Goal: Communication & Community: Participate in discussion

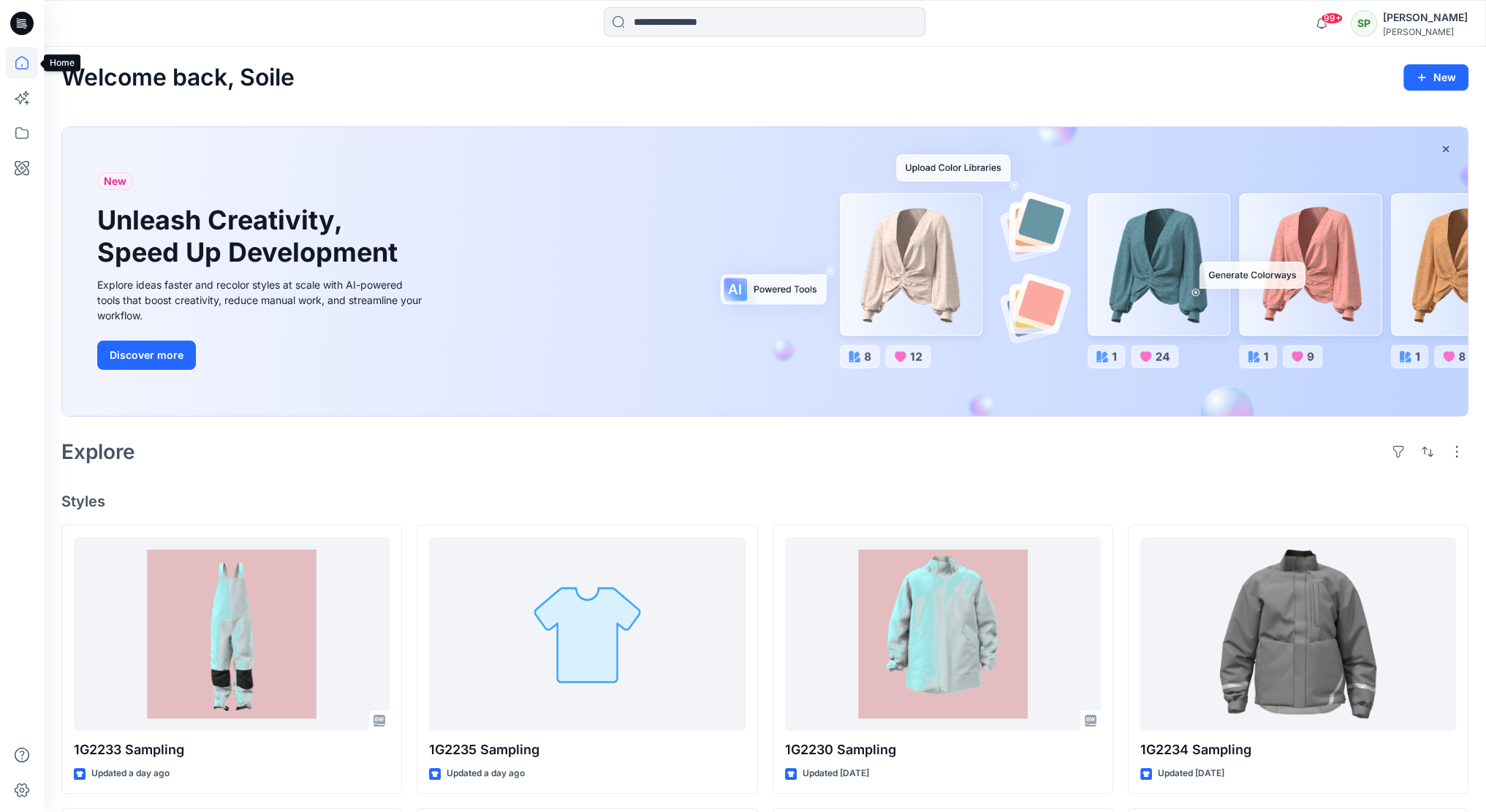
click at [23, 64] on icon at bounding box center [22, 63] width 32 height 32
click at [25, 25] on icon at bounding box center [23, 25] width 5 height 1
click at [25, 57] on icon at bounding box center [22, 63] width 32 height 32
click at [26, 137] on icon at bounding box center [22, 133] width 32 height 32
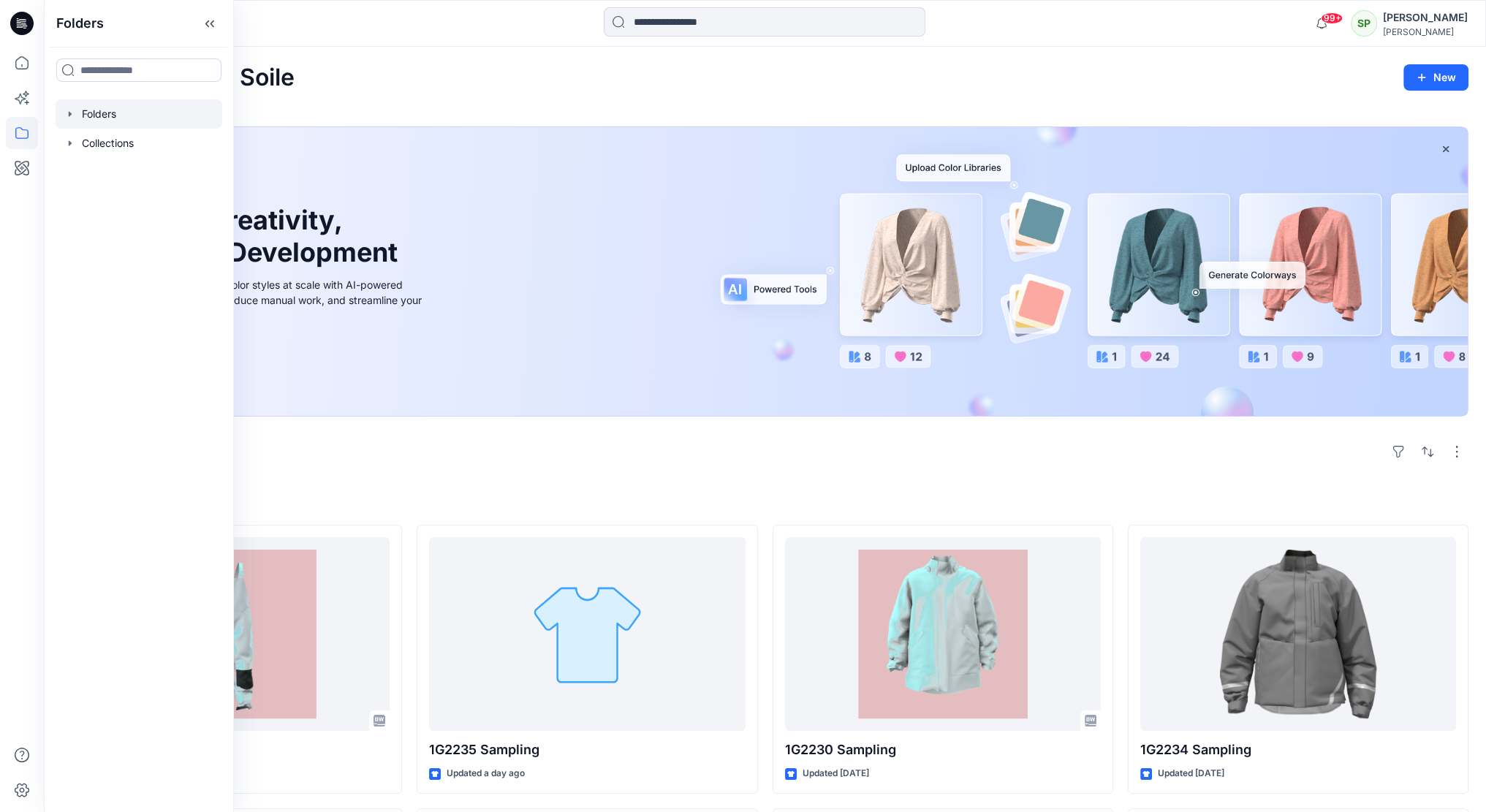
click at [135, 108] on div at bounding box center [139, 113] width 167 height 29
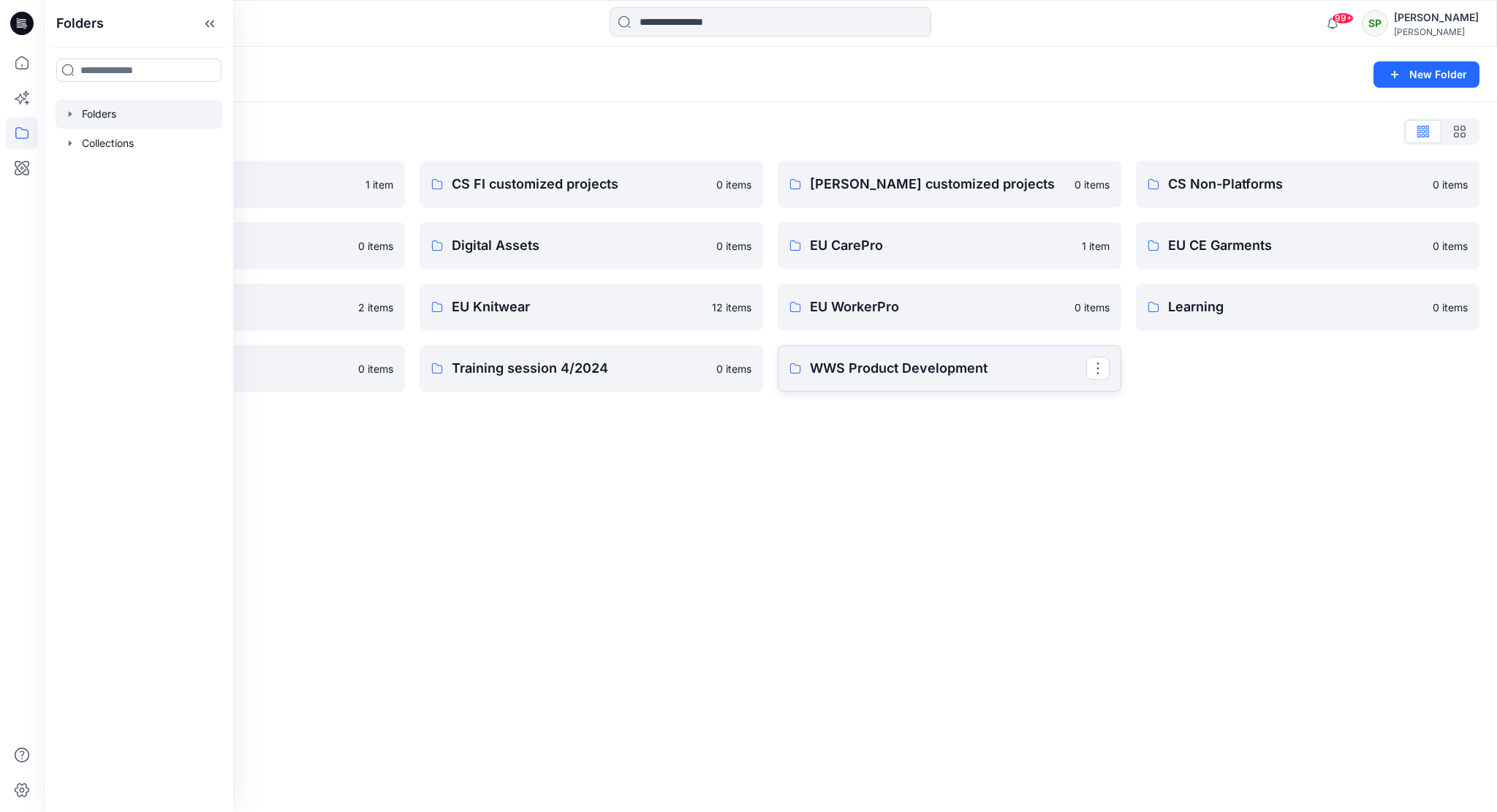
click at [900, 371] on p "WWS Product Development" at bounding box center [947, 368] width 276 height 21
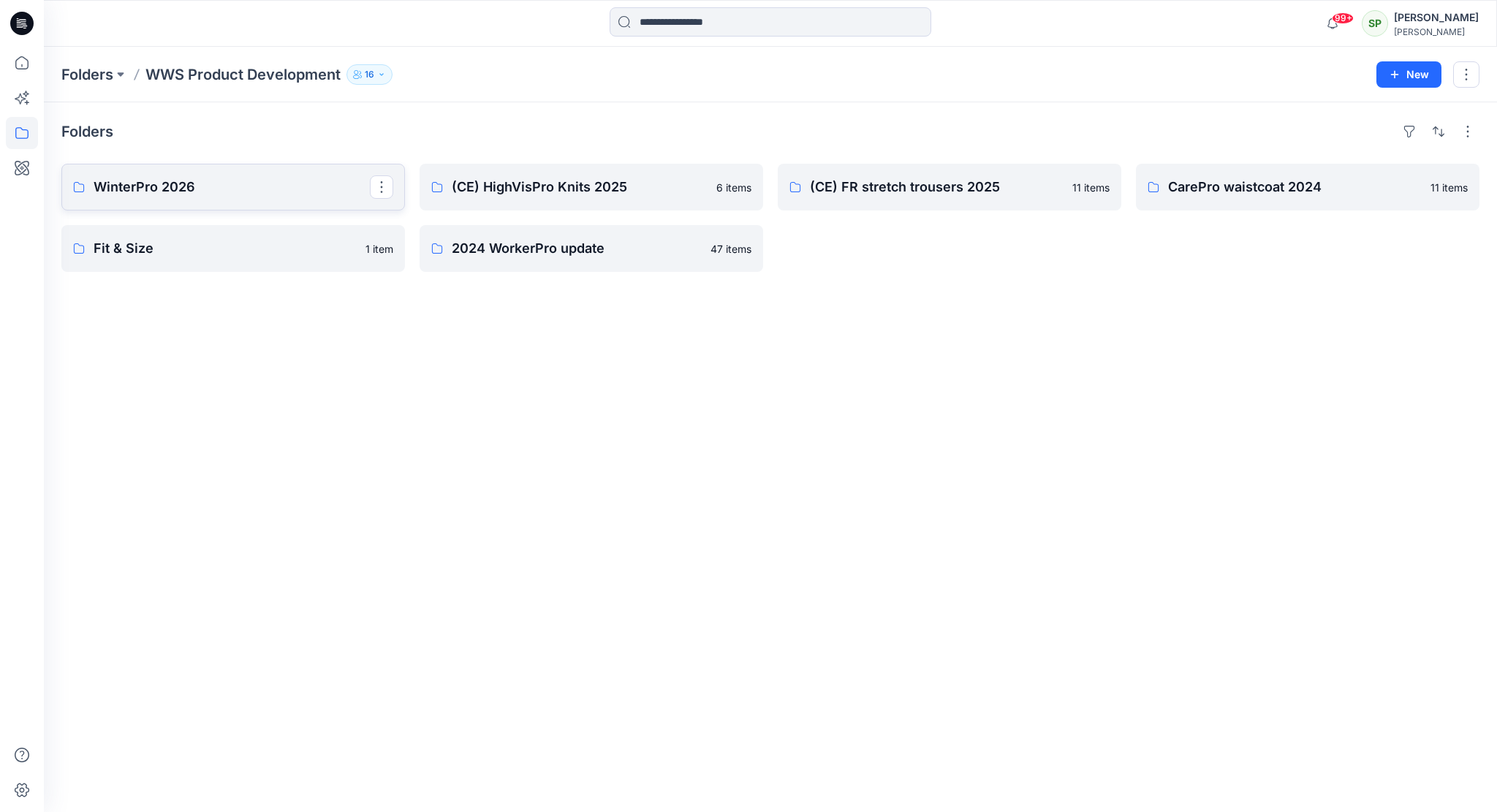
click at [222, 192] on p "WinterPro 2026" at bounding box center [231, 187] width 276 height 21
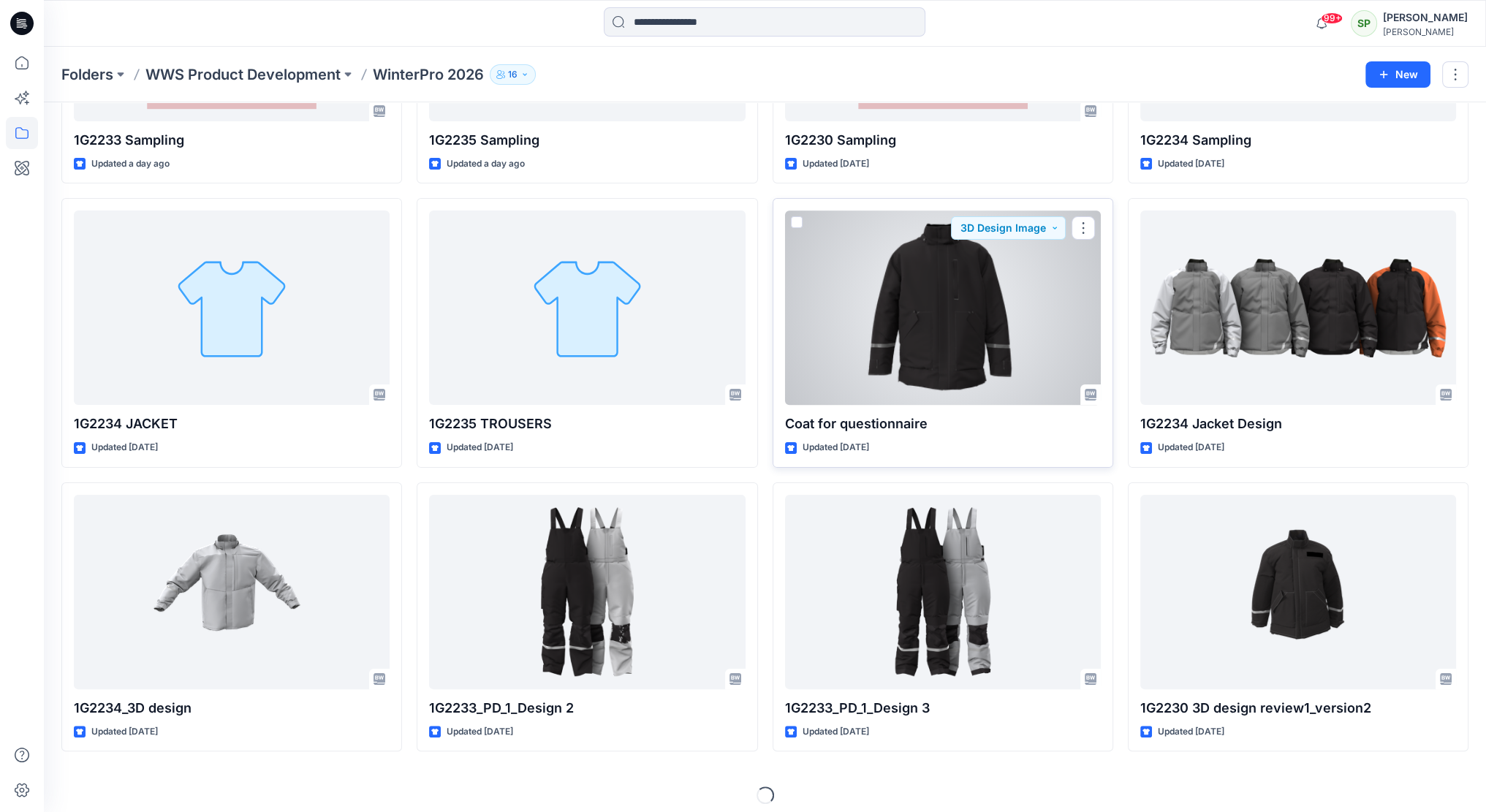
scroll to position [258, 0]
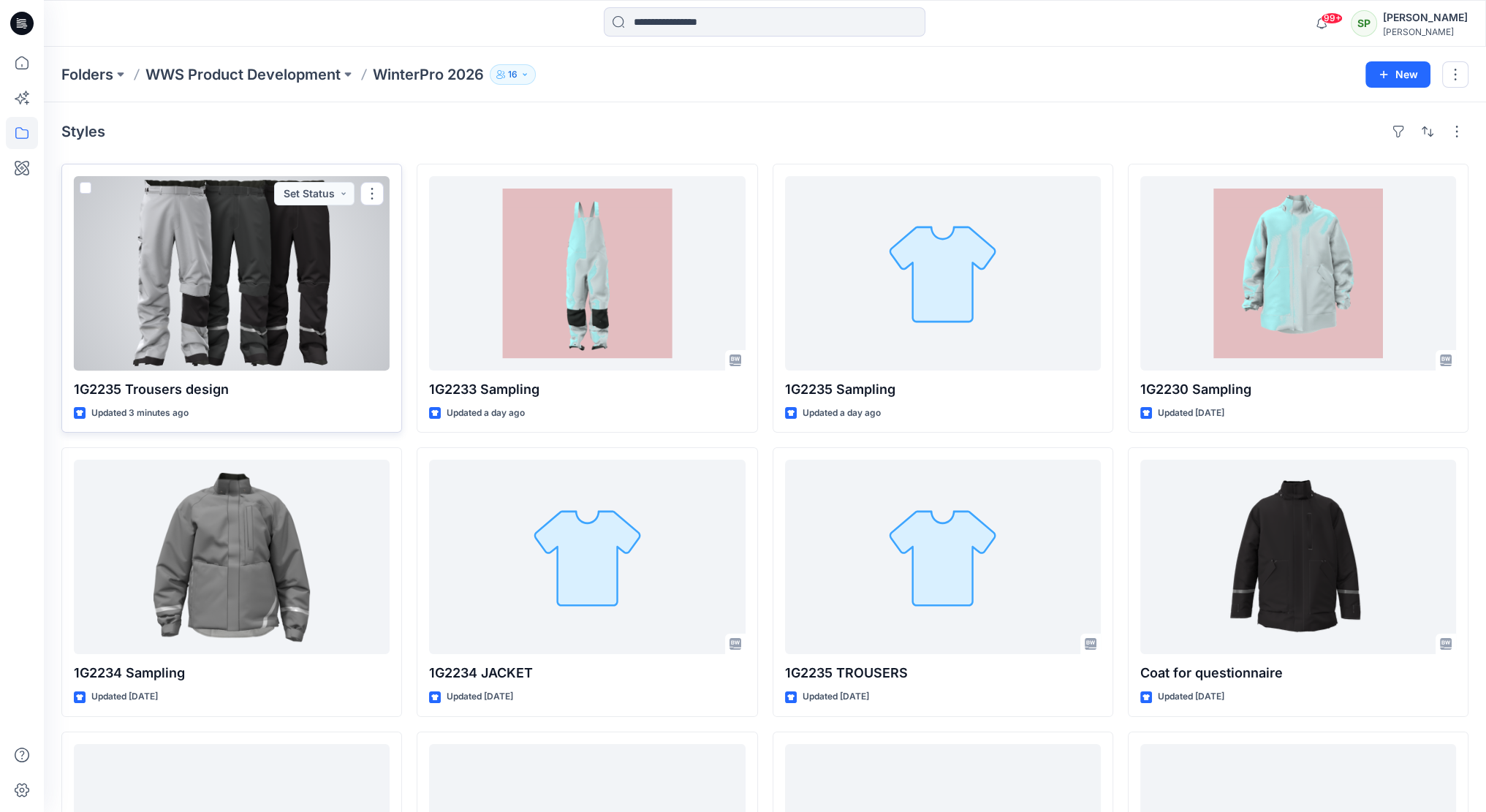
click at [224, 259] on div at bounding box center [231, 273] width 316 height 195
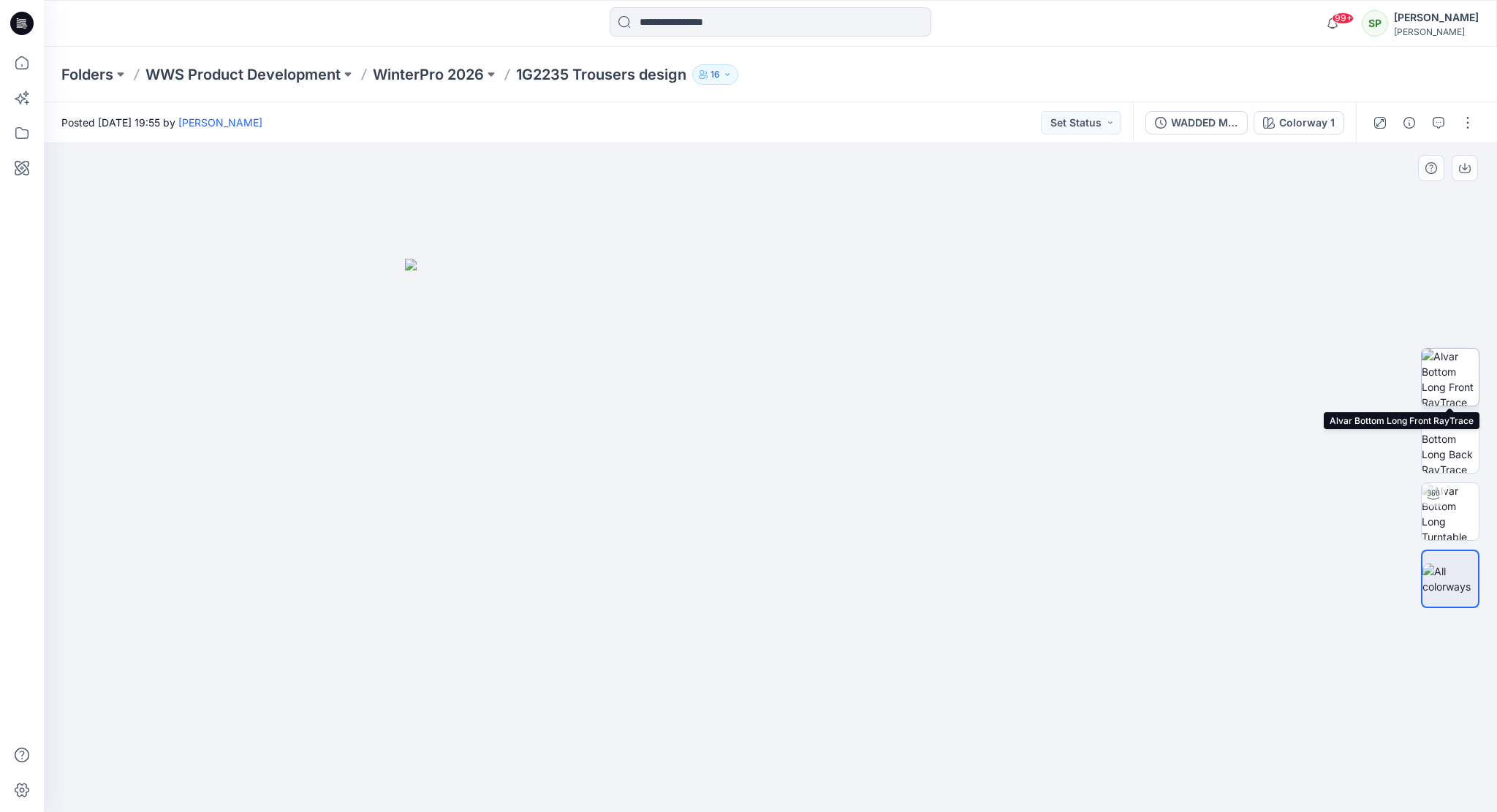
click at [1450, 372] on img at bounding box center [1449, 376] width 57 height 57
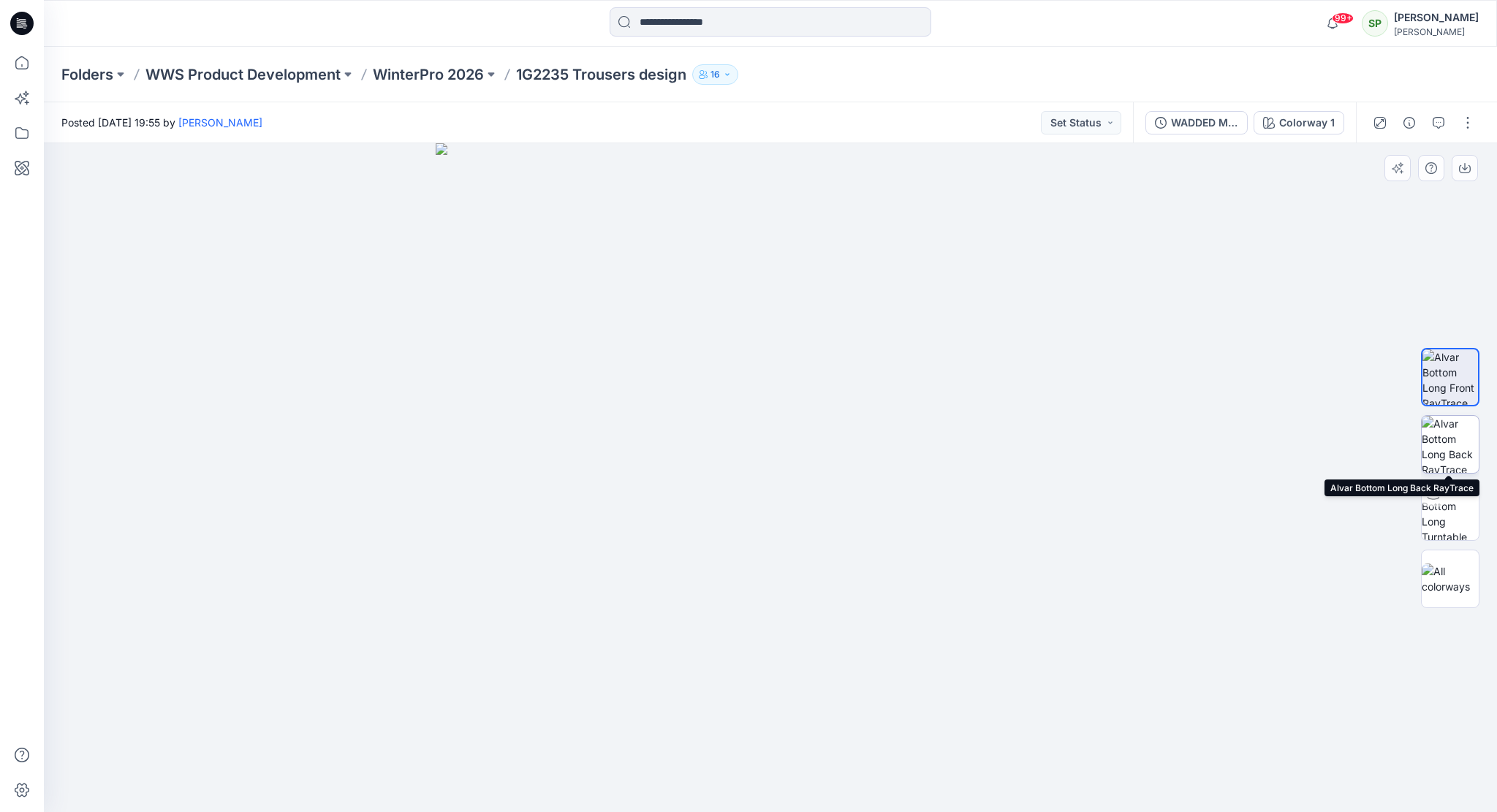
click at [1449, 447] on img at bounding box center [1449, 444] width 57 height 57
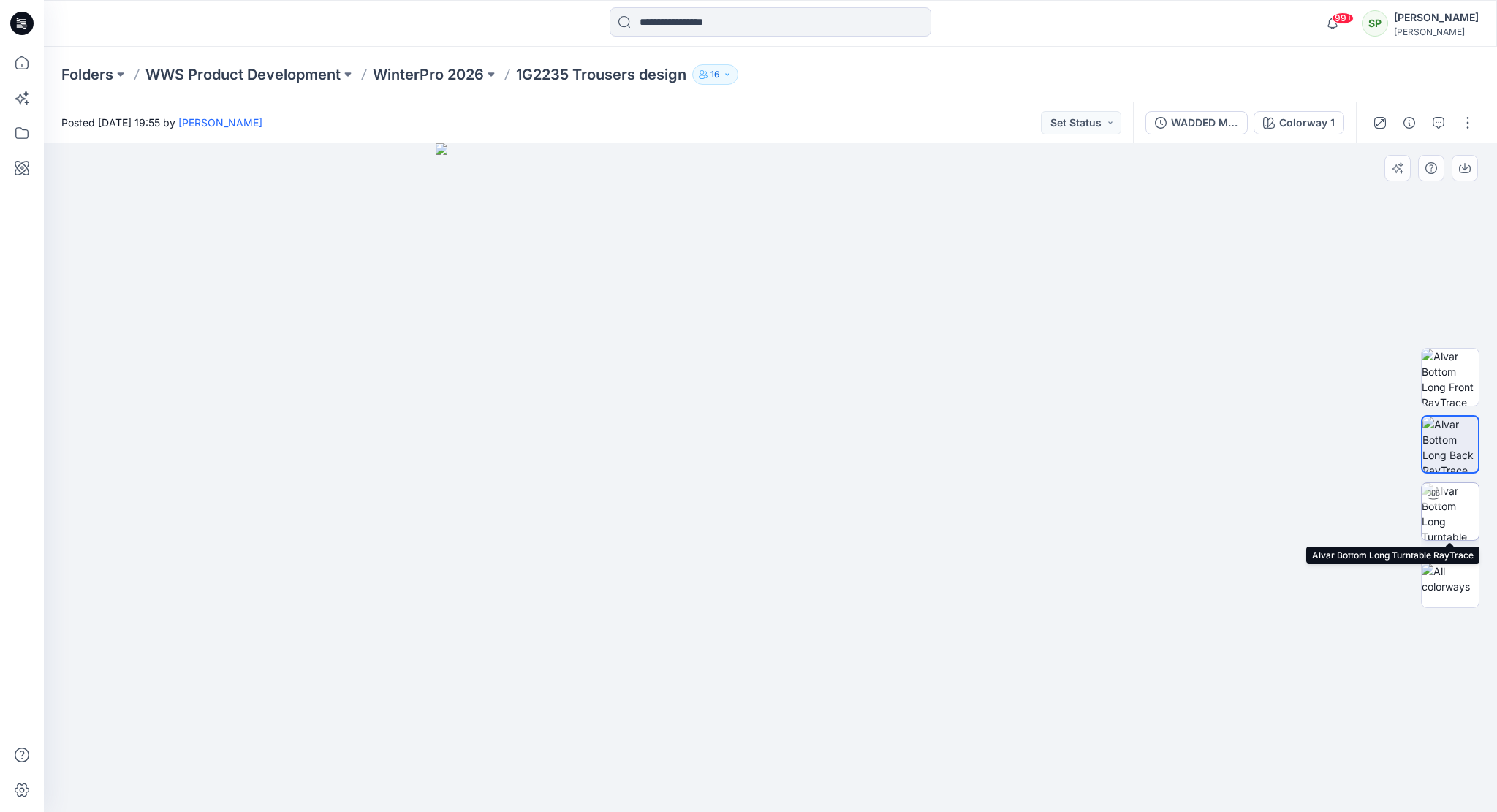
click at [1458, 509] on img at bounding box center [1449, 511] width 57 height 57
drag, startPoint x: 942, startPoint y: 779, endPoint x: 1079, endPoint y: 775, distance: 137.1
click at [1079, 775] on div at bounding box center [770, 478] width 1453 height 669
drag, startPoint x: 778, startPoint y: 687, endPoint x: 811, endPoint y: 410, distance: 279.0
click at [811, 410] on img at bounding box center [770, 324] width 978 height 978
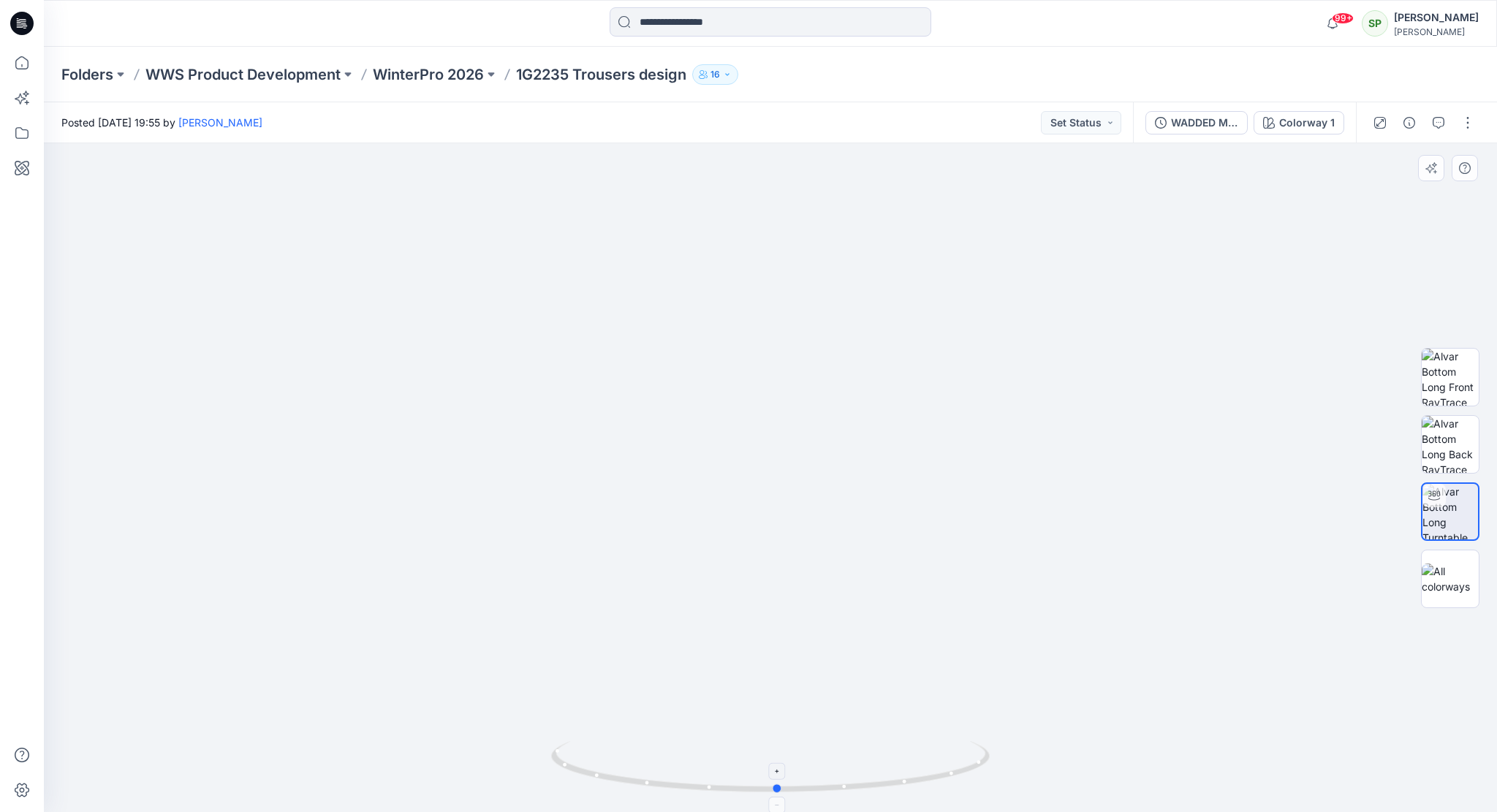
drag, startPoint x: 877, startPoint y: 790, endPoint x: 747, endPoint y: 788, distance: 130.0
click at [747, 788] on icon at bounding box center [772, 768] width 442 height 55
click at [453, 77] on p "WinterPro 2026" at bounding box center [428, 75] width 111 height 21
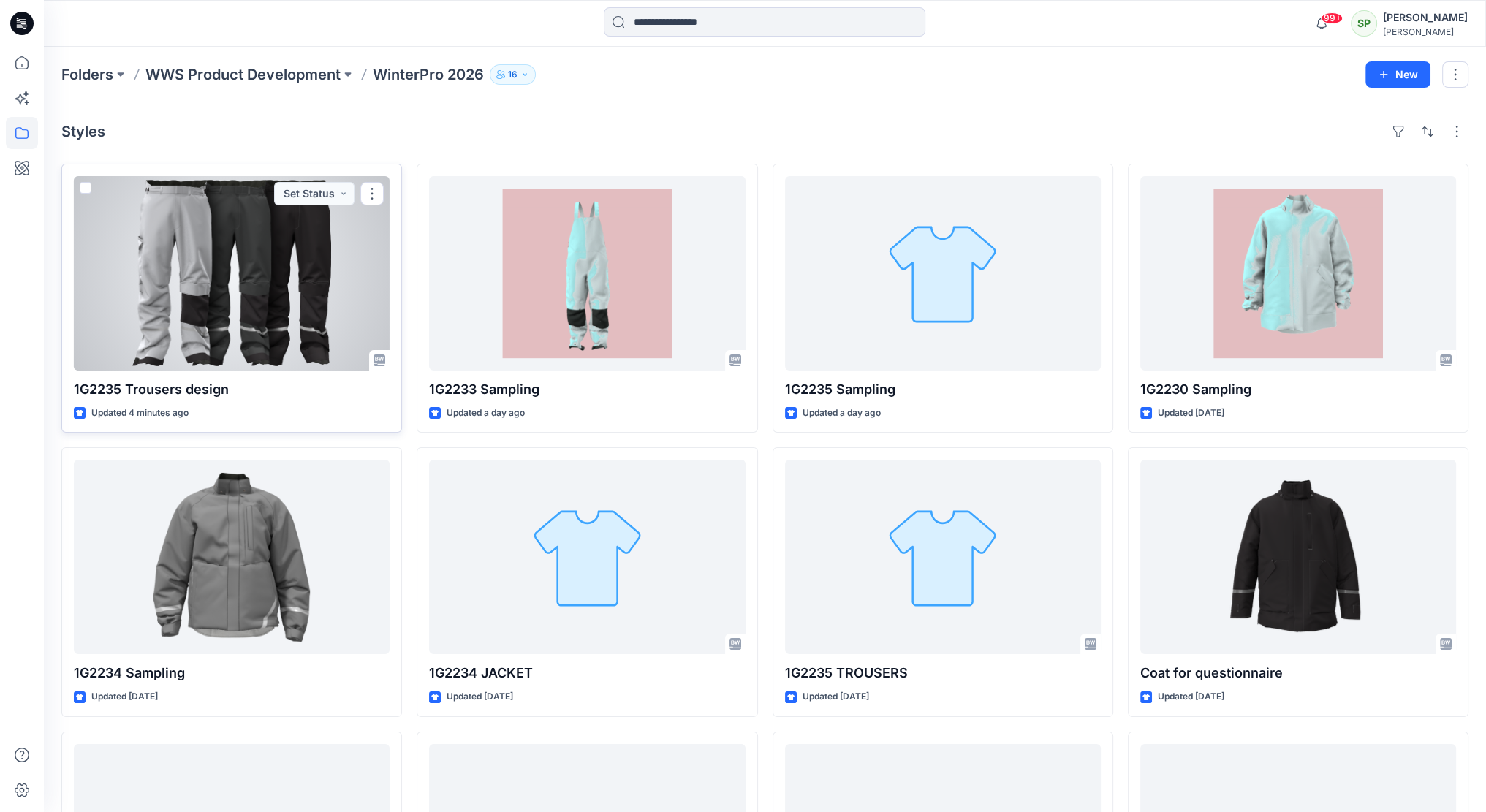
click at [330, 294] on div at bounding box center [231, 273] width 316 height 195
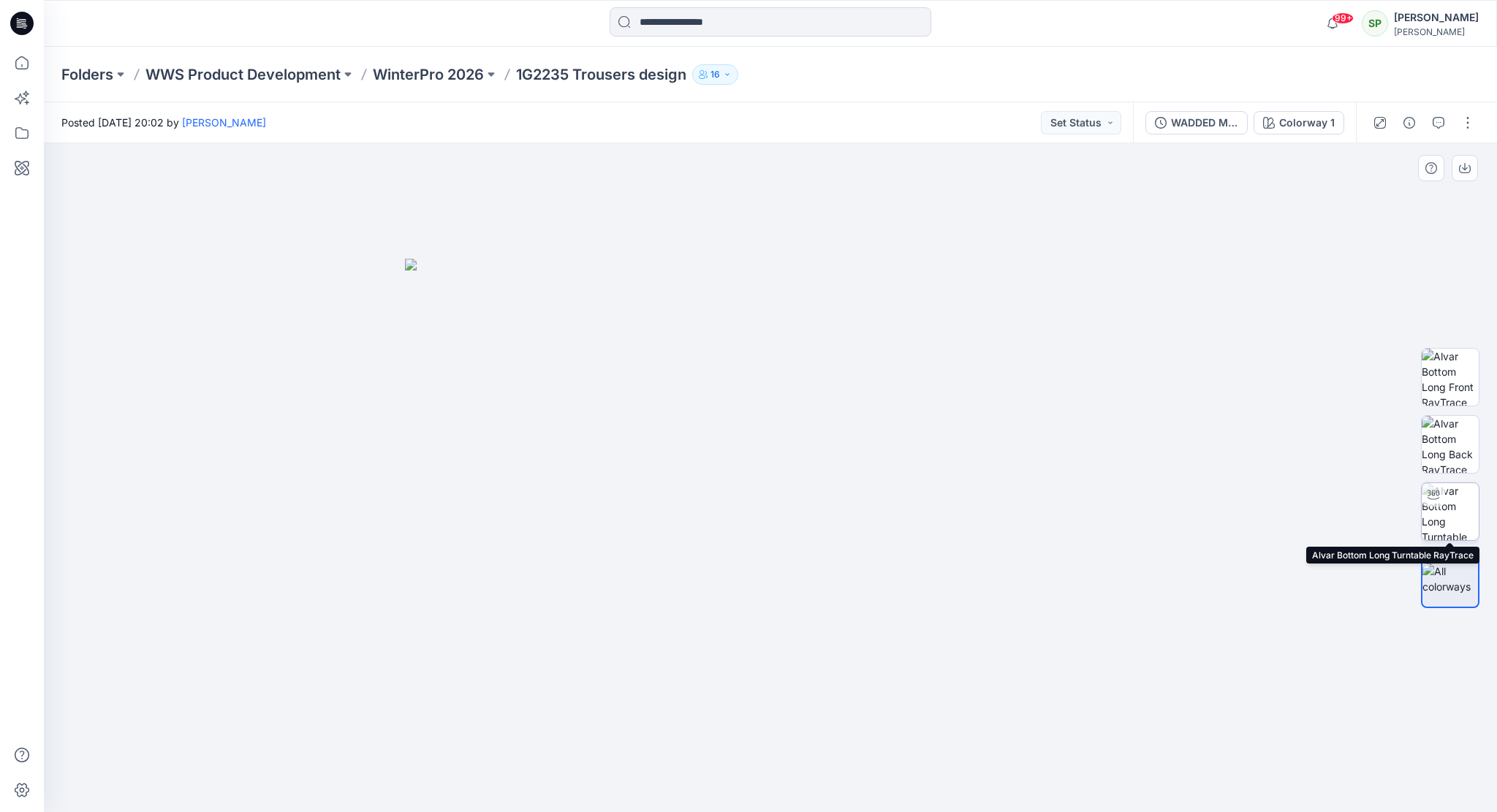
click at [1455, 497] on img at bounding box center [1449, 511] width 57 height 57
drag, startPoint x: 921, startPoint y: 784, endPoint x: 1052, endPoint y: 760, distance: 133.2
click at [1052, 760] on div at bounding box center [770, 478] width 1453 height 669
drag, startPoint x: 916, startPoint y: 612, endPoint x: 993, endPoint y: 301, distance: 320.4
click at [993, 301] on img at bounding box center [771, 262] width 1102 height 1101
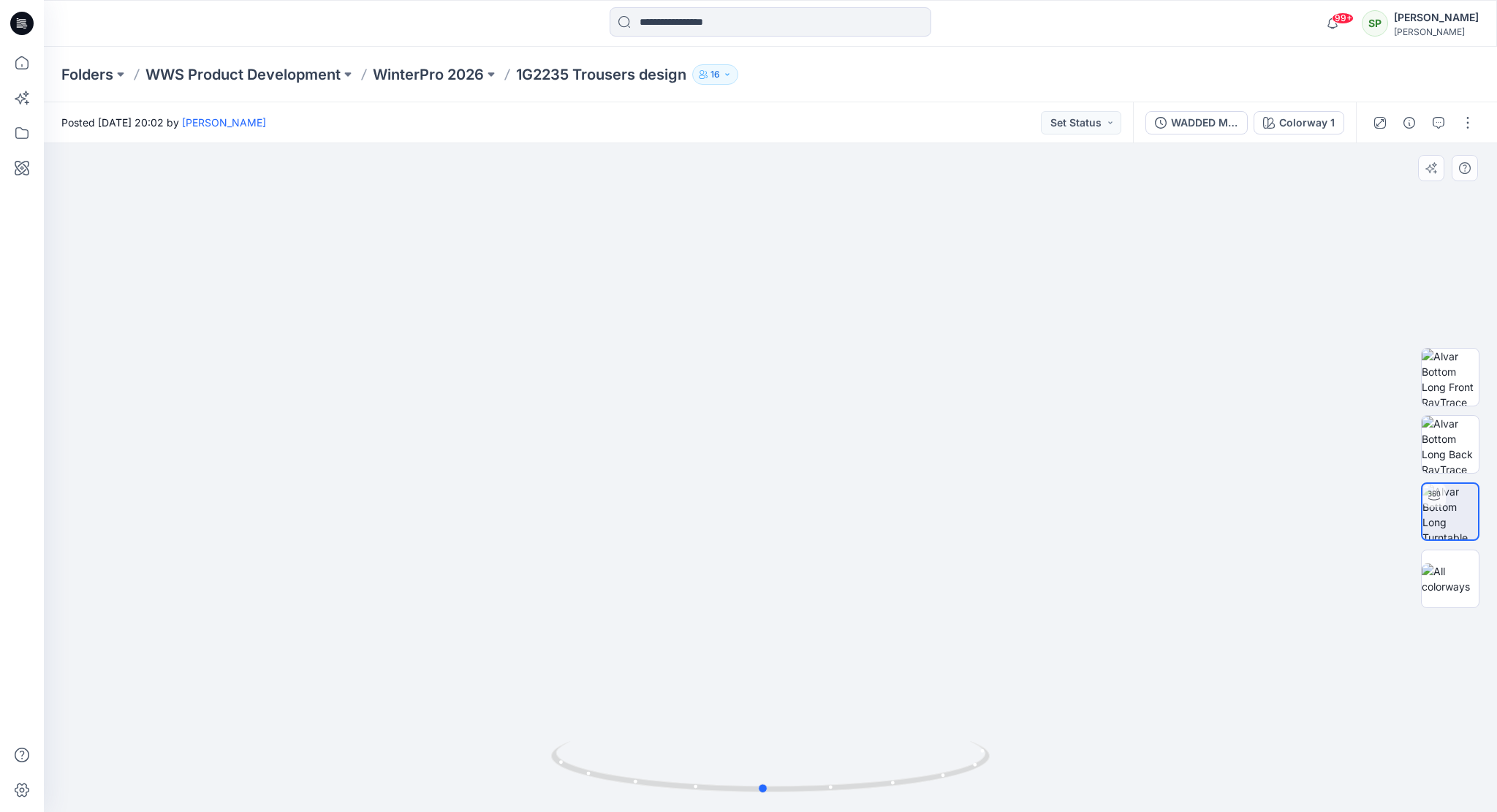
drag, startPoint x: 866, startPoint y: 791, endPoint x: 1165, endPoint y: 752, distance: 301.5
click at [1165, 752] on div at bounding box center [770, 478] width 1453 height 669
drag, startPoint x: 874, startPoint y: 791, endPoint x: 931, endPoint y: 783, distance: 57.6
click at [931, 783] on icon at bounding box center [772, 768] width 442 height 55
click at [1455, 450] on img at bounding box center [1449, 444] width 57 height 57
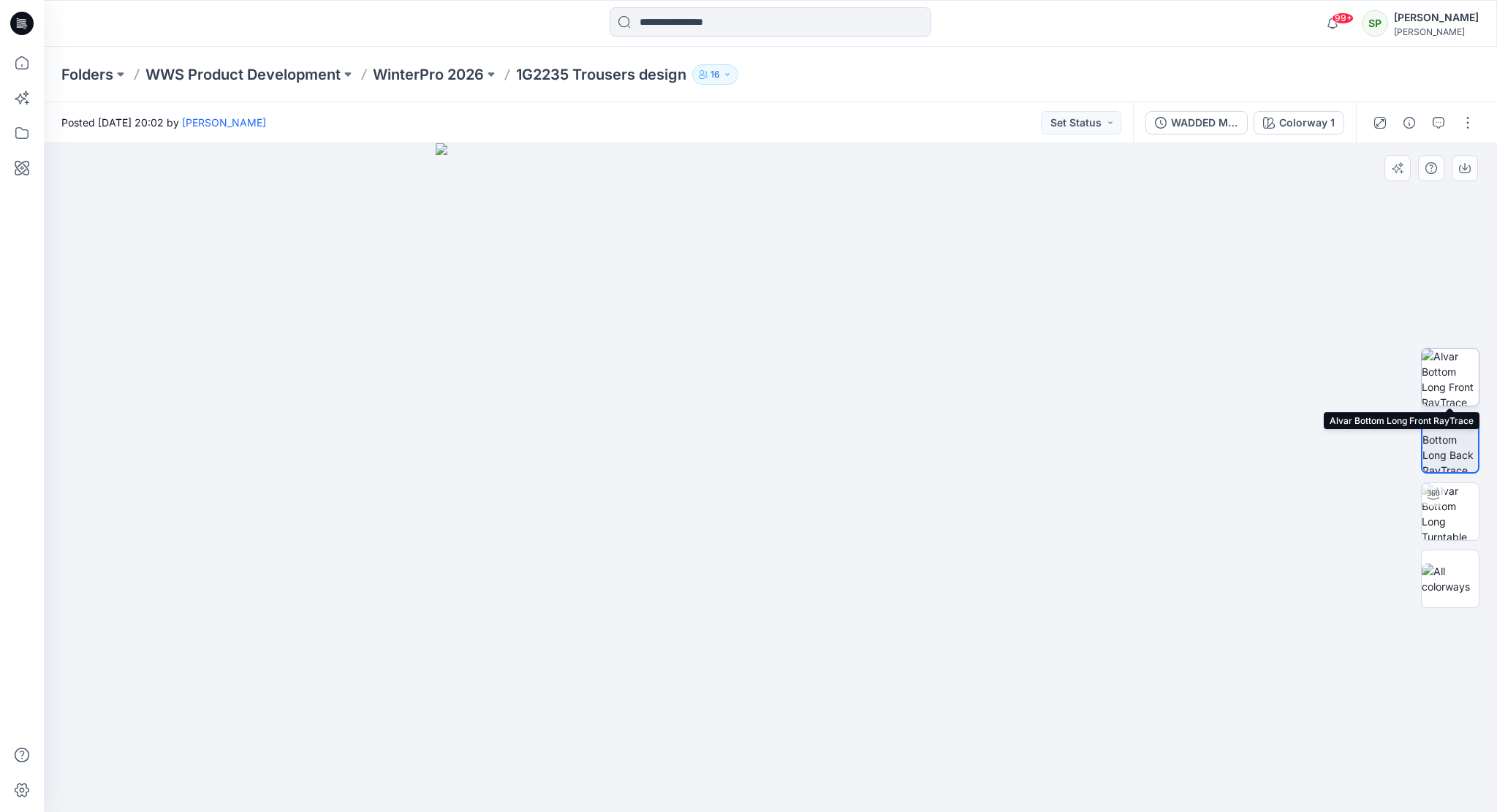
click at [1451, 374] on img at bounding box center [1449, 376] width 57 height 57
click at [1434, 117] on icon "button" at bounding box center [1438, 123] width 11 height 11
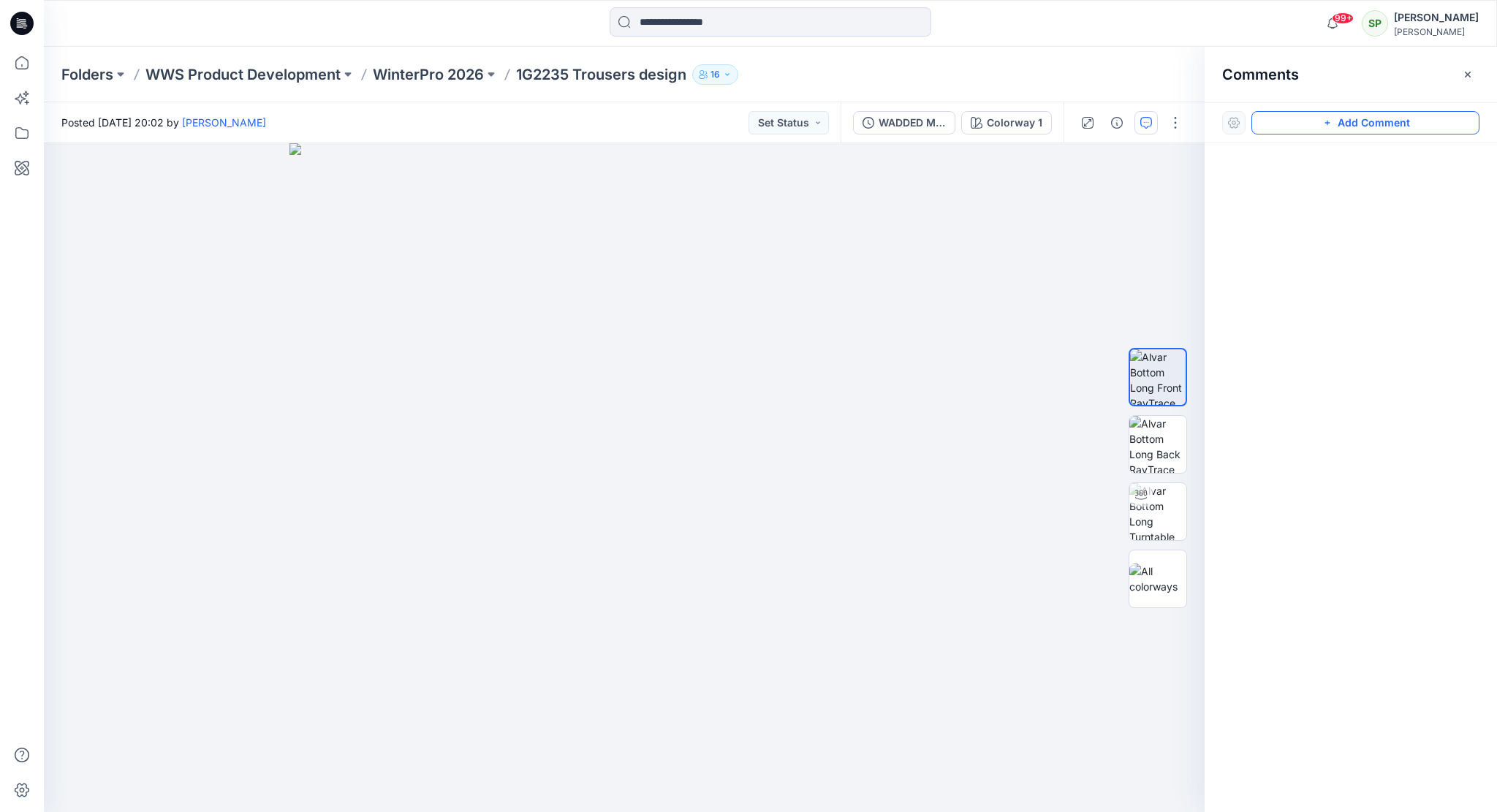
click at [1393, 120] on button "Add Comment" at bounding box center [1365, 123] width 228 height 23
click at [1471, 71] on icon "button" at bounding box center [1467, 74] width 11 height 11
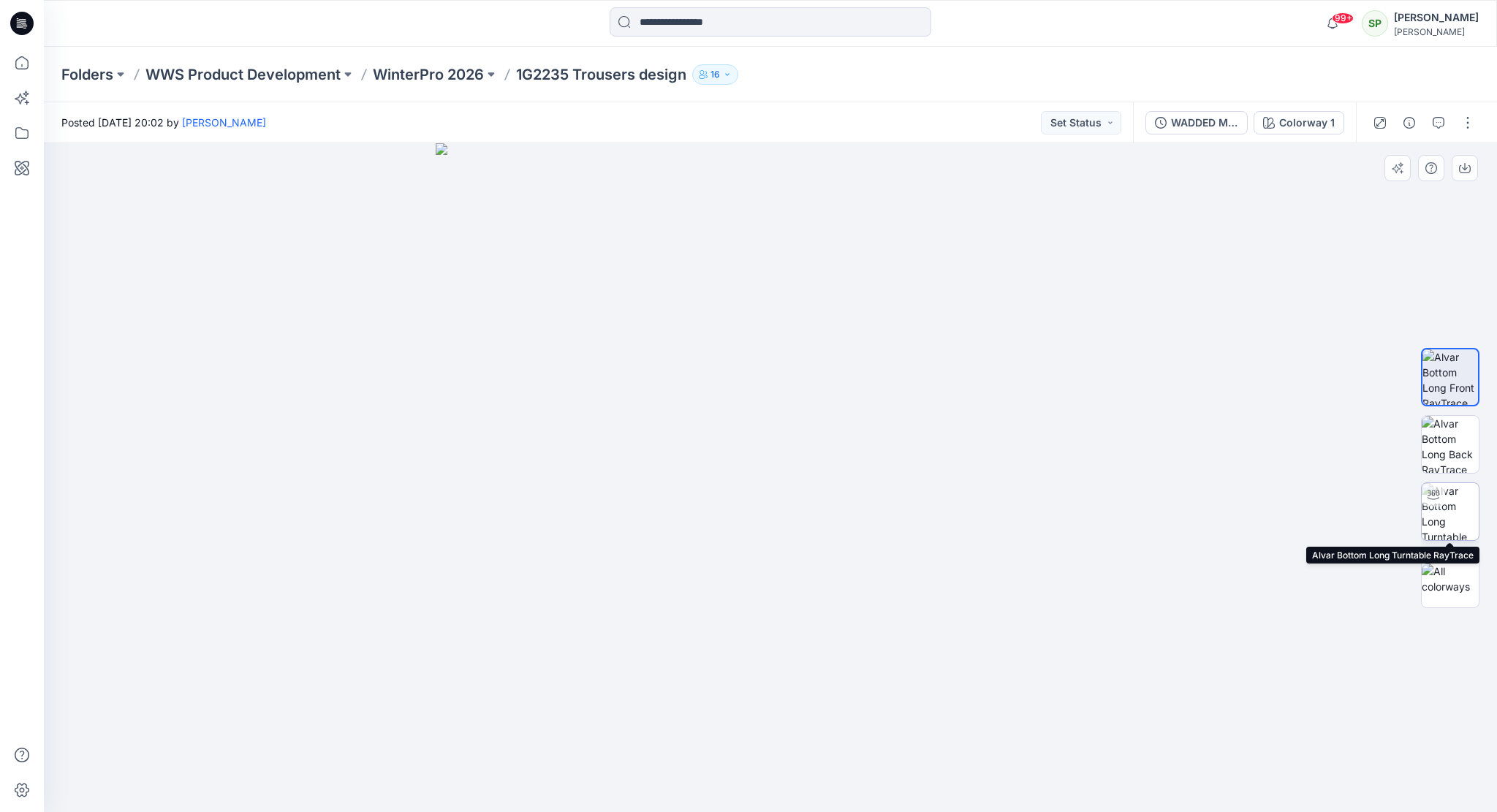
click at [1451, 494] on img at bounding box center [1449, 511] width 57 height 57
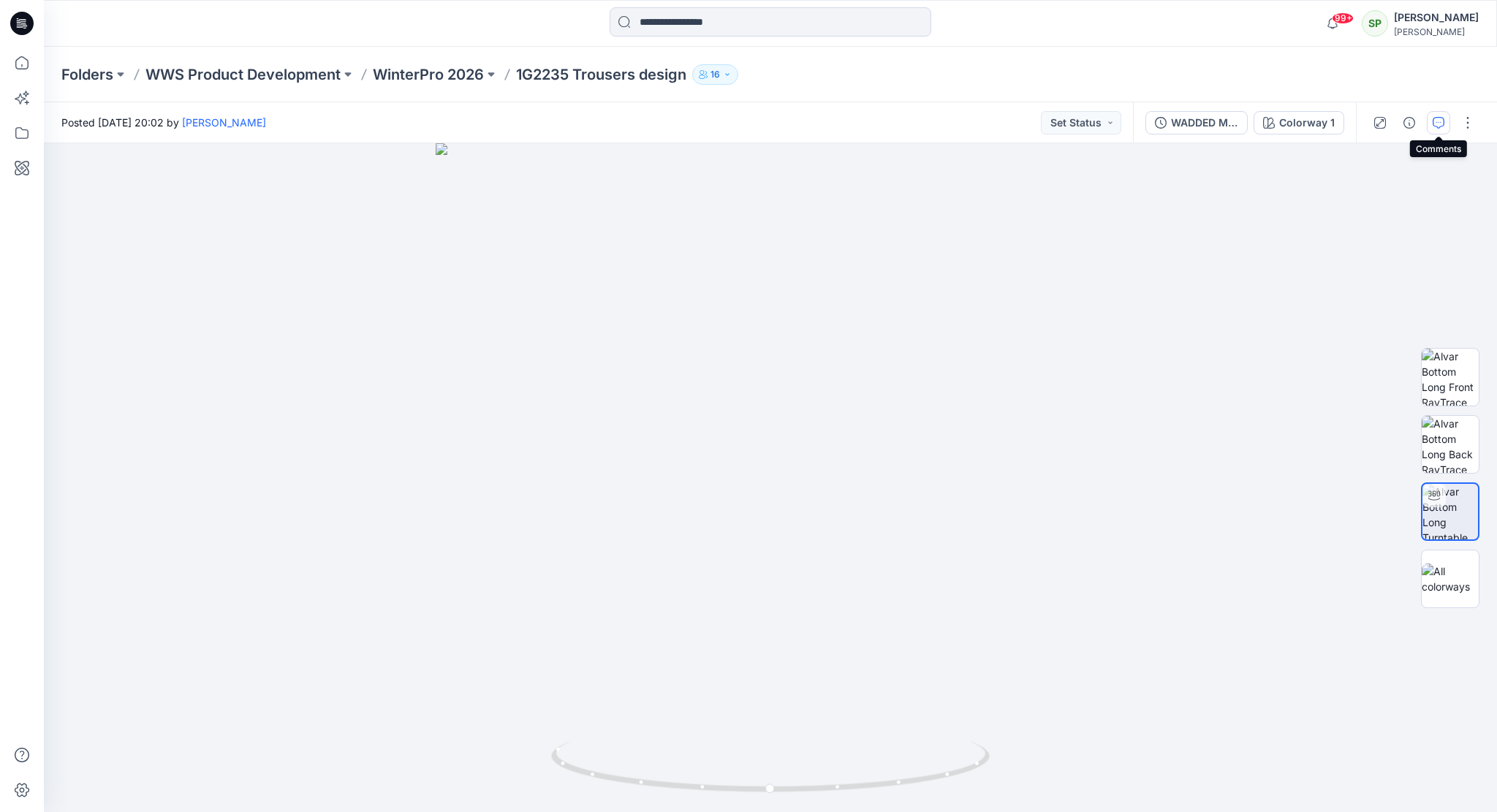
click at [1445, 122] on icon "button" at bounding box center [1438, 123] width 11 height 11
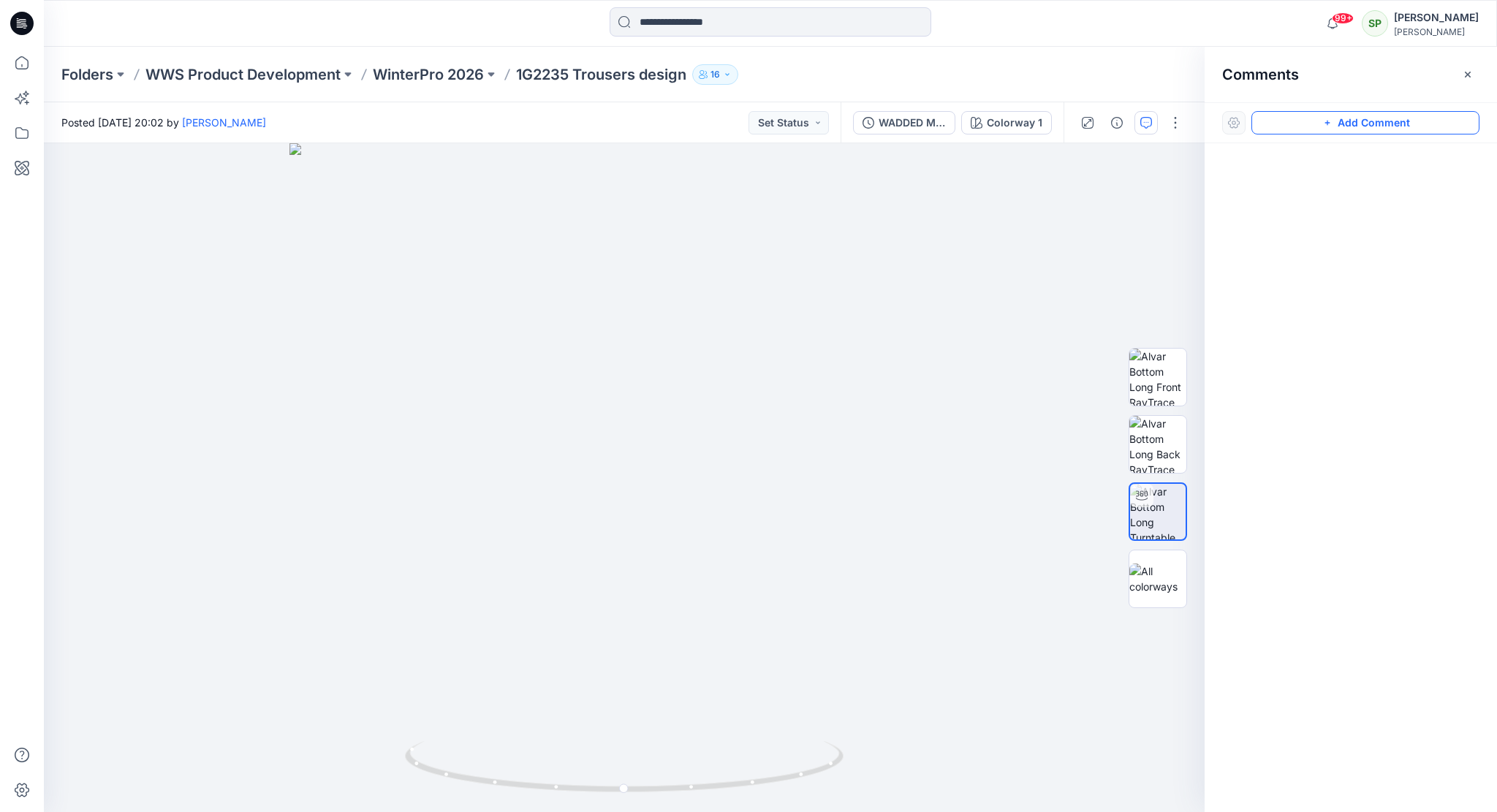
click at [1382, 125] on button "Add Comment" at bounding box center [1365, 123] width 228 height 23
click at [699, 526] on div "1" at bounding box center [624, 478] width 1161 height 669
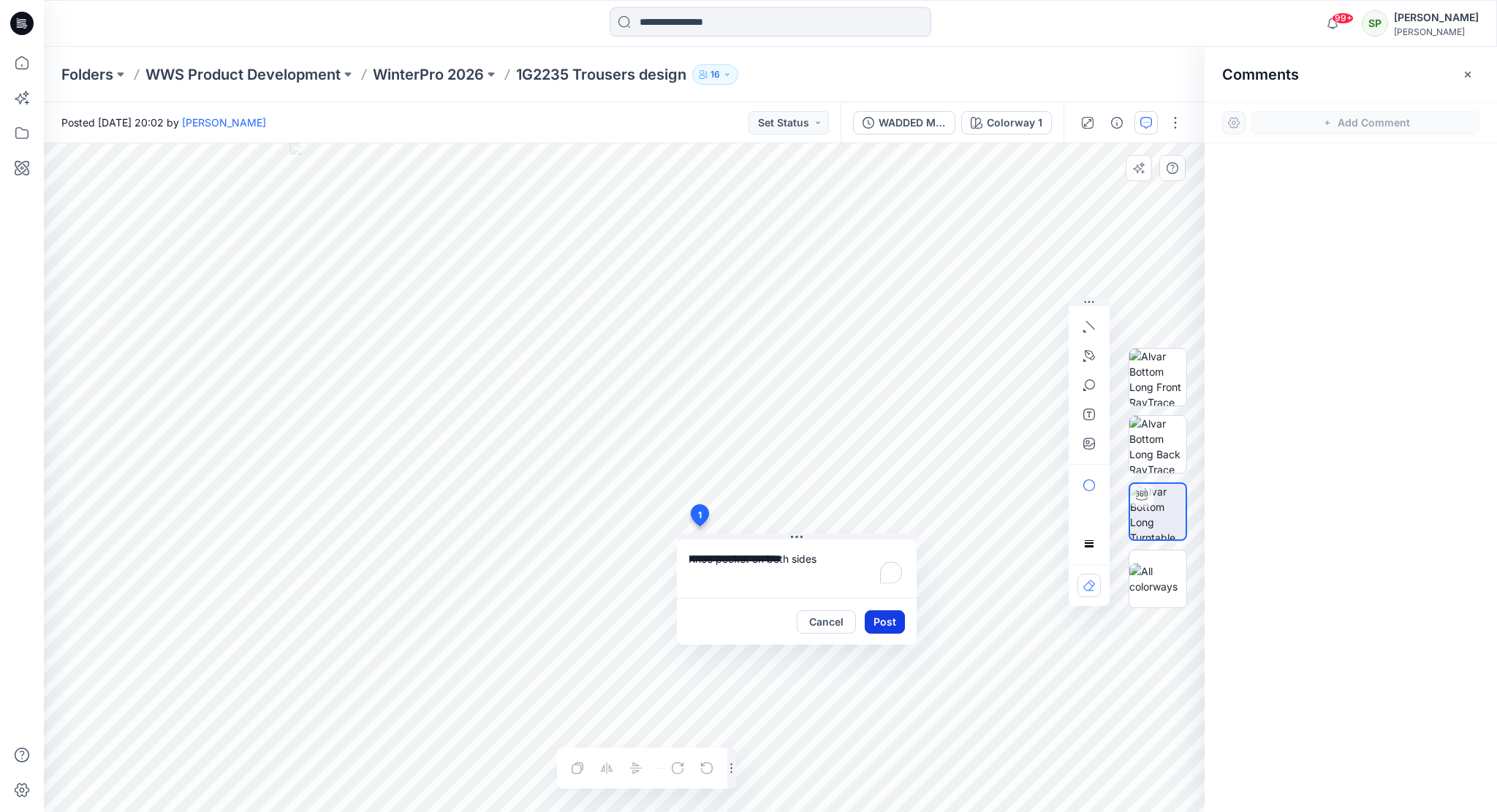
type textarea "**********"
click at [882, 617] on button "Post" at bounding box center [884, 621] width 40 height 23
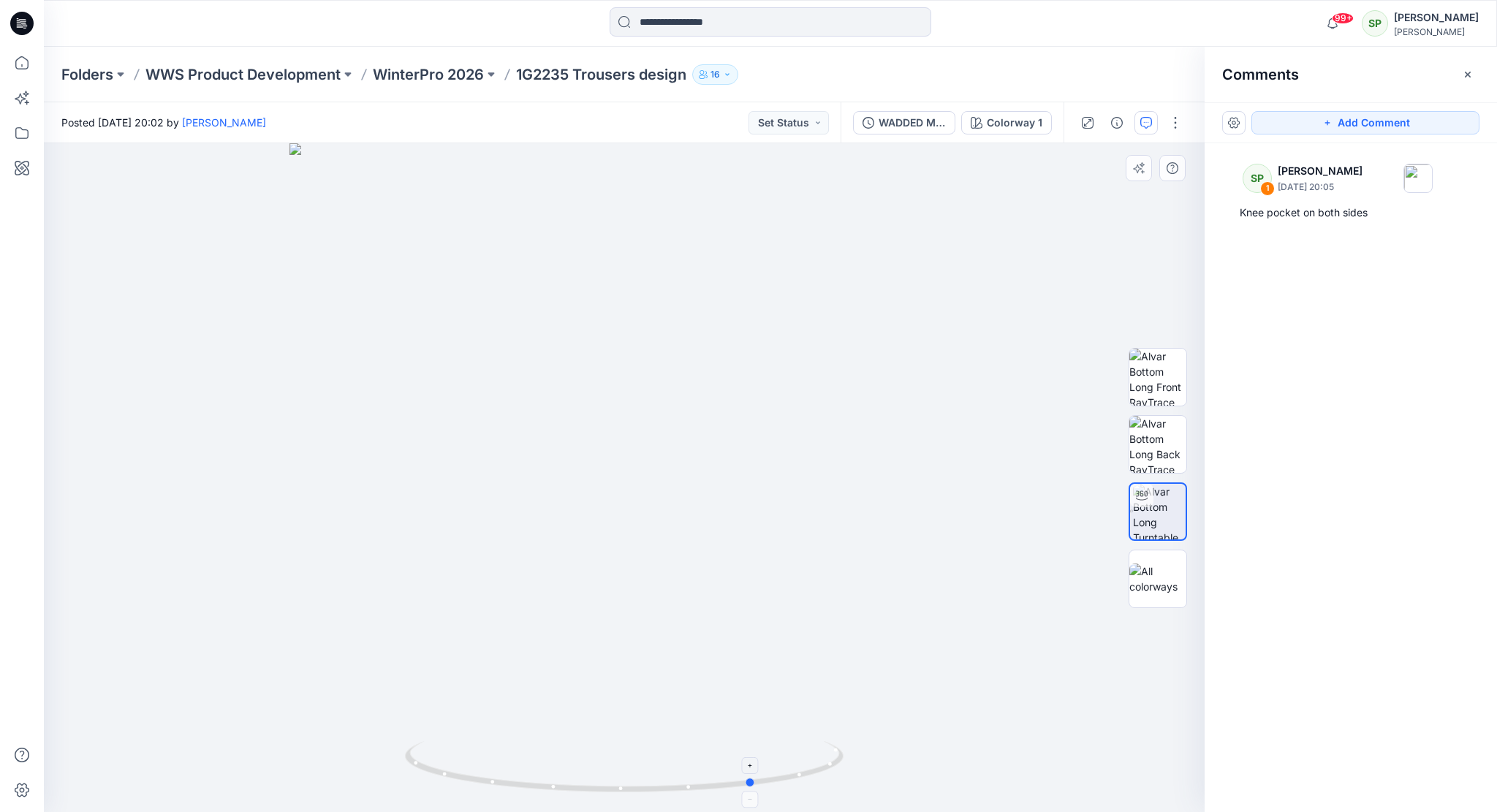
drag, startPoint x: 638, startPoint y: 795, endPoint x: 766, endPoint y: 795, distance: 128.0
click at [766, 795] on div at bounding box center [624, 478] width 1161 height 669
click at [1378, 120] on button "Add Comment" at bounding box center [1365, 123] width 228 height 23
click at [582, 749] on div "2" at bounding box center [624, 478] width 1161 height 669
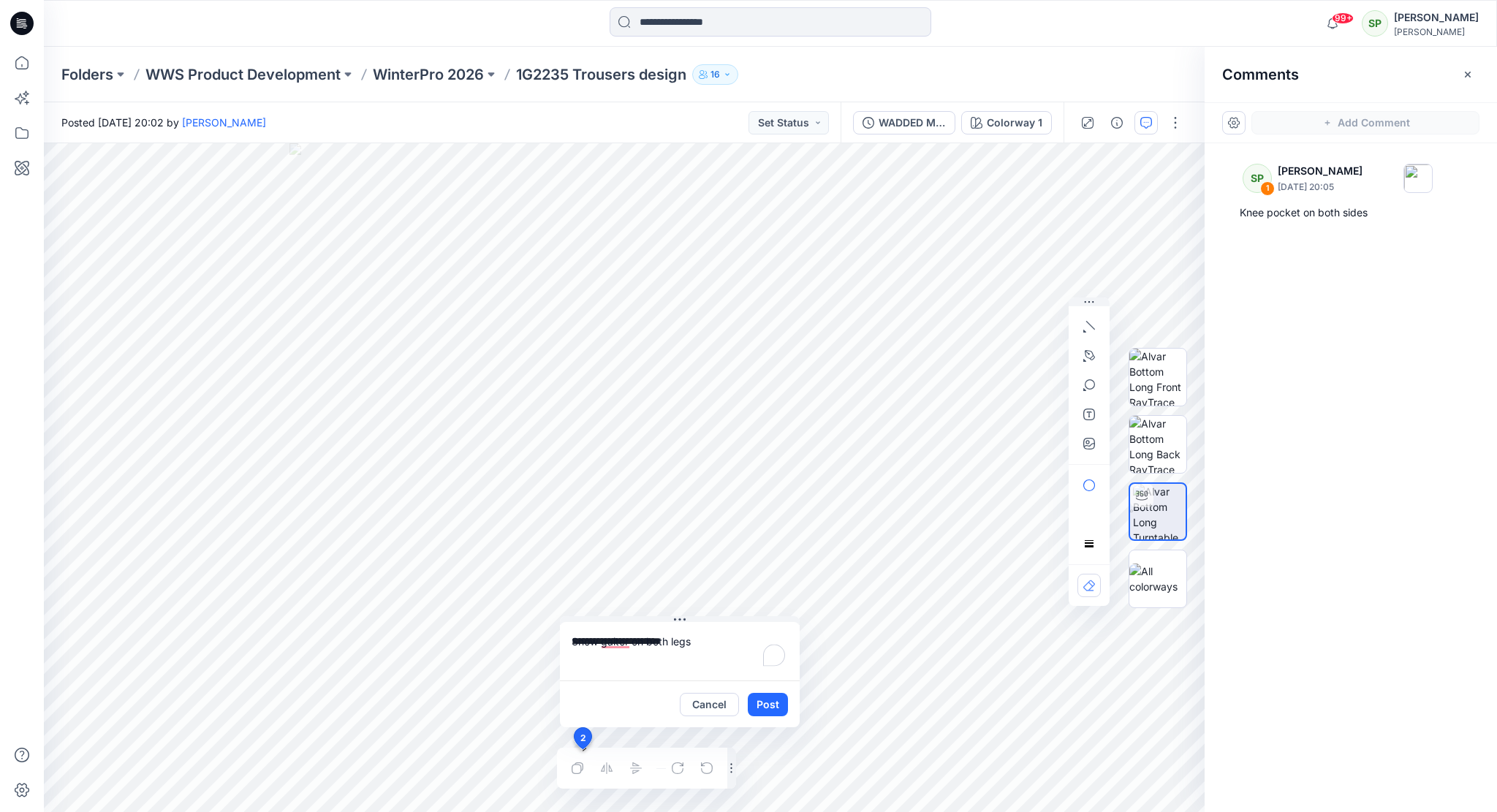
click at [636, 634] on textarea "**********" at bounding box center [680, 651] width 240 height 58
click at [694, 641] on textarea "**********" at bounding box center [680, 651] width 240 height 58
type textarea "**********"
click at [769, 703] on button "Post" at bounding box center [767, 704] width 40 height 23
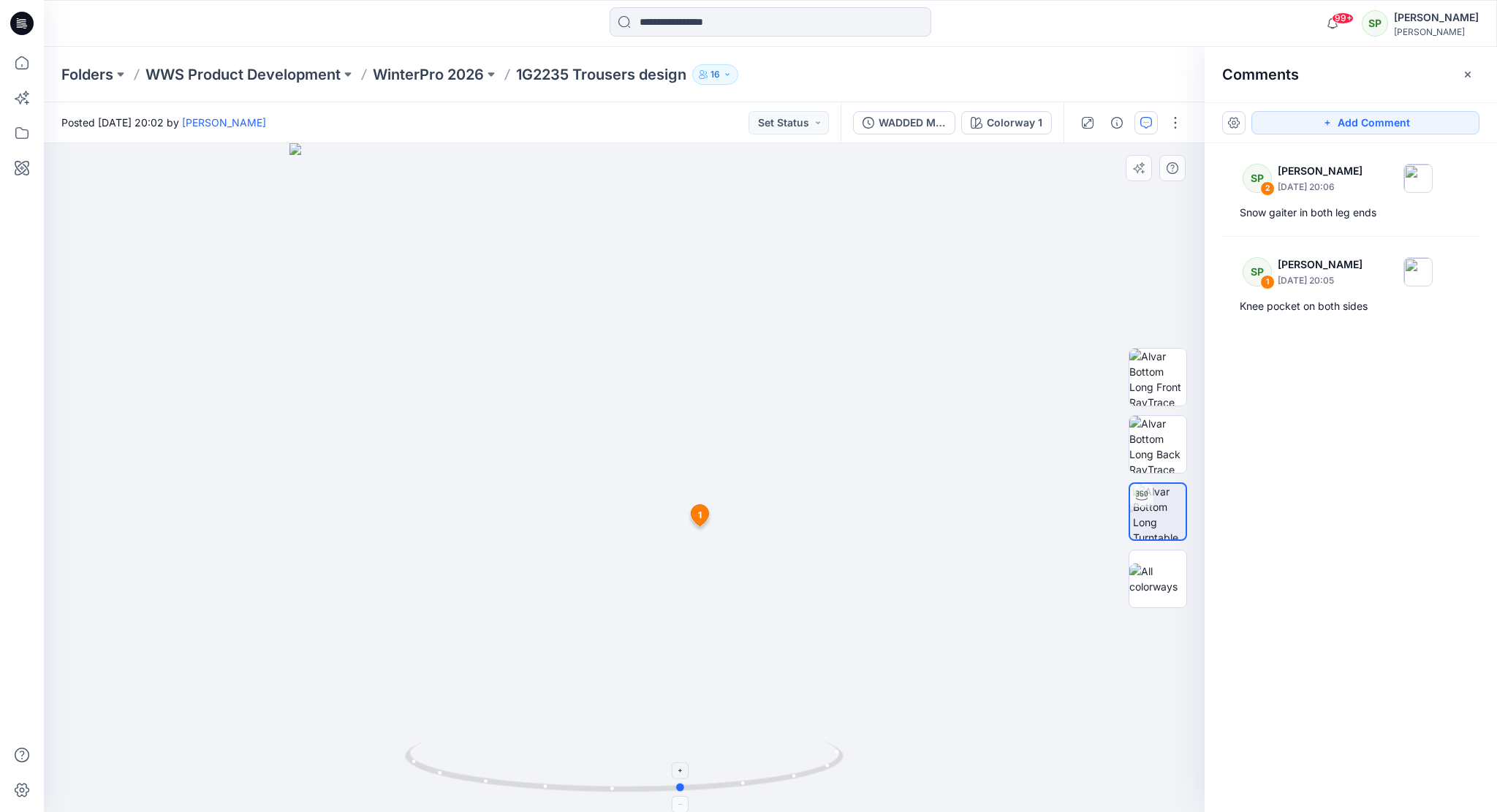
drag, startPoint x: 697, startPoint y: 791, endPoint x: 756, endPoint y: 790, distance: 59.0
click at [756, 790] on icon at bounding box center [626, 768] width 442 height 55
drag, startPoint x: 632, startPoint y: 794, endPoint x: 795, endPoint y: 794, distance: 163.0
click at [795, 794] on icon at bounding box center [626, 768] width 442 height 55
click at [1424, 123] on button "Add Comment" at bounding box center [1365, 123] width 228 height 23
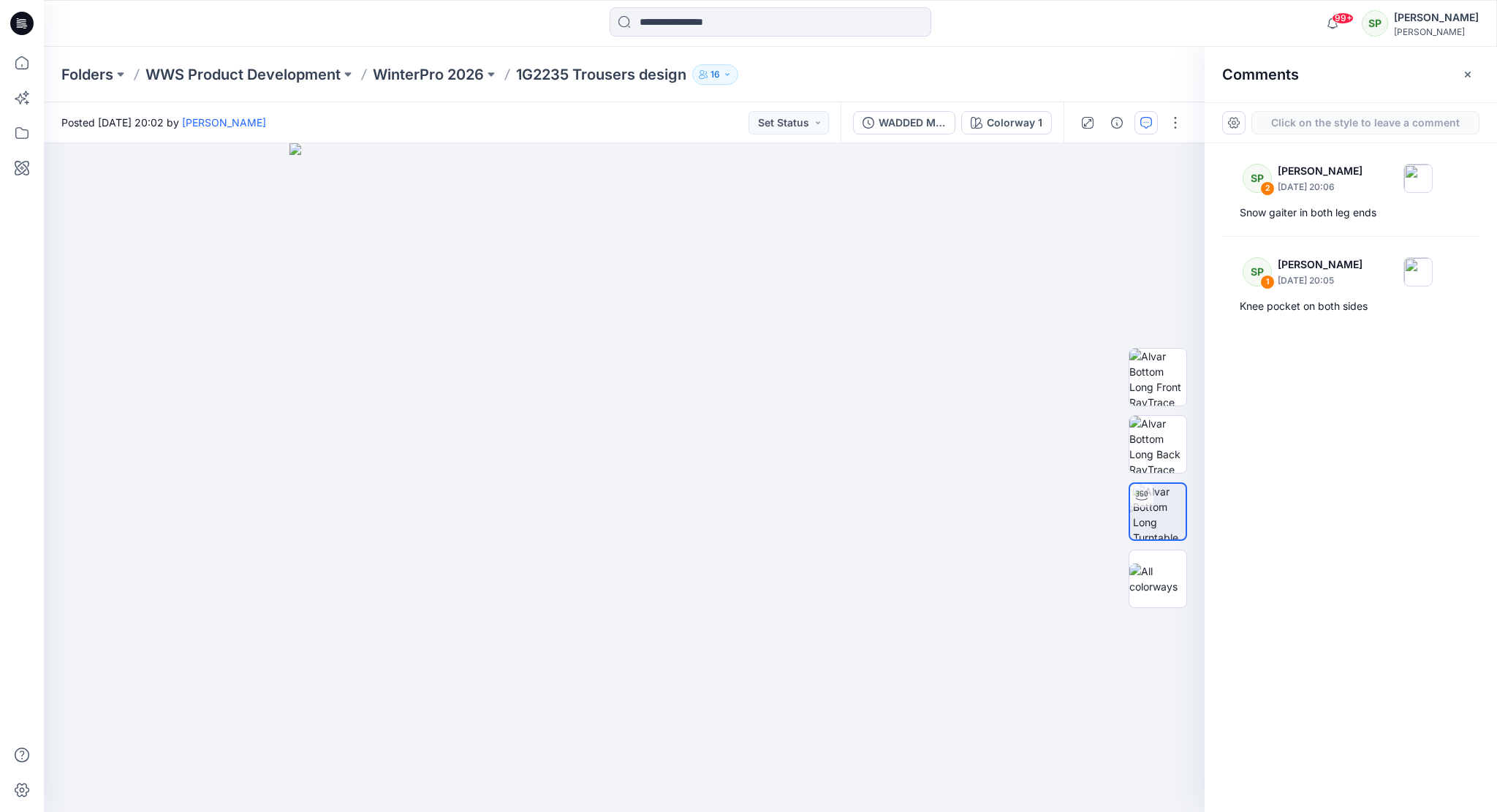
click at [627, 169] on div "3" at bounding box center [624, 478] width 1161 height 669
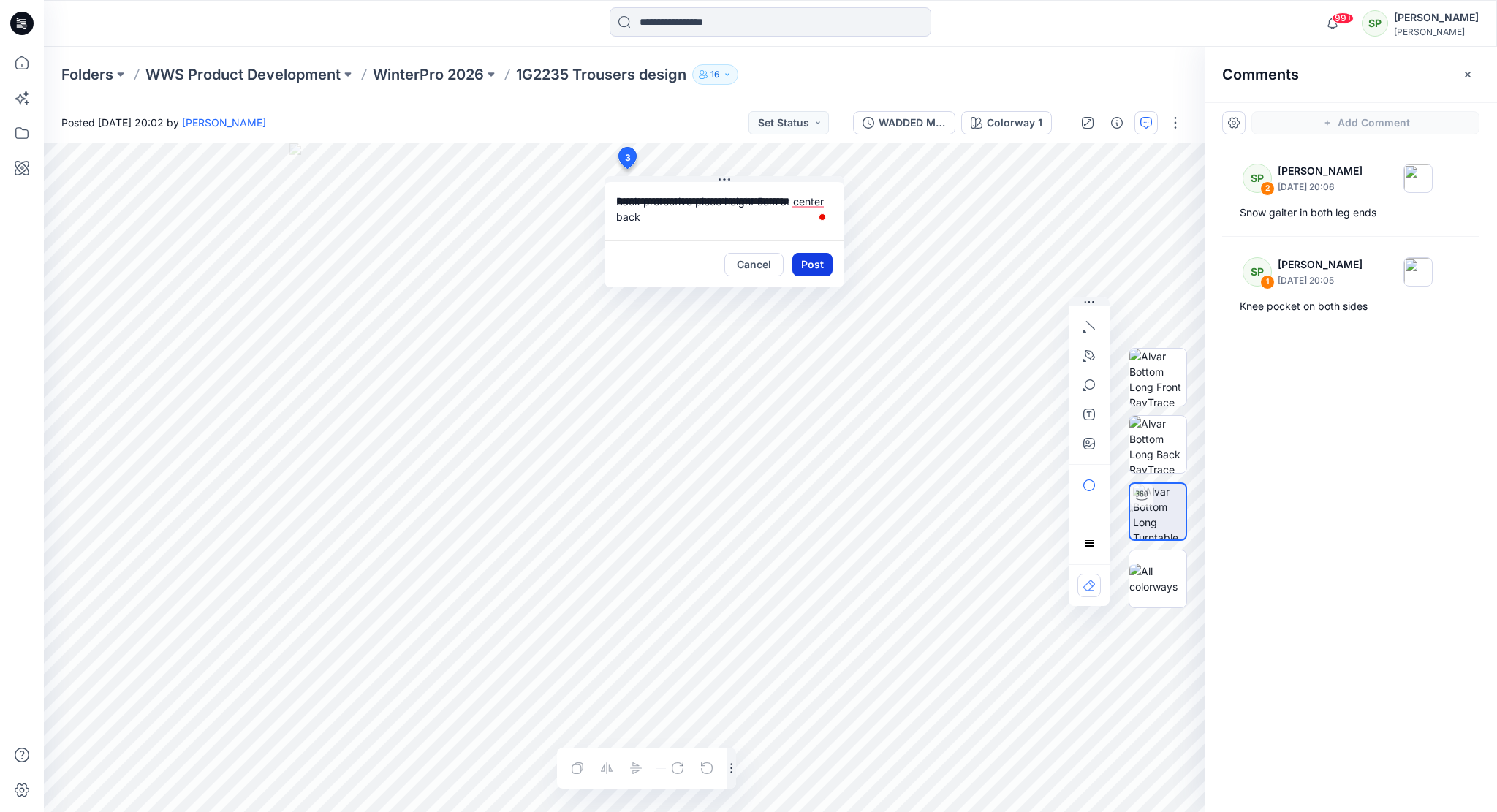
type textarea "**********"
click at [809, 259] on button "Post" at bounding box center [812, 264] width 40 height 23
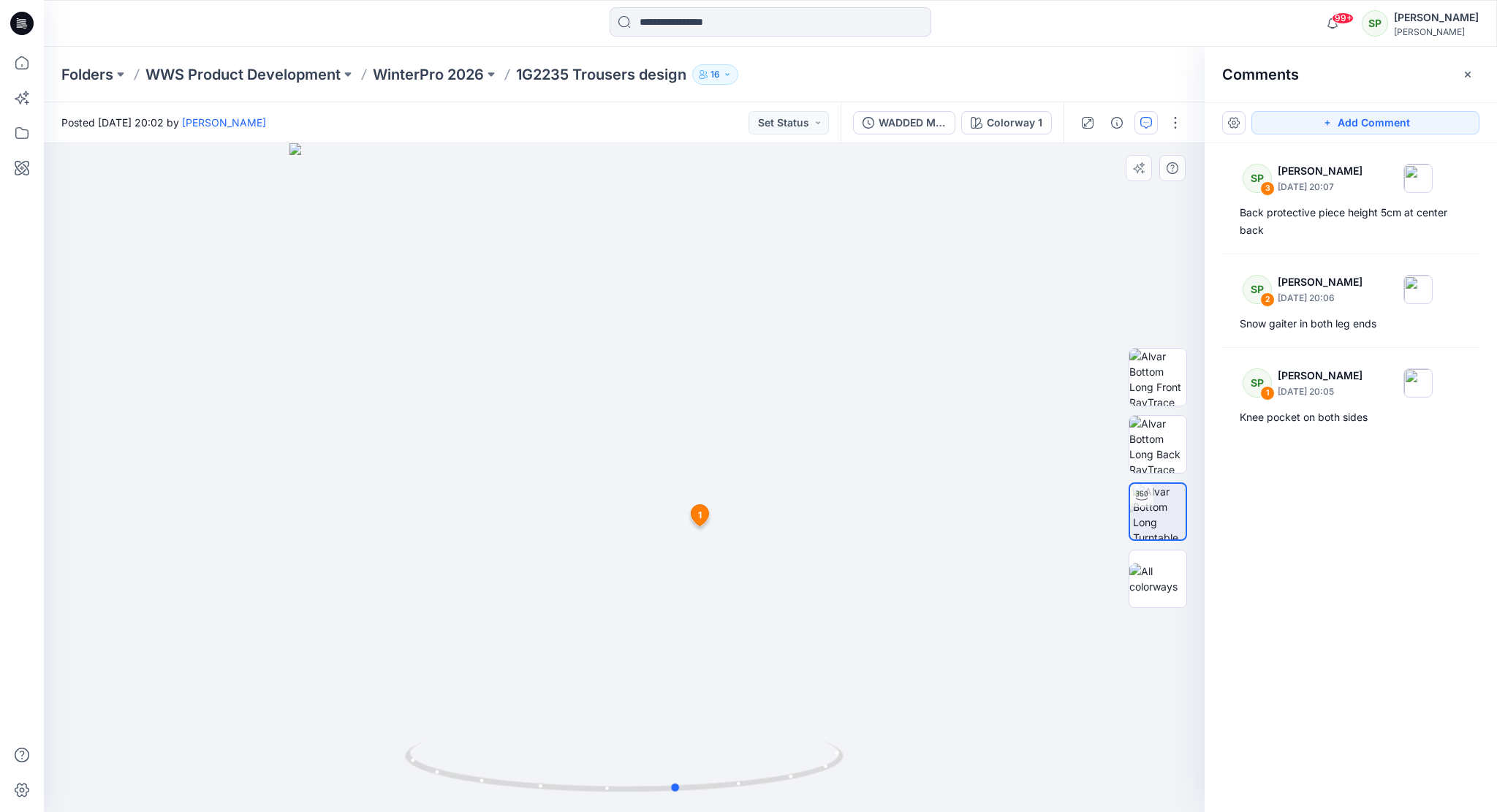
drag, startPoint x: 822, startPoint y: 586, endPoint x: 875, endPoint y: 601, distance: 55.1
click at [875, 601] on div at bounding box center [624, 478] width 1161 height 669
click at [1358, 115] on button "Add Comment" at bounding box center [1365, 123] width 228 height 23
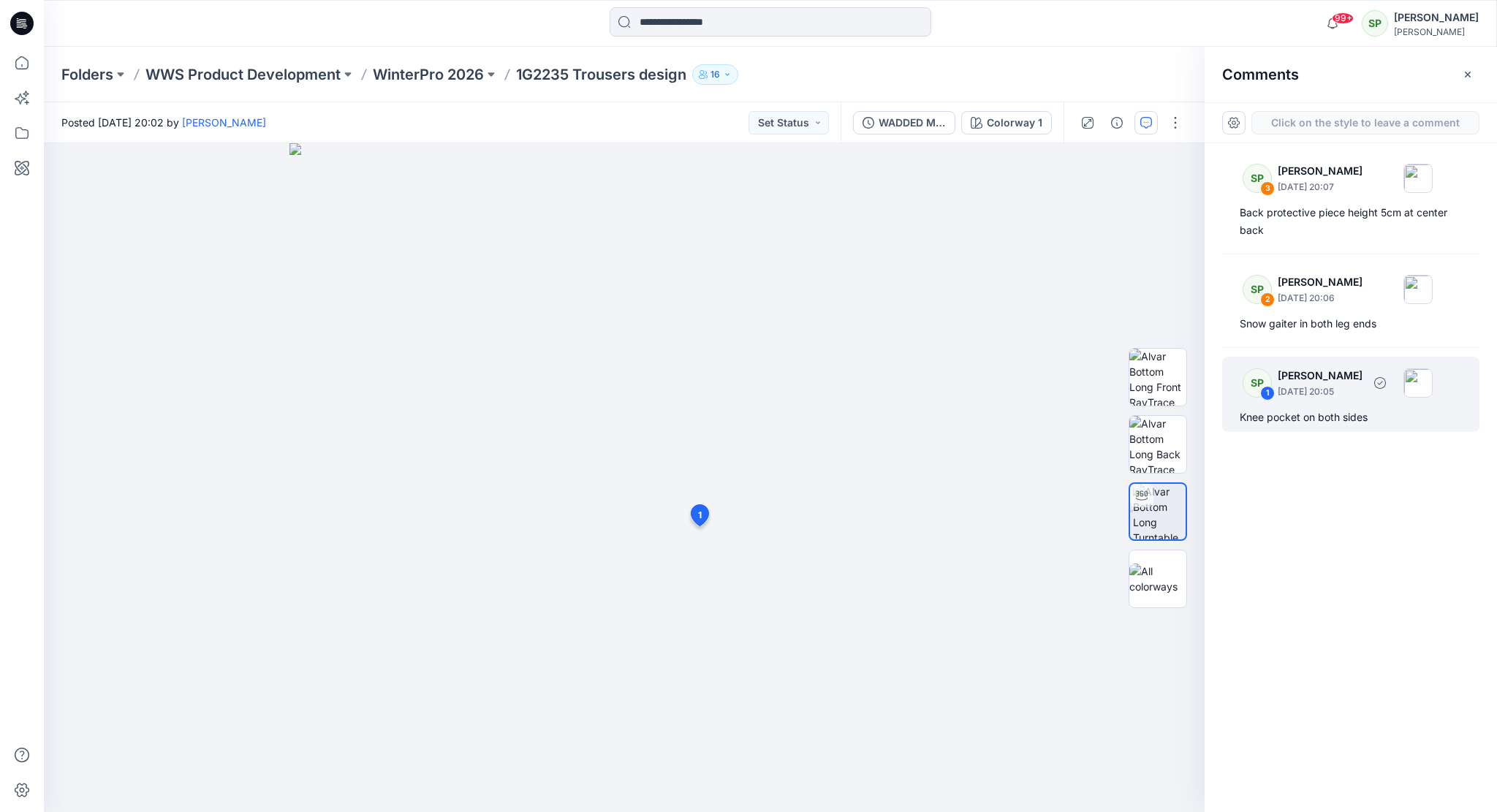
click at [1328, 416] on div "Knee pocket on both sides" at bounding box center [1350, 417] width 222 height 18
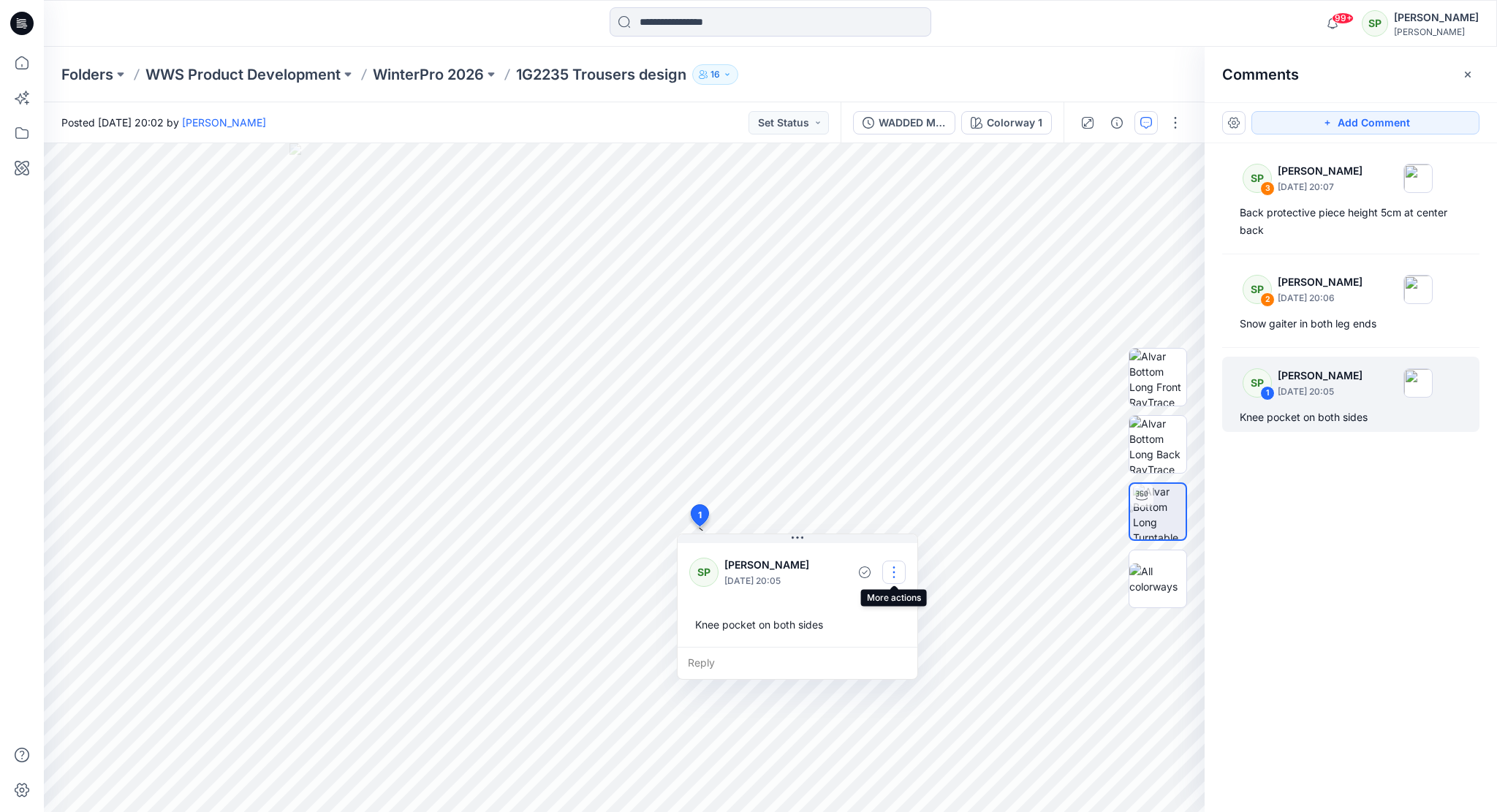
click at [895, 566] on button "button" at bounding box center [894, 571] width 23 height 23
click at [900, 604] on p "Edit comment" at bounding box center [897, 605] width 66 height 15
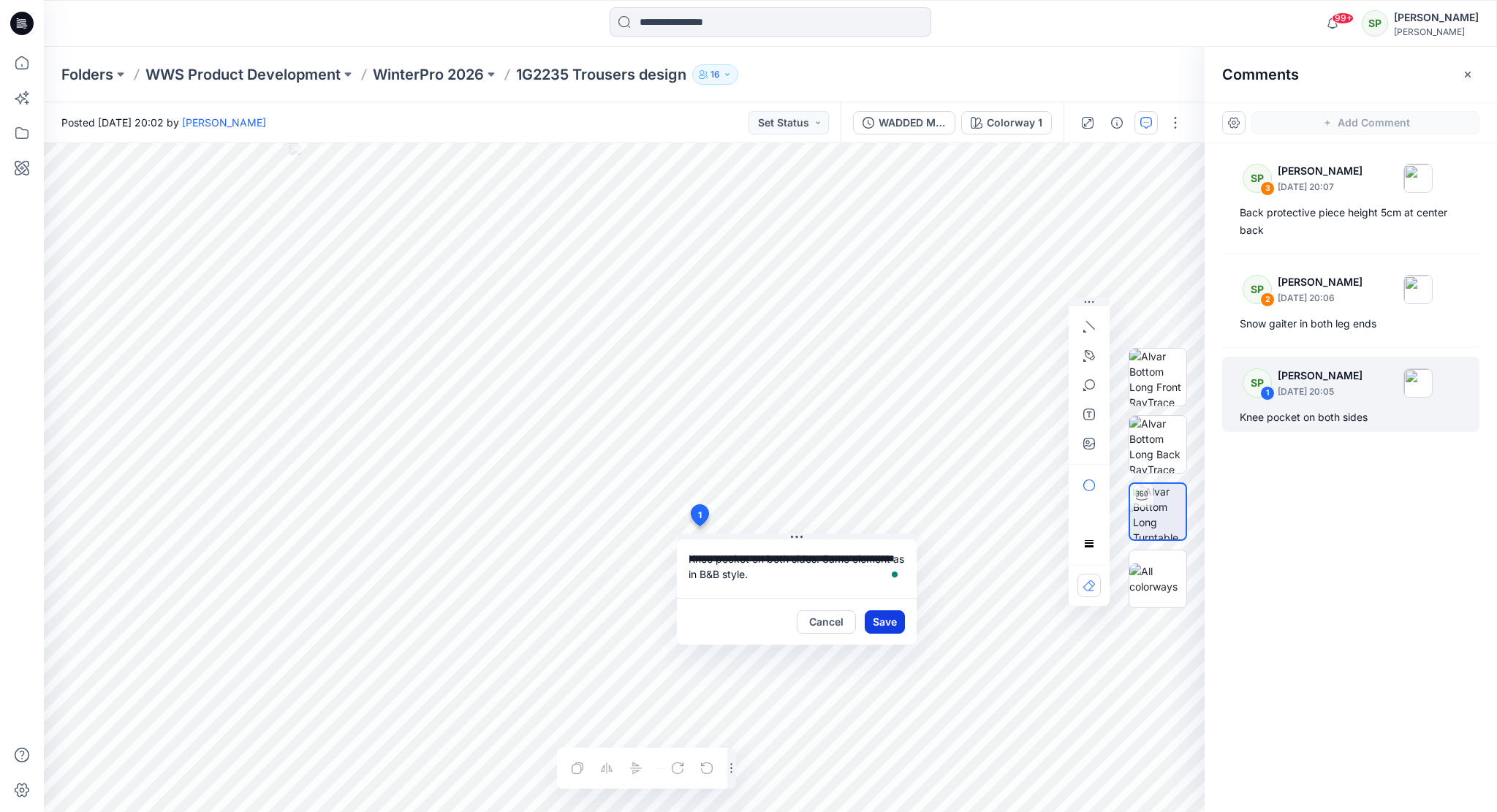
type textarea "**********"
click at [883, 618] on button "Save" at bounding box center [884, 621] width 40 height 23
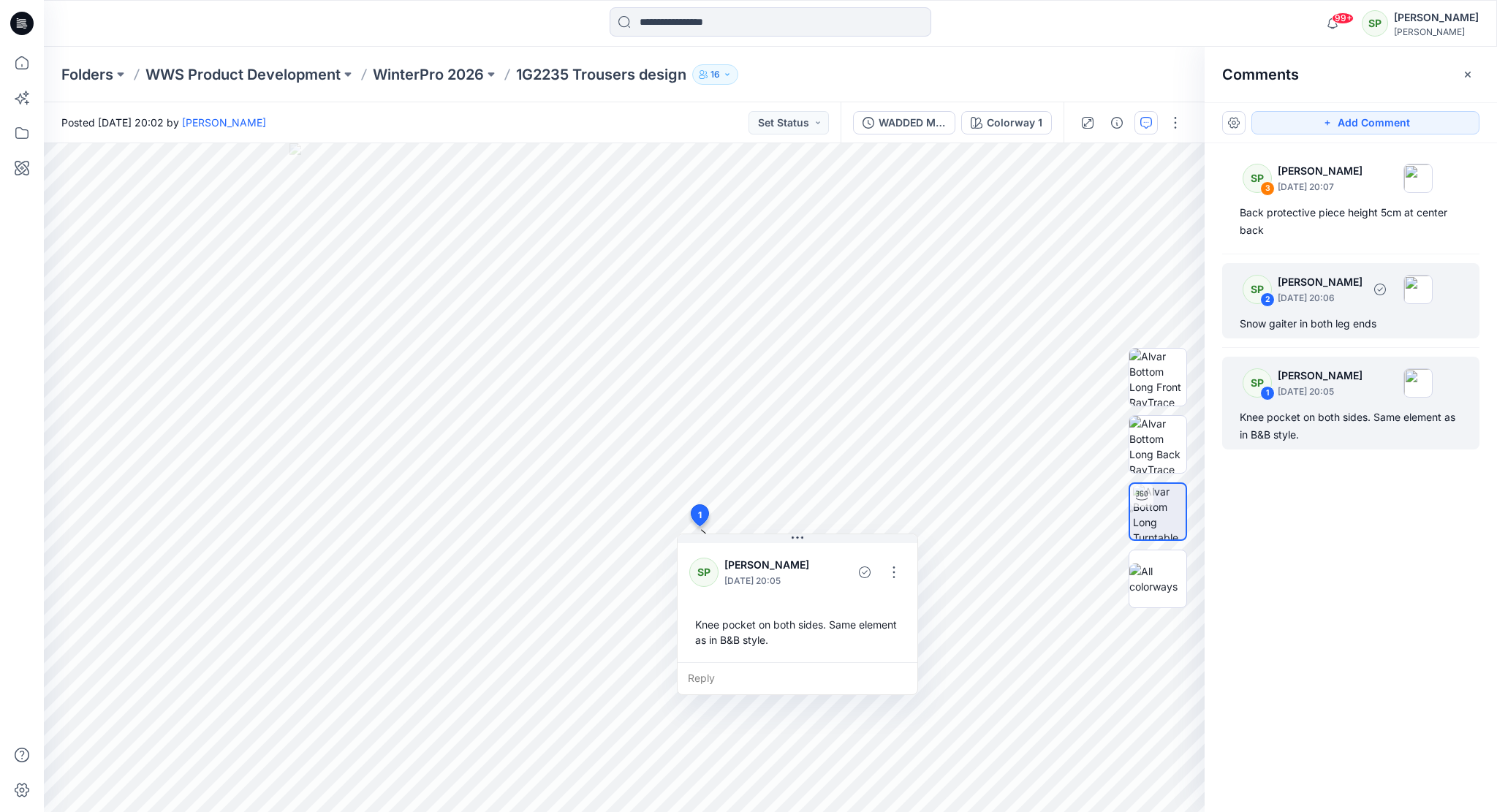
click at [1332, 286] on p "[PERSON_NAME]" at bounding box center [1320, 282] width 85 height 18
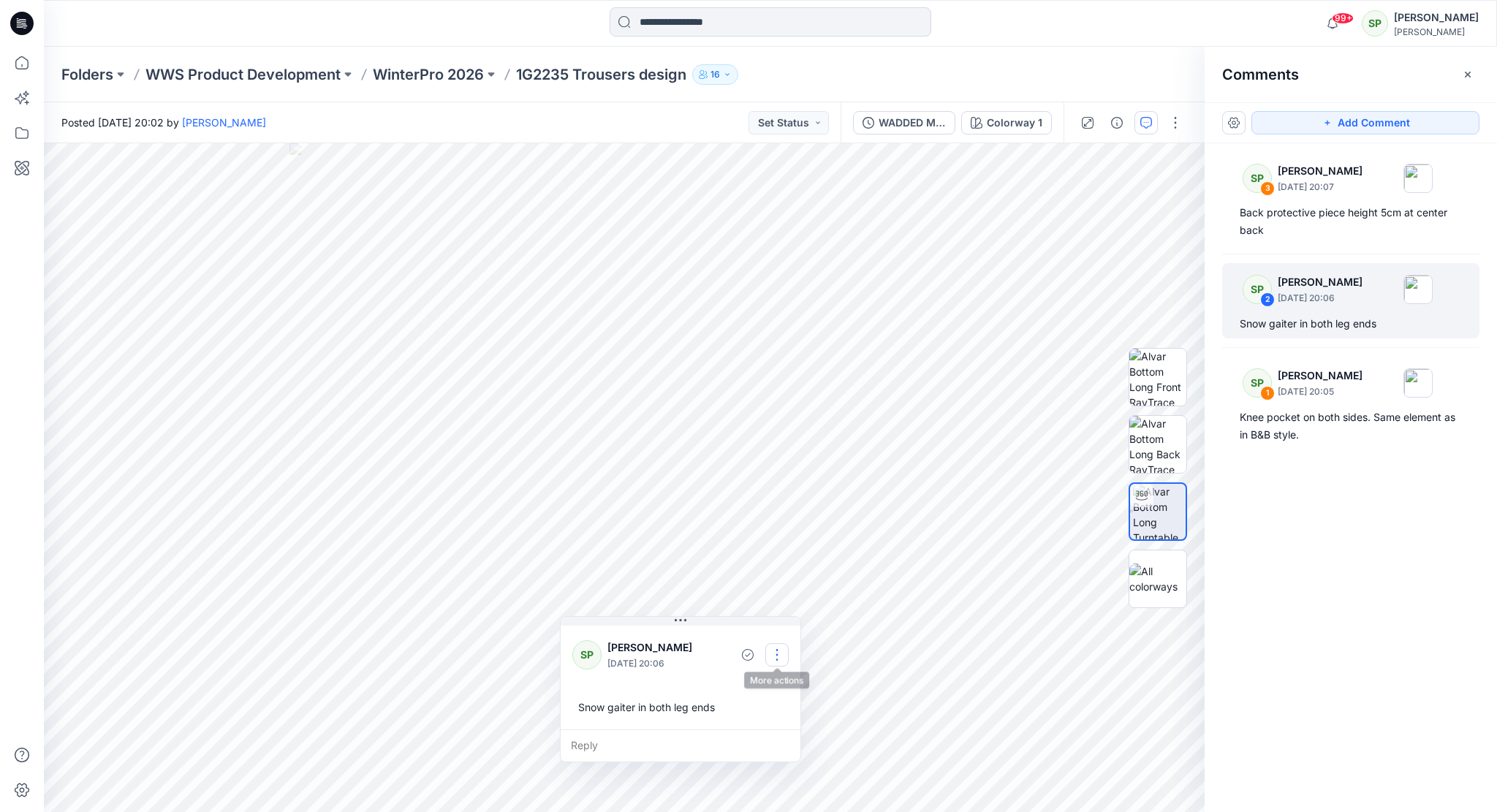
click at [773, 649] on button "button" at bounding box center [777, 655] width 23 height 23
click at [777, 685] on p "Edit comment" at bounding box center [780, 687] width 66 height 15
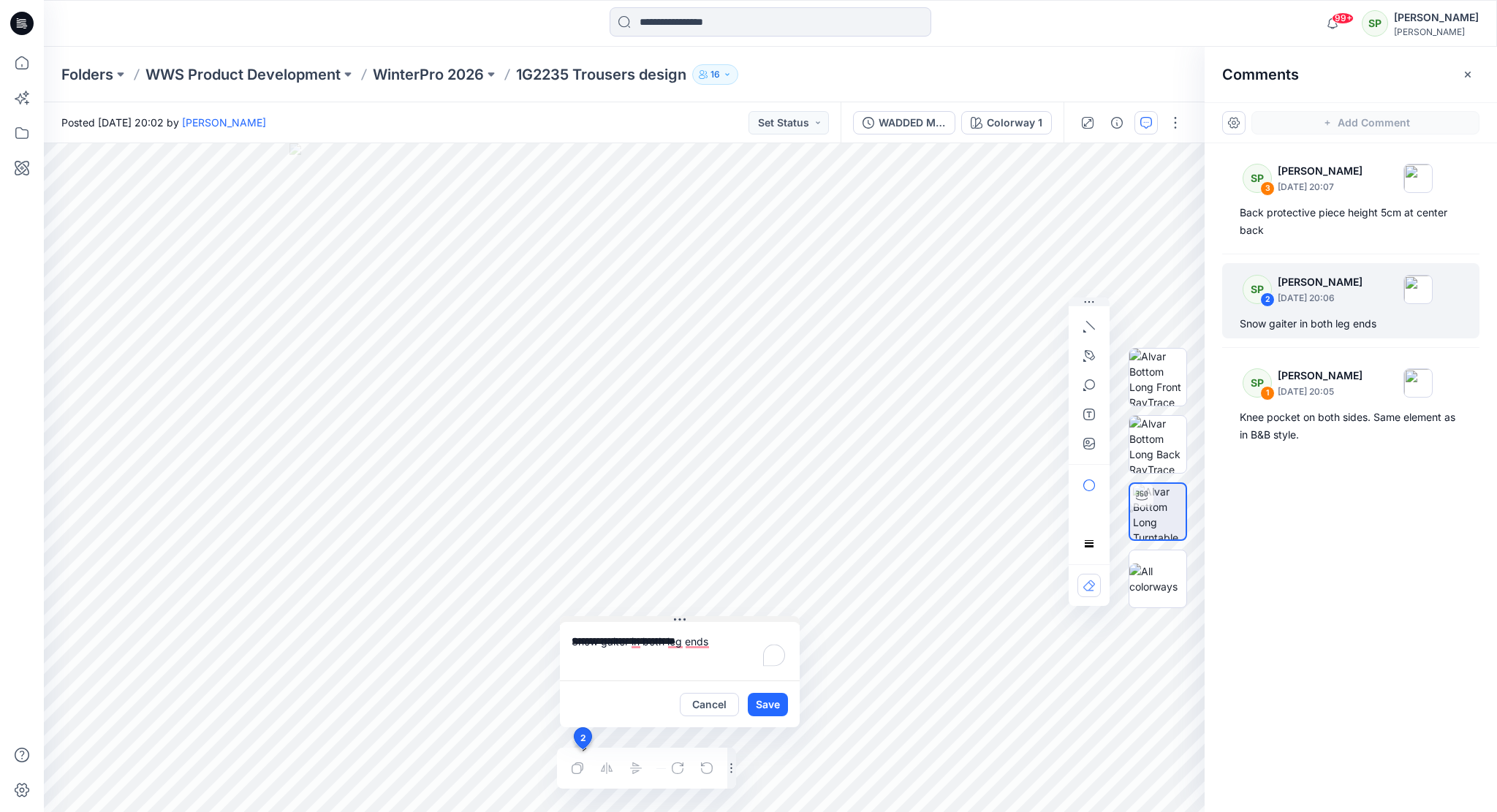
click at [730, 621] on button at bounding box center [680, 620] width 240 height 8
click at [730, 620] on button at bounding box center [680, 620] width 240 height 8
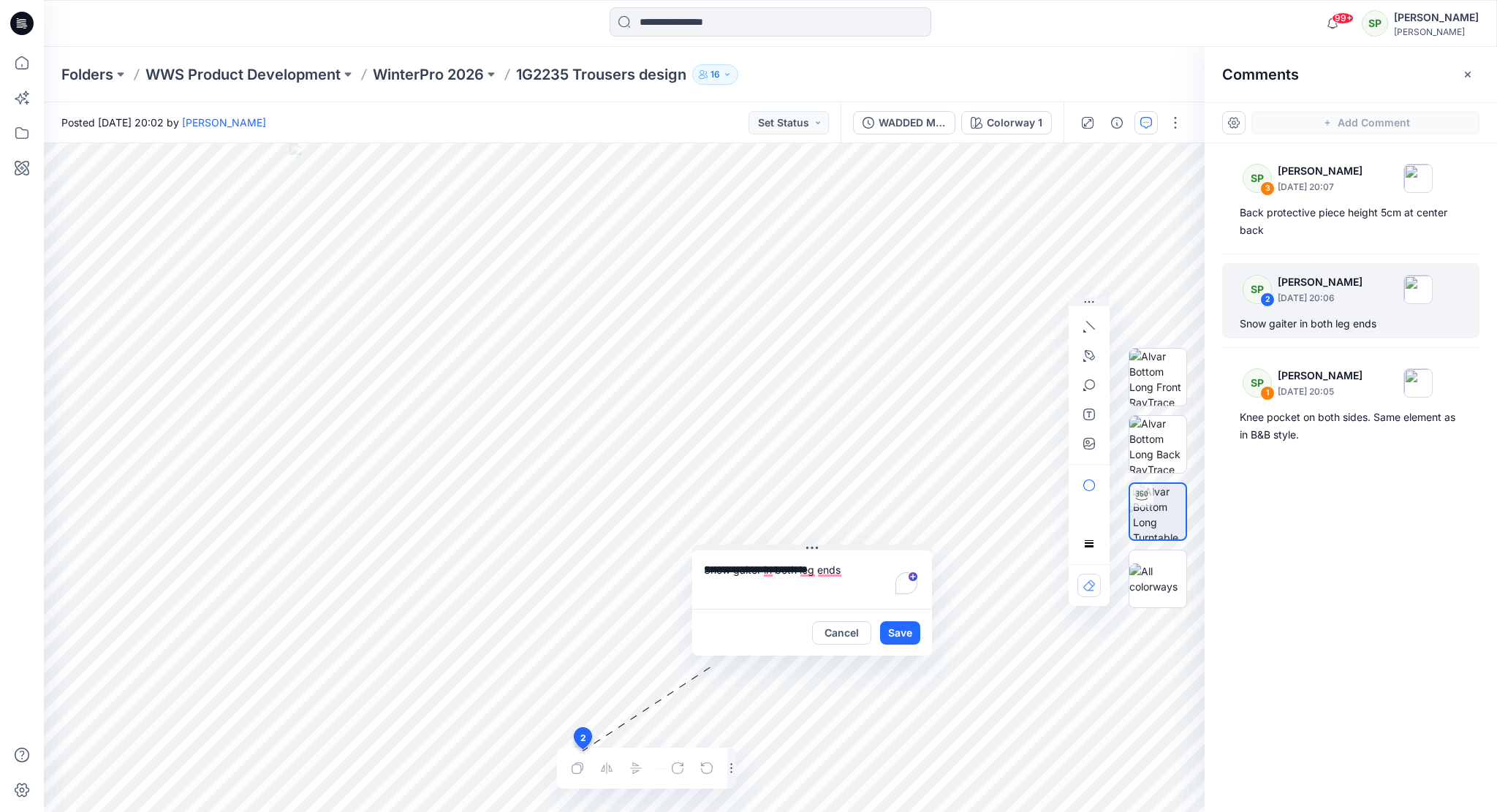
drag, startPoint x: 730, startPoint y: 620, endPoint x: 863, endPoint y: 549, distance: 150.8
click at [863, 549] on button at bounding box center [812, 548] width 240 height 8
click at [901, 633] on button "Save" at bounding box center [899, 632] width 40 height 23
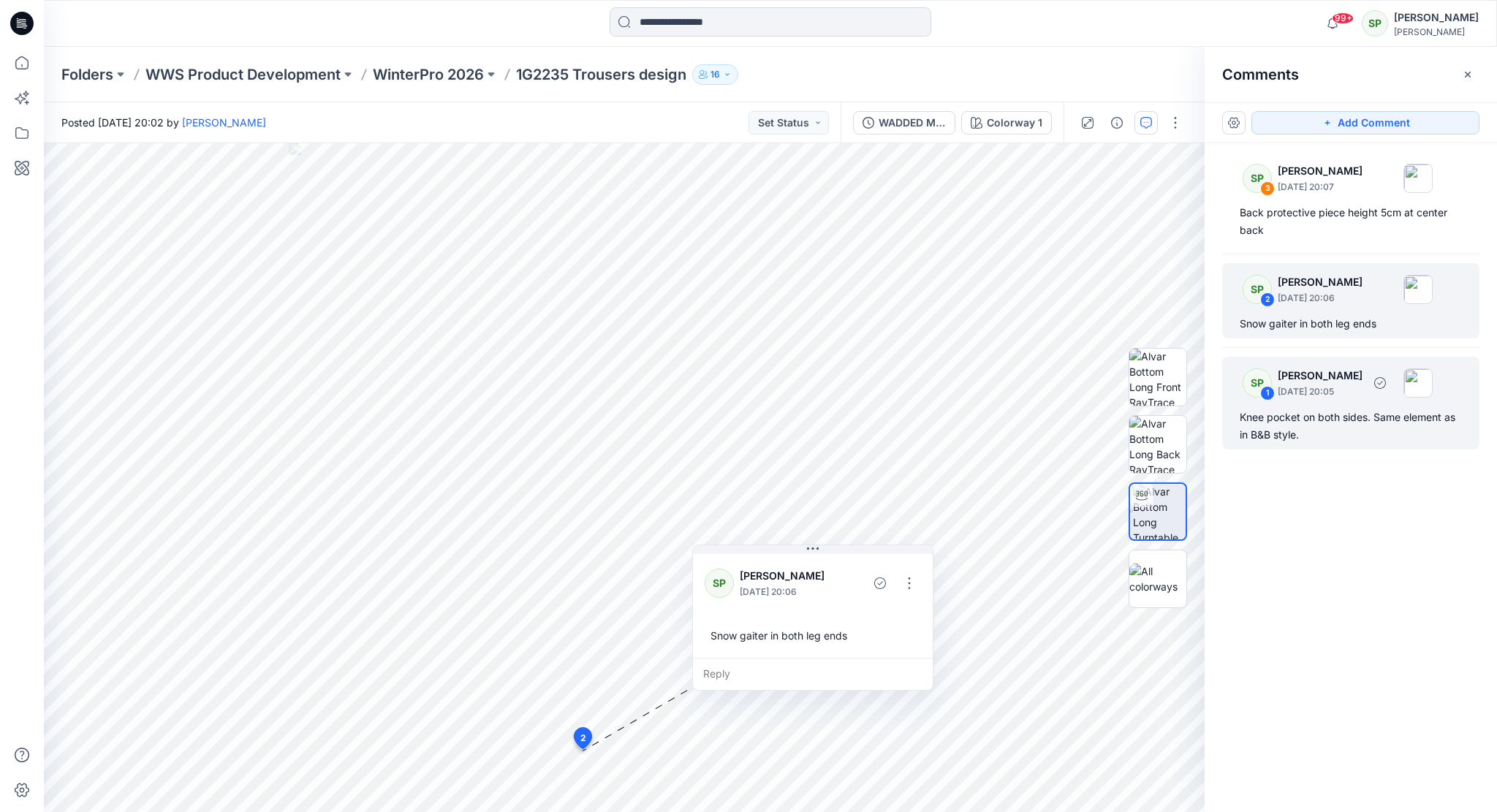
click at [1307, 370] on p "[PERSON_NAME]" at bounding box center [1320, 376] width 85 height 18
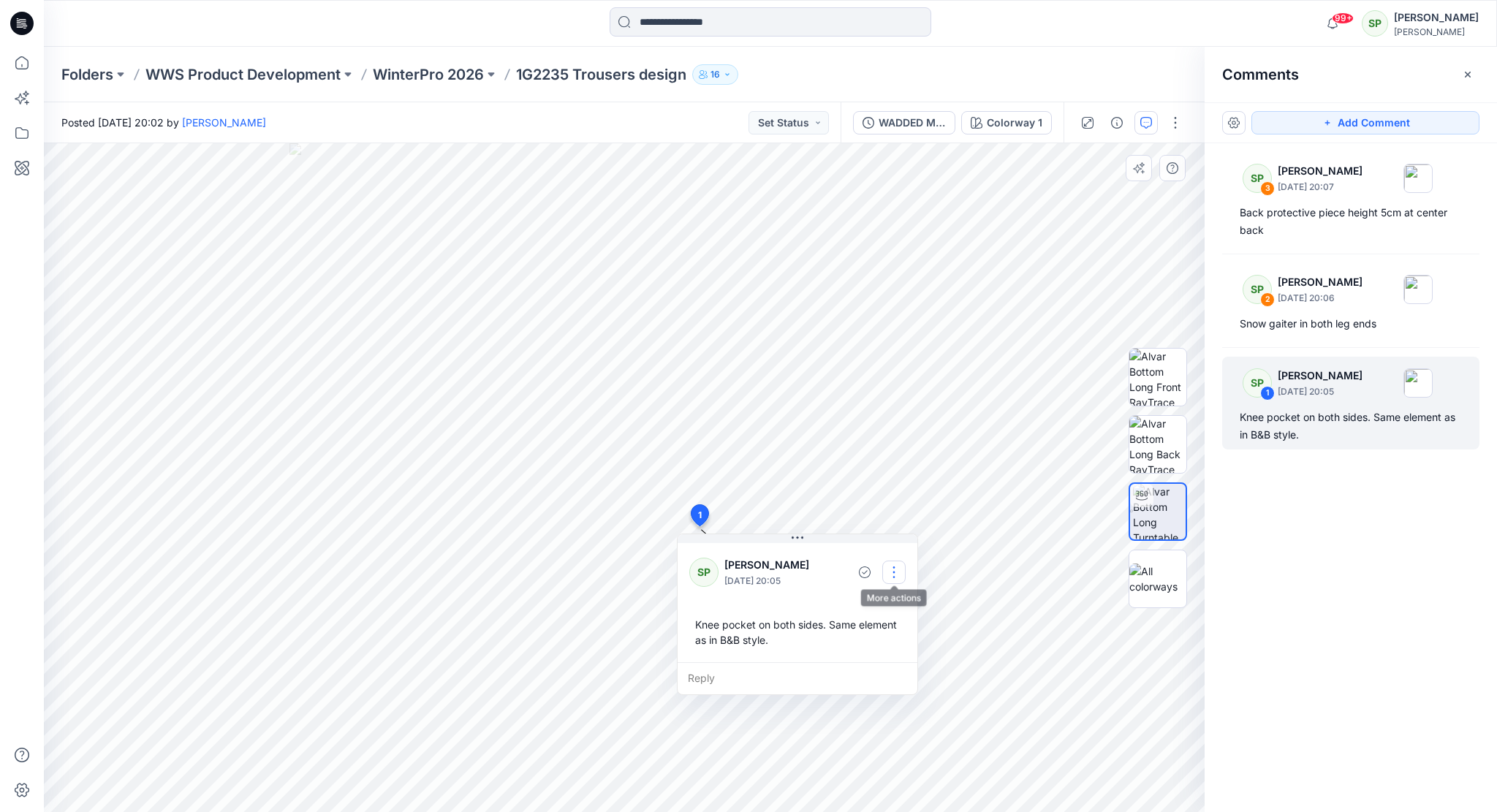
click at [900, 569] on button "button" at bounding box center [894, 571] width 23 height 23
click at [897, 604] on p "Edit comment" at bounding box center [897, 605] width 66 height 15
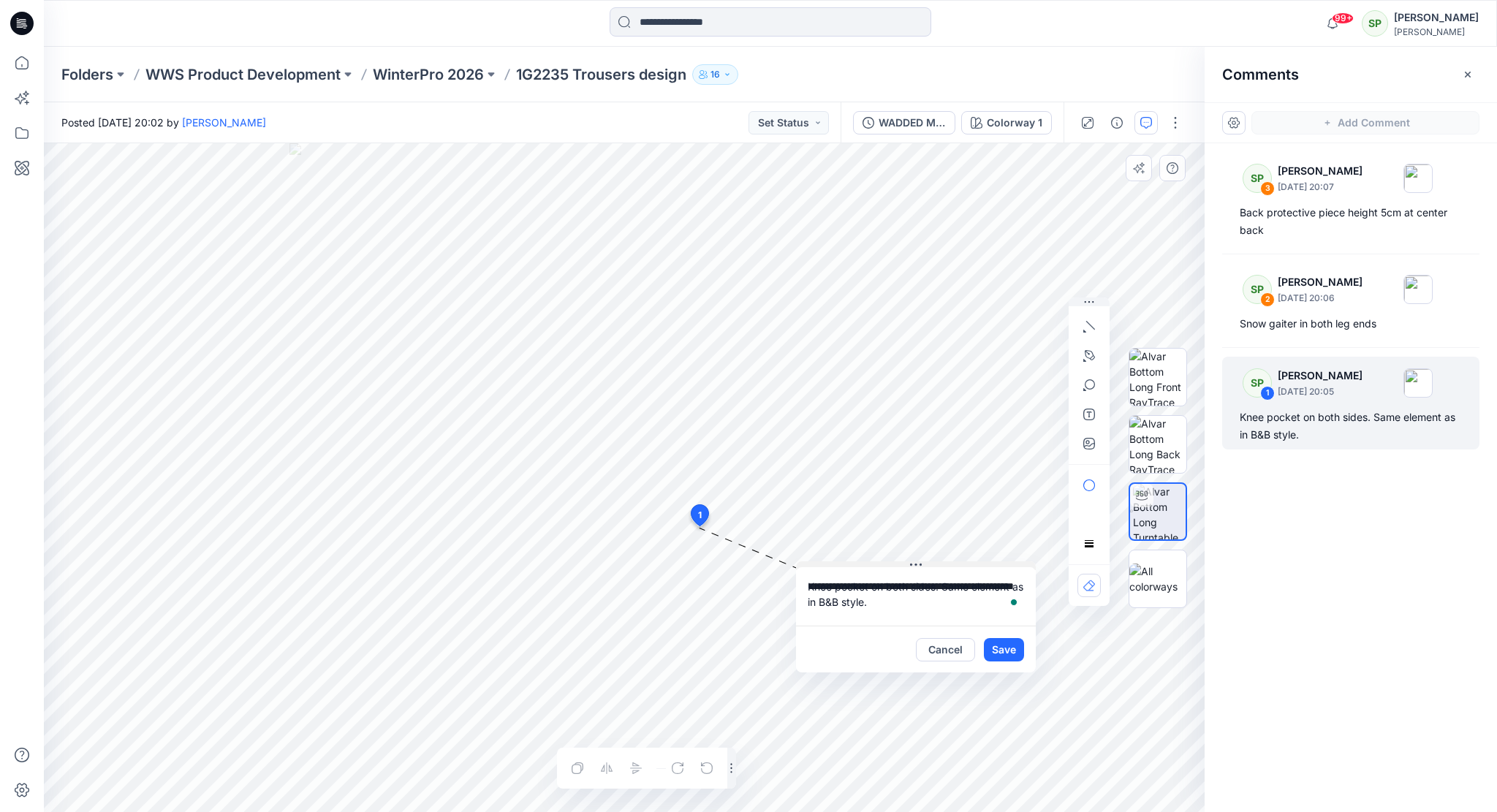
drag, startPoint x: 837, startPoint y: 536, endPoint x: 956, endPoint y: 564, distance: 122.2
click at [956, 564] on button at bounding box center [916, 565] width 240 height 8
click at [1003, 653] on button "Save" at bounding box center [1003, 649] width 40 height 23
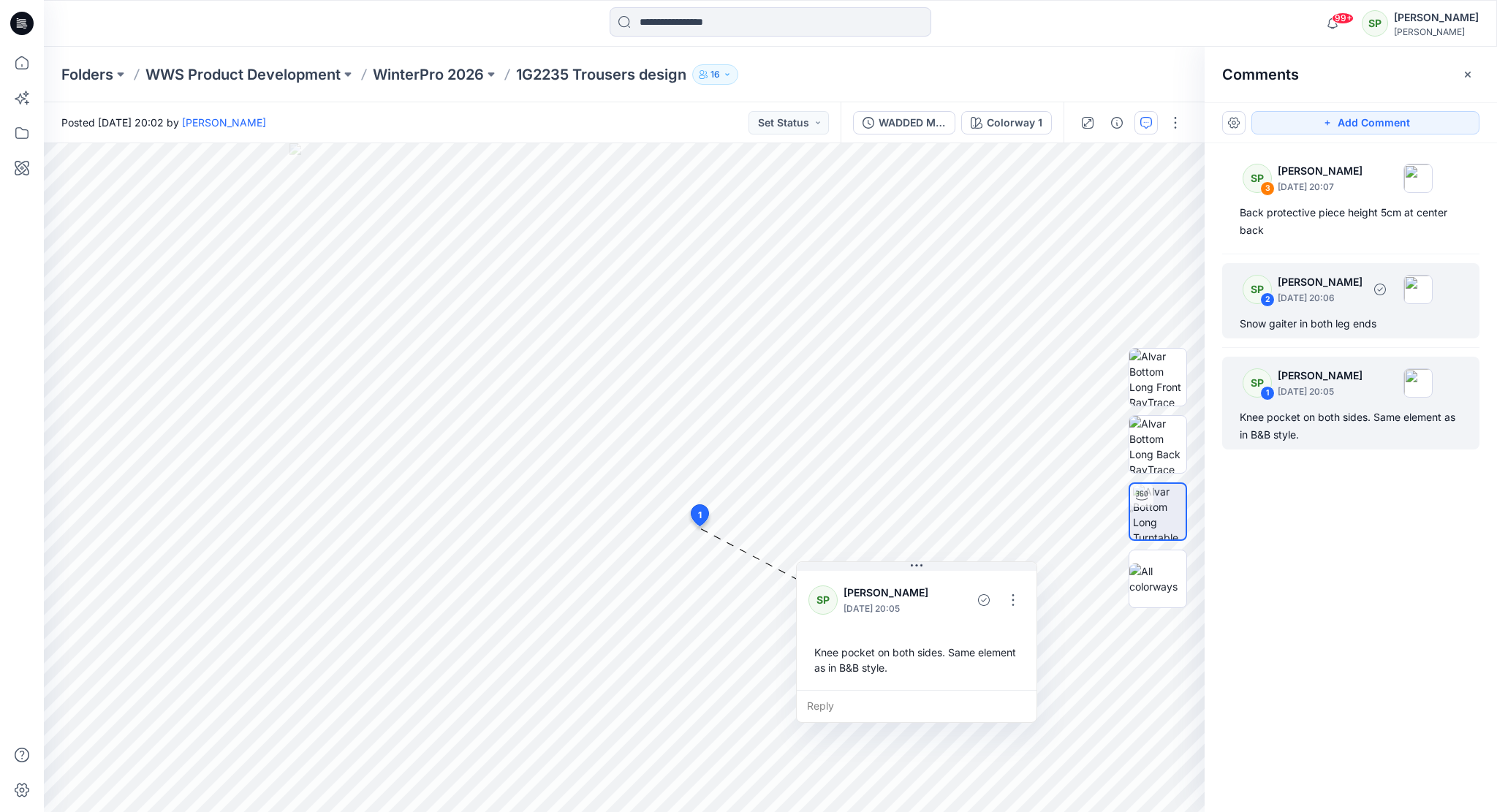
click at [1318, 291] on p "[DATE] 20:06" at bounding box center [1320, 299] width 85 height 15
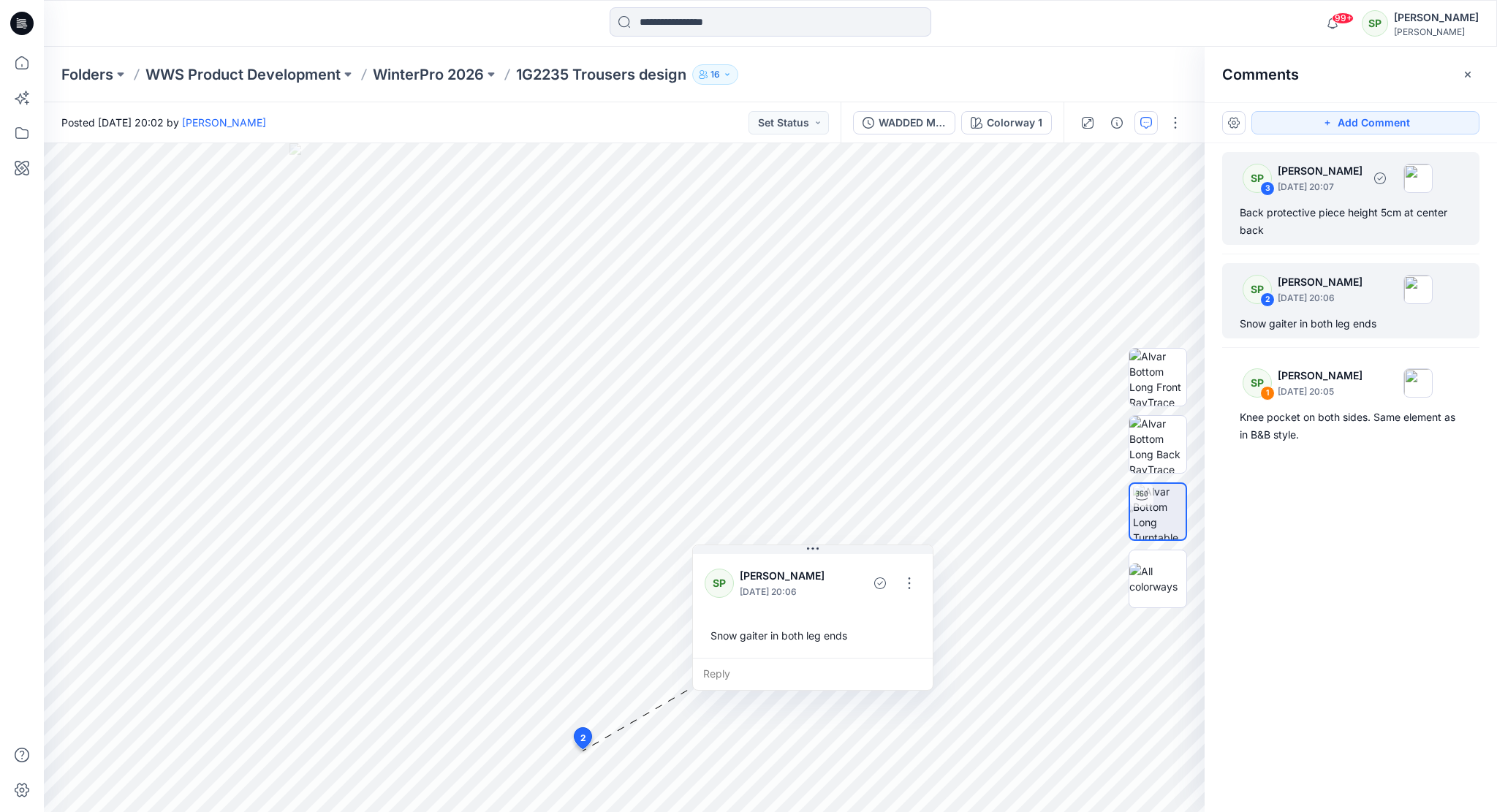
click at [1320, 218] on div "Back protective piece height 5cm at center back" at bounding box center [1350, 221] width 222 height 35
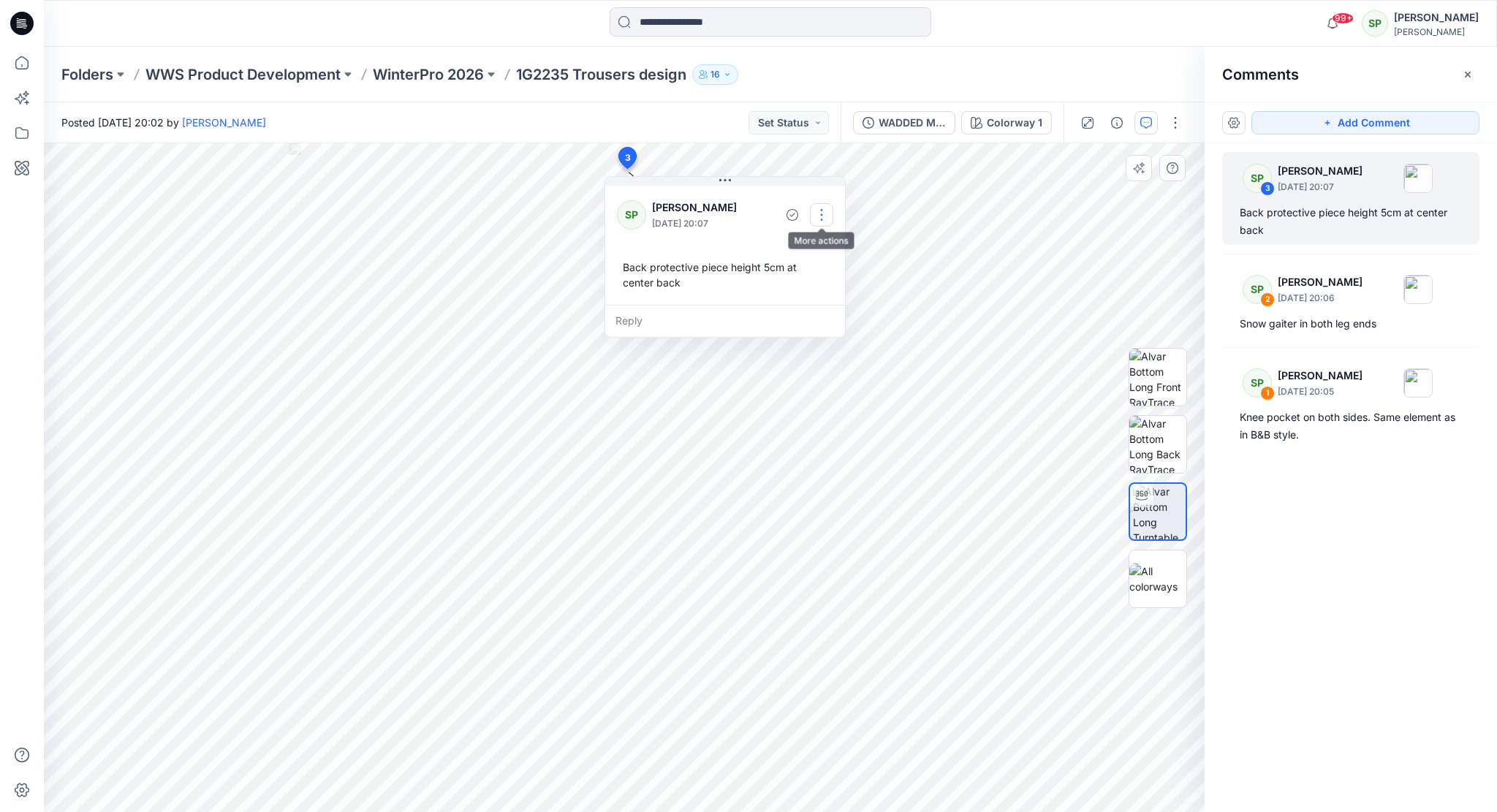
click at [817, 208] on button "button" at bounding box center [821, 214] width 23 height 23
click at [816, 244] on p "Edit comment" at bounding box center [825, 248] width 66 height 15
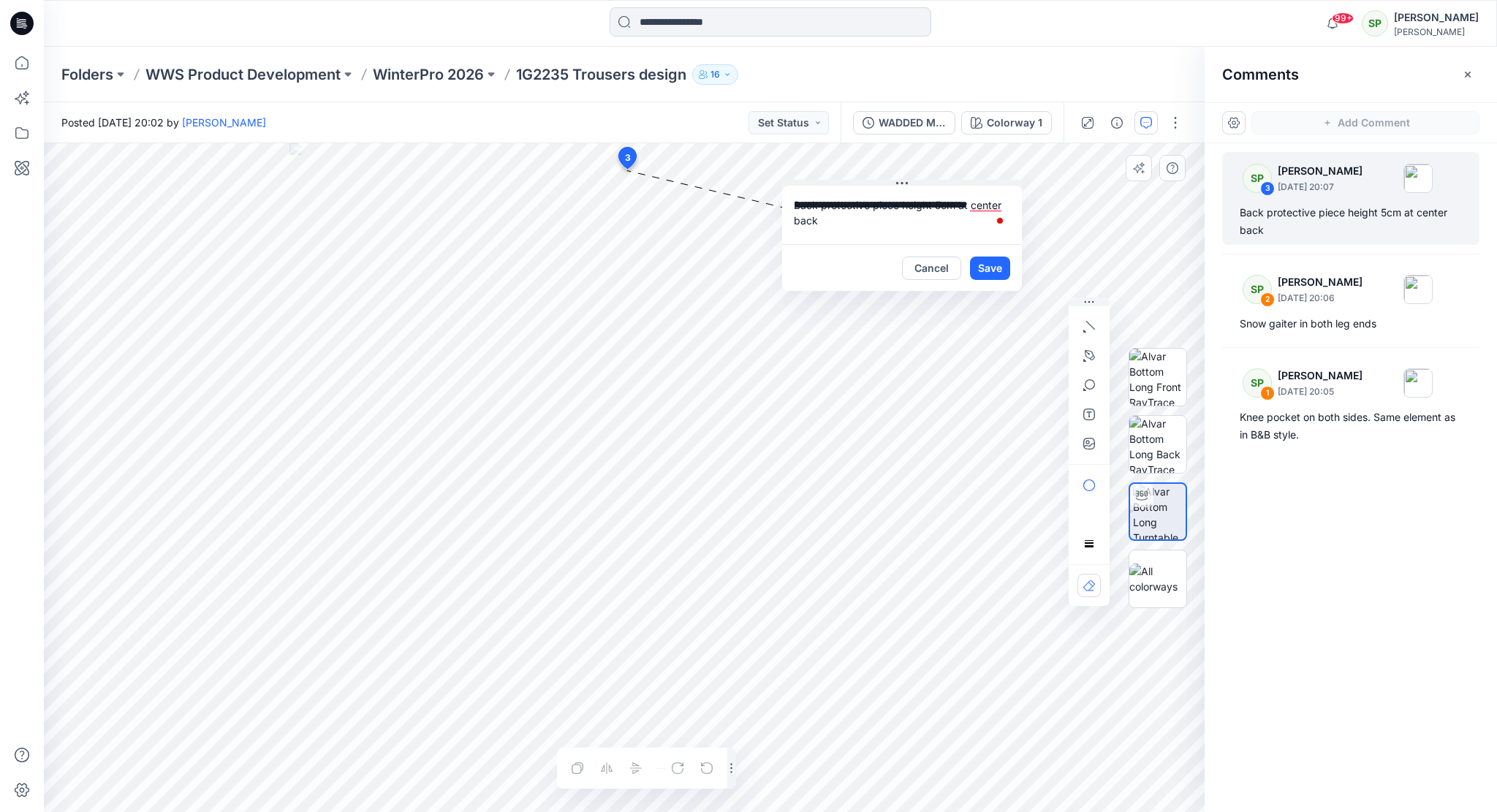
drag, startPoint x: 762, startPoint y: 177, endPoint x: 940, endPoint y: 181, distance: 178.0
click at [940, 181] on button at bounding box center [902, 184] width 240 height 8
click at [989, 262] on button "Save" at bounding box center [989, 268] width 40 height 23
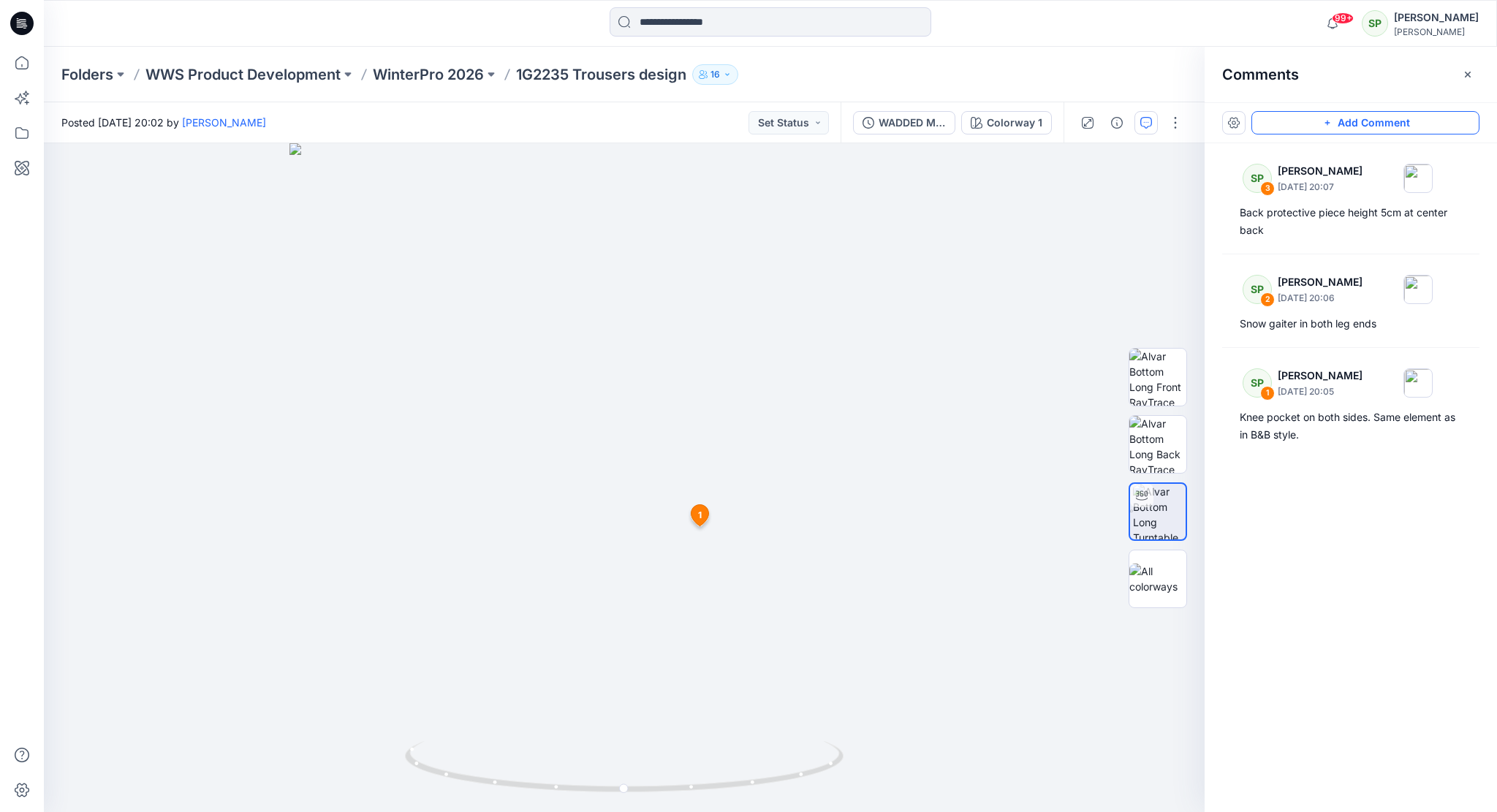
click at [1355, 122] on button "Add Comment" at bounding box center [1365, 123] width 228 height 23
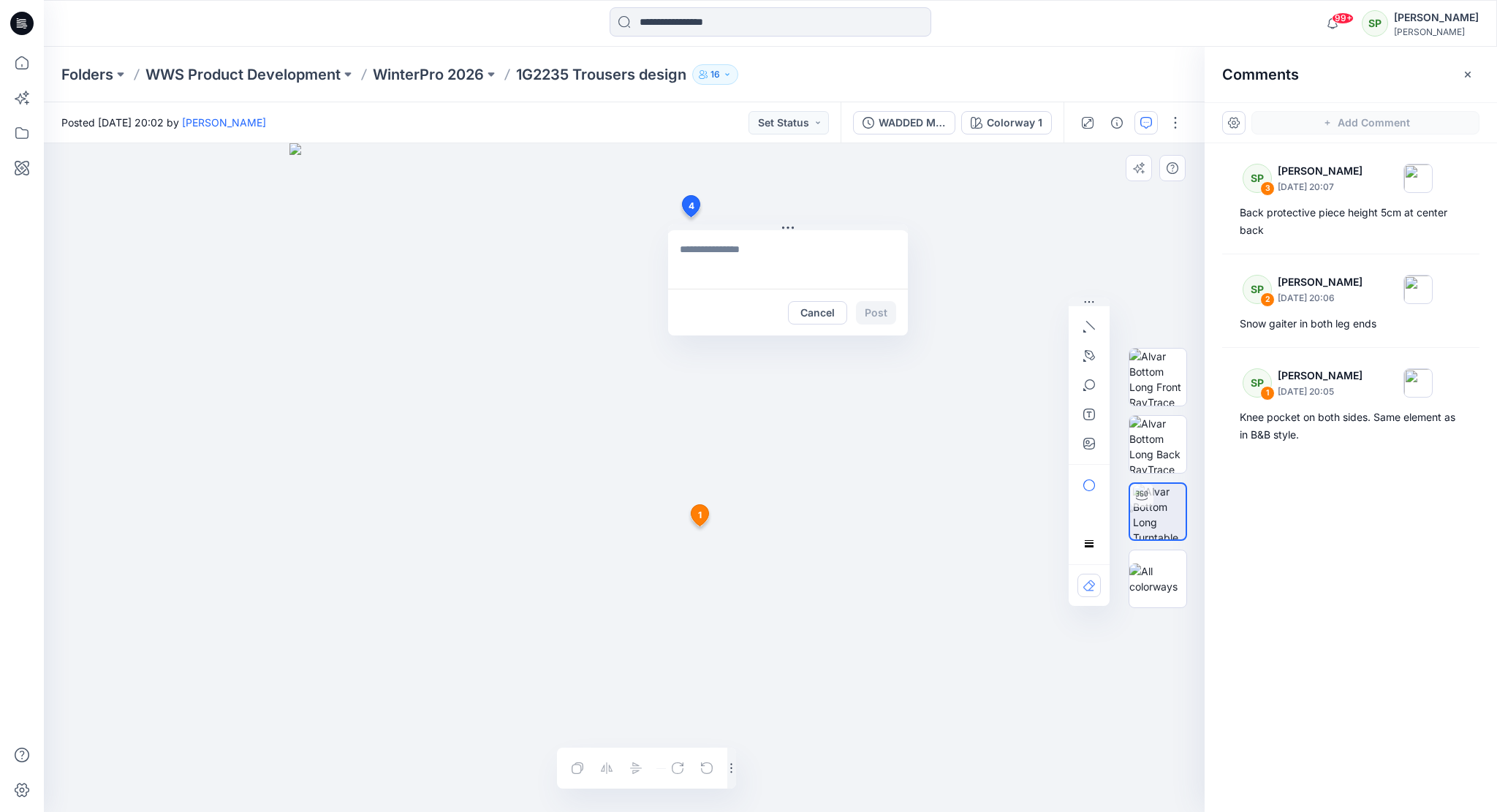
click at [690, 217] on div "4 Cancel Post 1 SP Soile Pakarinen September 16, 2025 20:05 Knee pocket on both…" at bounding box center [624, 478] width 1161 height 669
click at [699, 250] on textarea "**********" at bounding box center [788, 259] width 240 height 58
click at [775, 248] on textarea "**********" at bounding box center [788, 259] width 240 height 58
click at [681, 261] on textarea "**********" at bounding box center [788, 259] width 240 height 58
type textarea "**********"
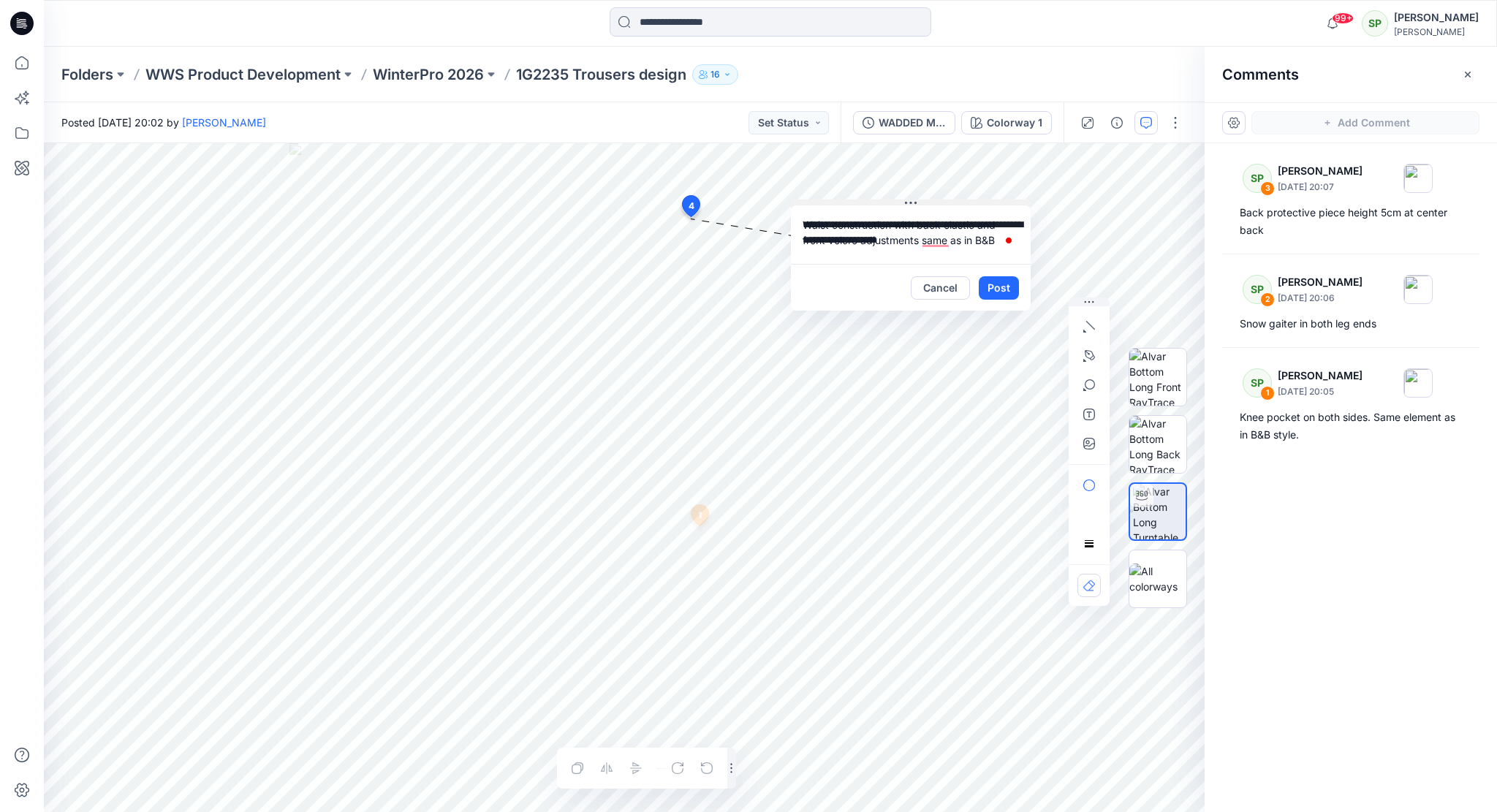
drag, startPoint x: 742, startPoint y: 228, endPoint x: 864, endPoint y: 203, distance: 124.5
click at [864, 203] on button at bounding box center [911, 203] width 240 height 8
click at [1000, 288] on button "Post" at bounding box center [998, 288] width 40 height 23
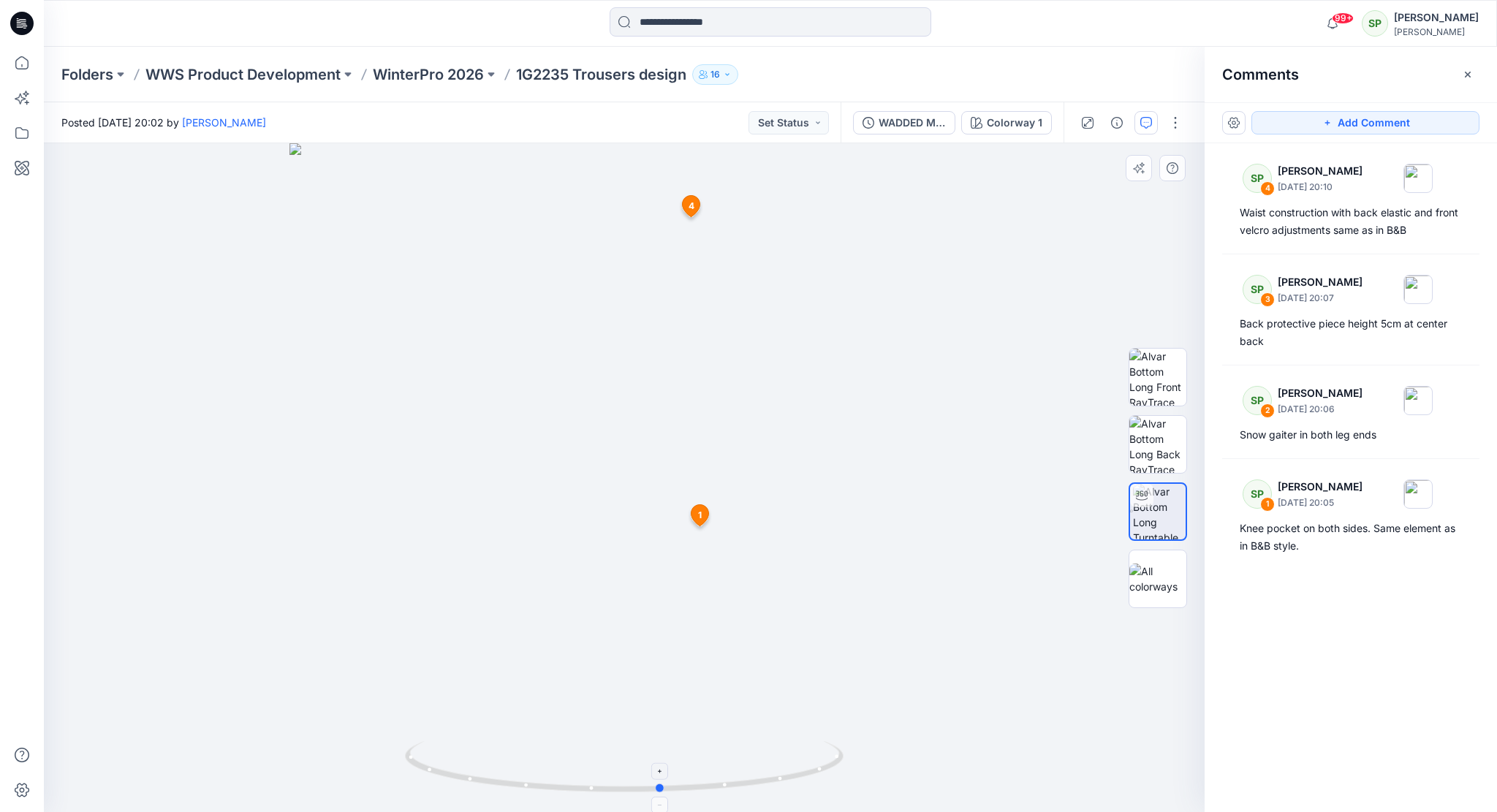
drag, startPoint x: 738, startPoint y: 790, endPoint x: 776, endPoint y: 786, distance: 38.2
click at [776, 786] on icon at bounding box center [626, 768] width 442 height 55
click at [1406, 113] on button "Add Comment" at bounding box center [1365, 123] width 228 height 23
click at [707, 736] on div "5 1 SP Soile Pakarinen September 16, 2025 20:05 Knee pocket on both sides. Same…" at bounding box center [624, 478] width 1161 height 669
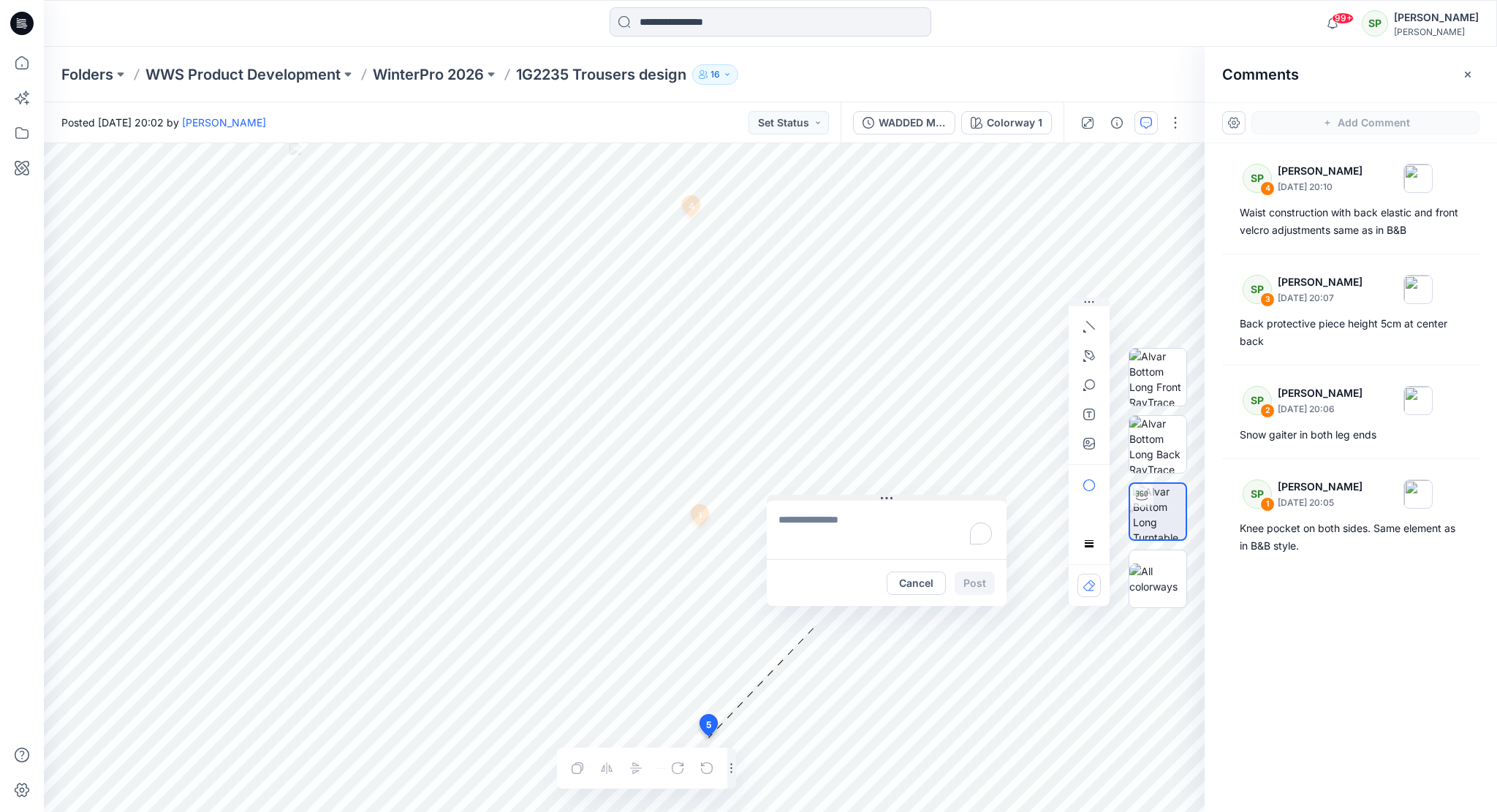
drag, startPoint x: 764, startPoint y: 606, endPoint x: 846, endPoint y: 497, distance: 136.4
click at [846, 497] on button at bounding box center [886, 498] width 240 height 8
click at [816, 517] on textarea "To enrich screen reader interactions, please activate Accessibility in Grammarl…" at bounding box center [886, 529] width 240 height 58
type textarea "**********"
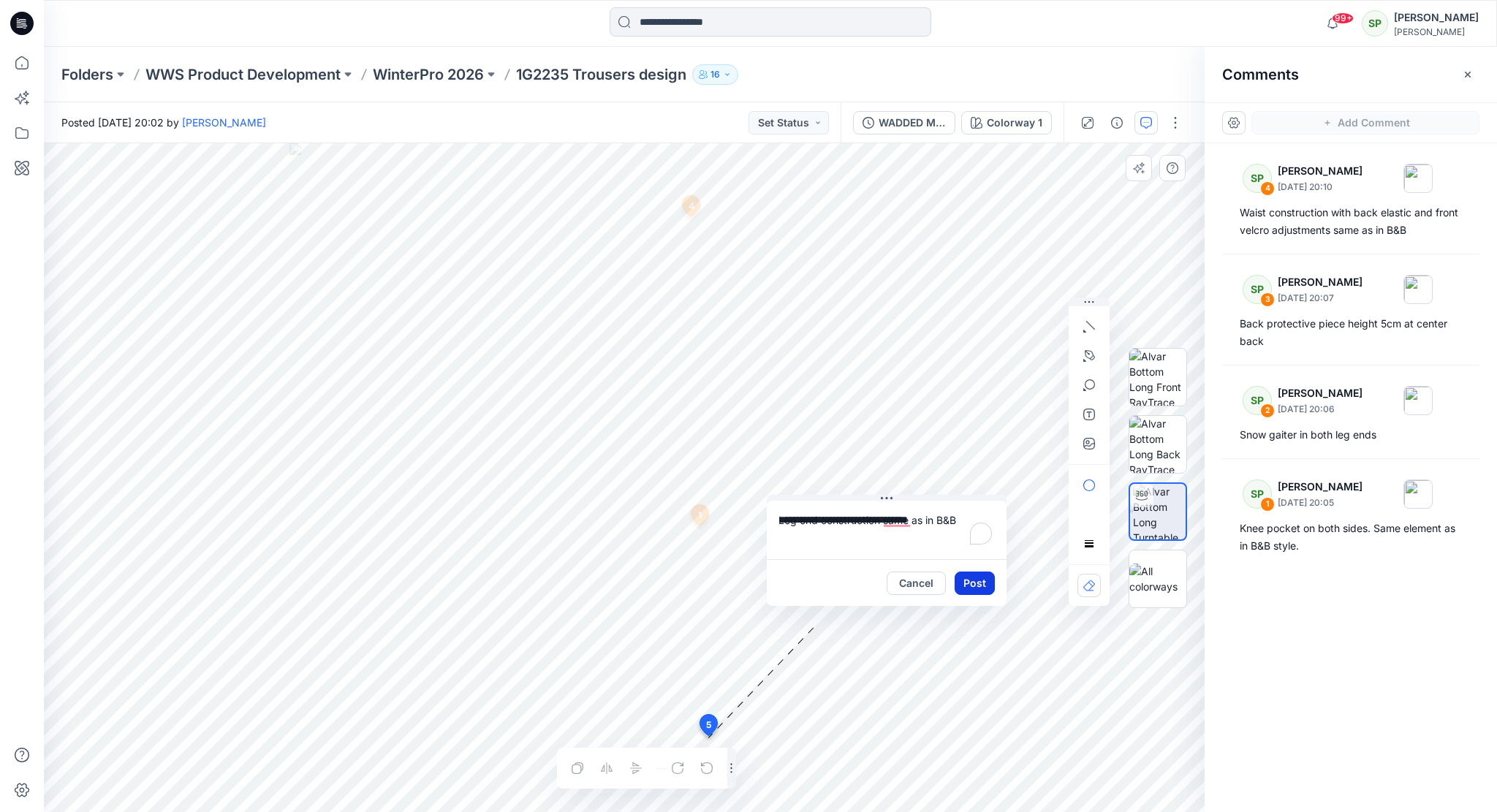
drag, startPoint x: 0, startPoint y: 0, endPoint x: 975, endPoint y: 581, distance: 1135.0
click at [975, 581] on button "Post" at bounding box center [974, 583] width 40 height 23
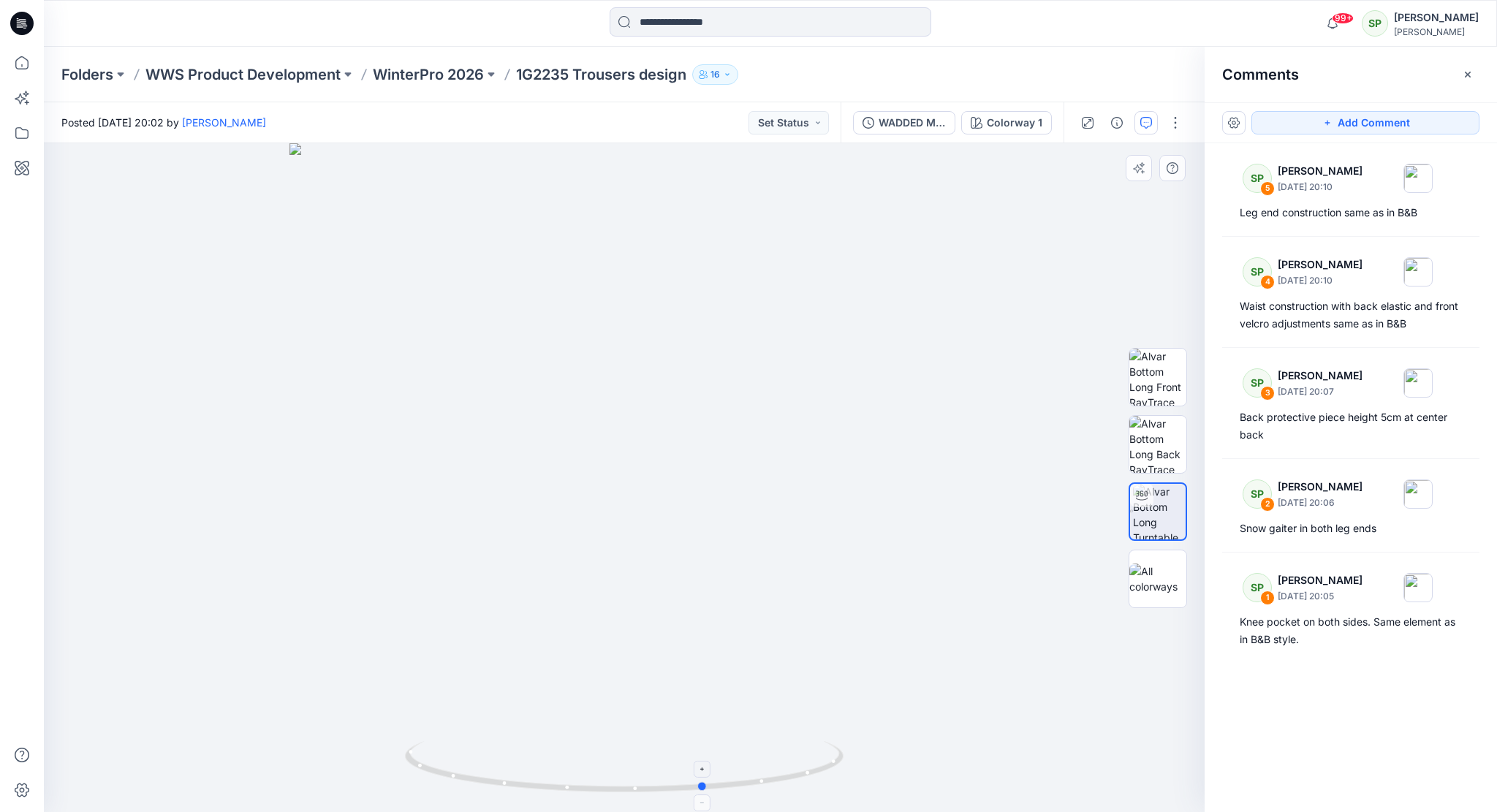
drag, startPoint x: 756, startPoint y: 783, endPoint x: 837, endPoint y: 778, distance: 81.2
click at [837, 778] on icon at bounding box center [626, 768] width 442 height 55
click at [1333, 122] on button "Add Comment" at bounding box center [1365, 123] width 228 height 23
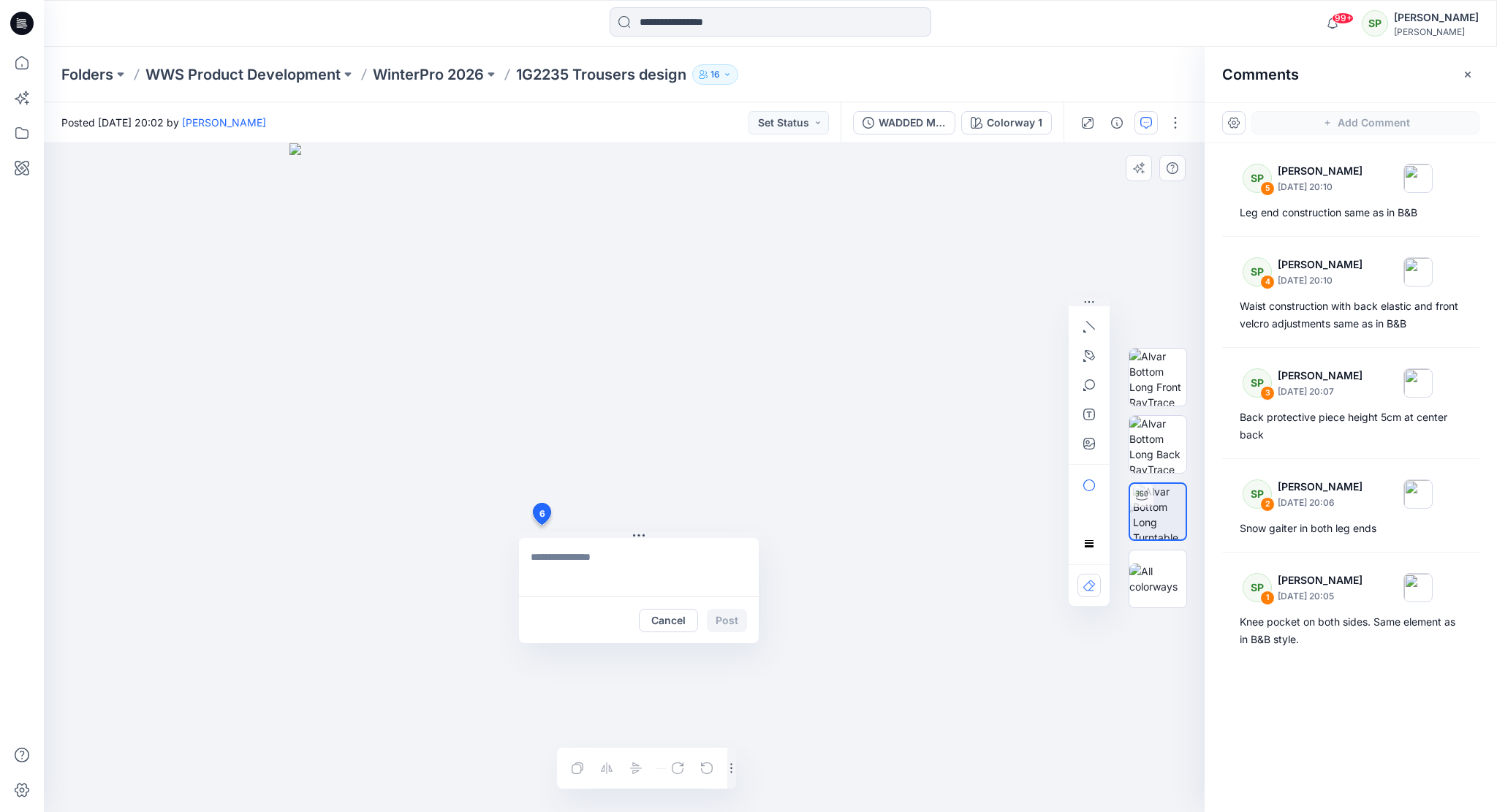
click at [541, 524] on div "6 Cancel Post Layer 1" at bounding box center [624, 478] width 1161 height 669
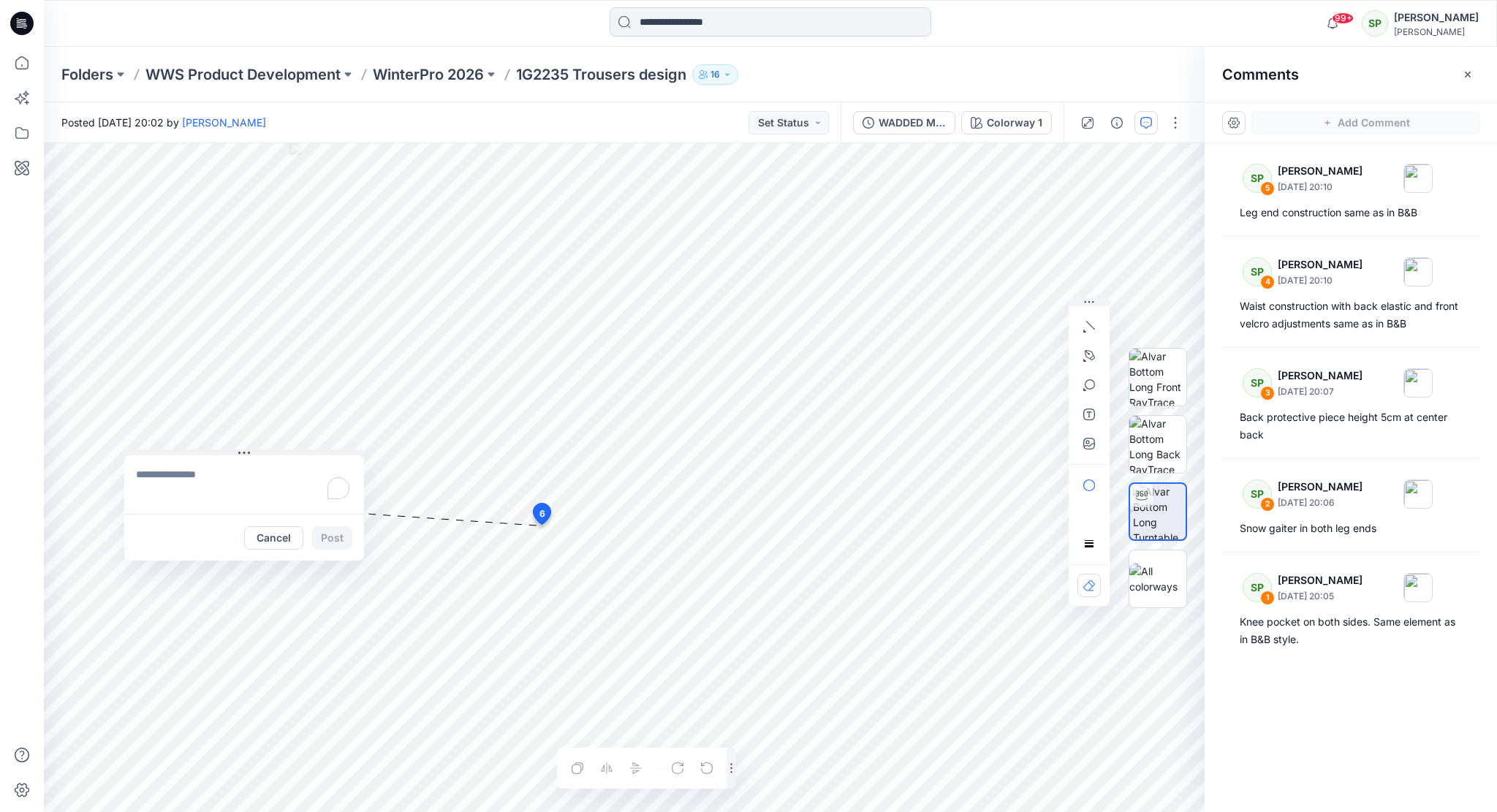
drag, startPoint x: 681, startPoint y: 535, endPoint x: 287, endPoint y: 452, distance: 402.6
click at [287, 452] on button at bounding box center [245, 453] width 240 height 8
click at [171, 477] on textarea "To enrich screen reader interactions, please activate Accessibility in Grammarl…" at bounding box center [245, 484] width 240 height 58
type textarea "**********"
click at [331, 537] on button "Post" at bounding box center [332, 538] width 40 height 23
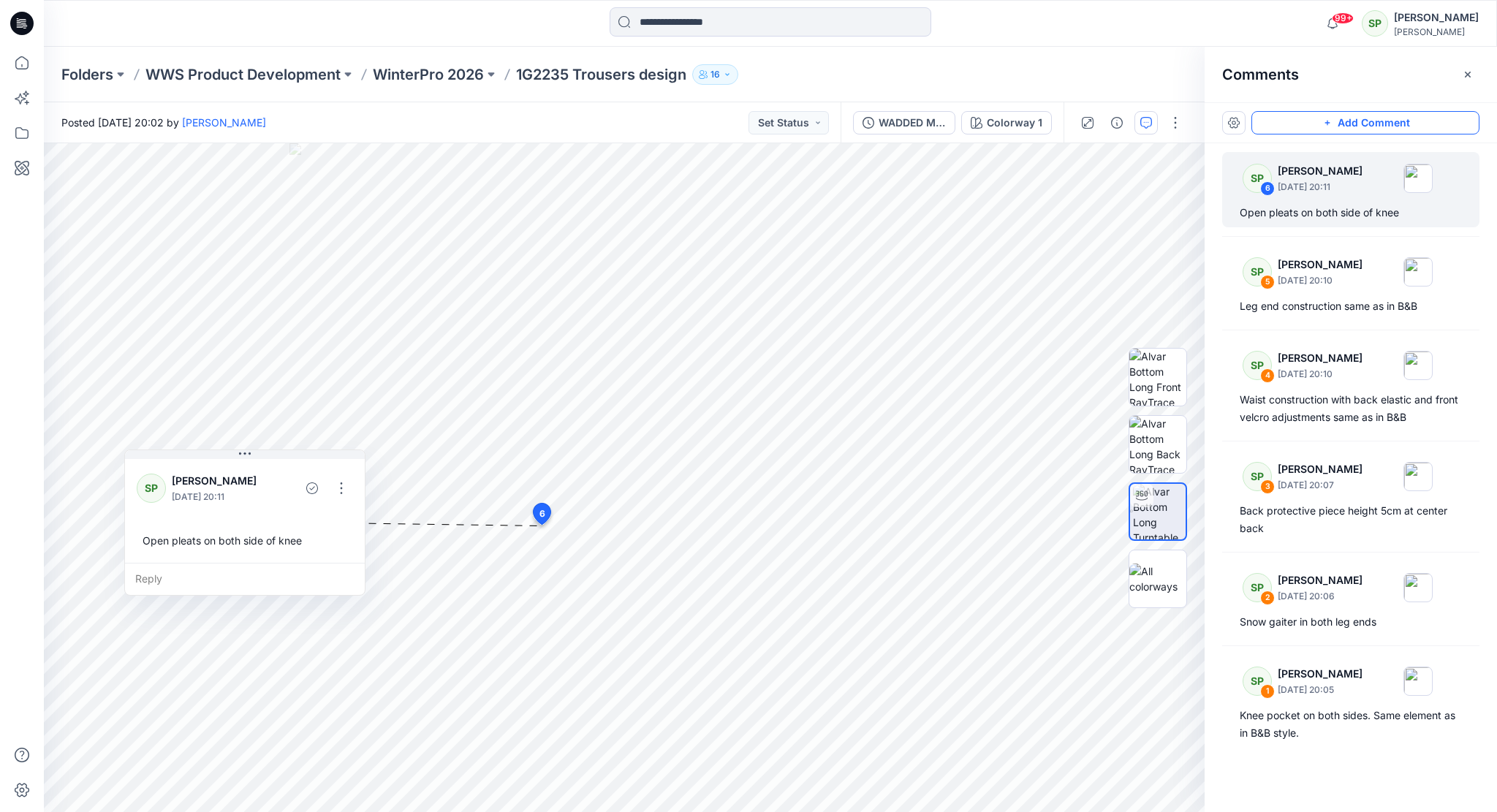
click at [1350, 128] on button "Add Comment" at bounding box center [1365, 123] width 228 height 23
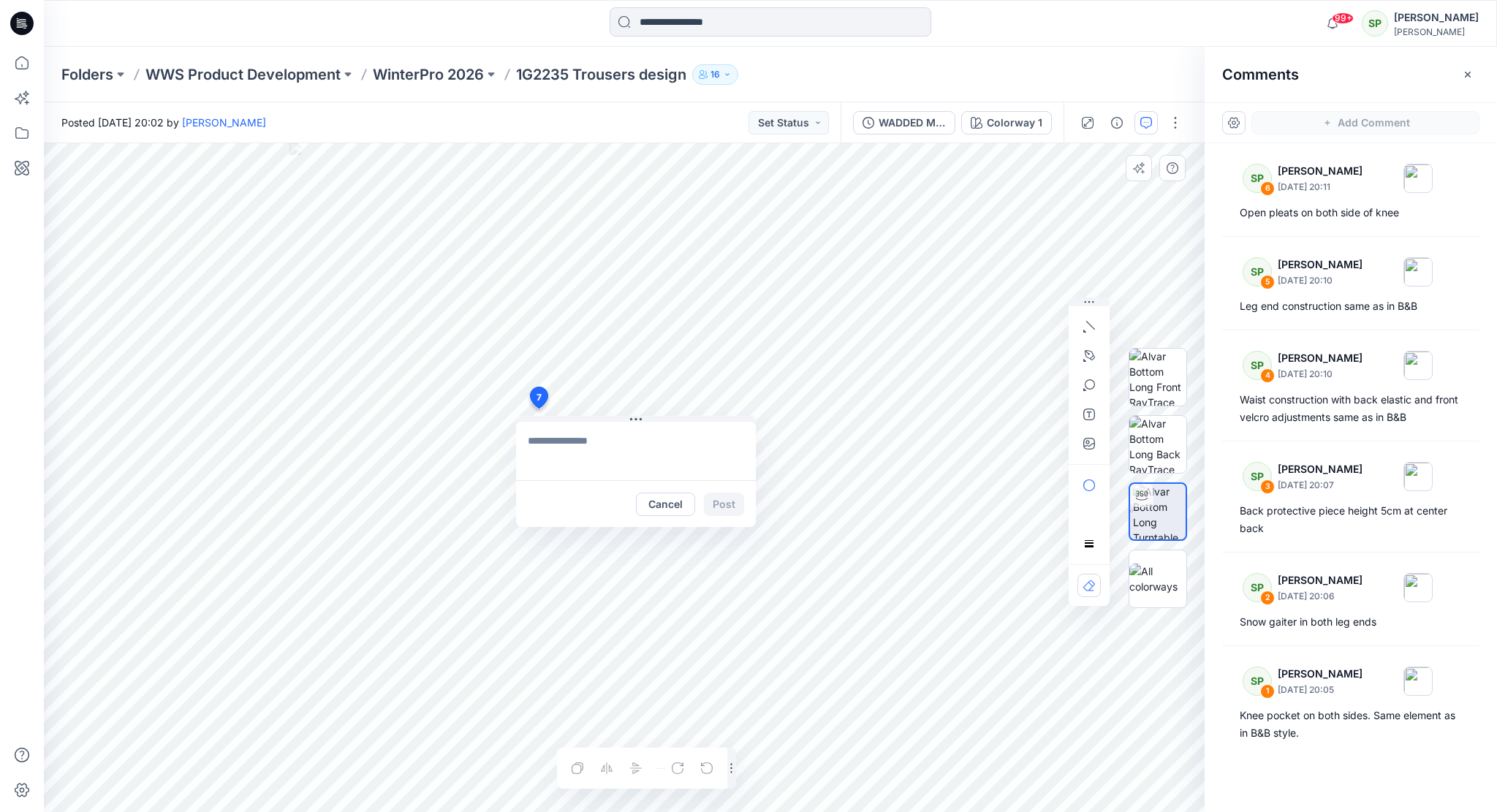
click at [538, 408] on div "7 Cancel Post 6 SP [PERSON_NAME] [DATE] 20:11 Open pleats on both side of knee …" at bounding box center [624, 478] width 1161 height 669
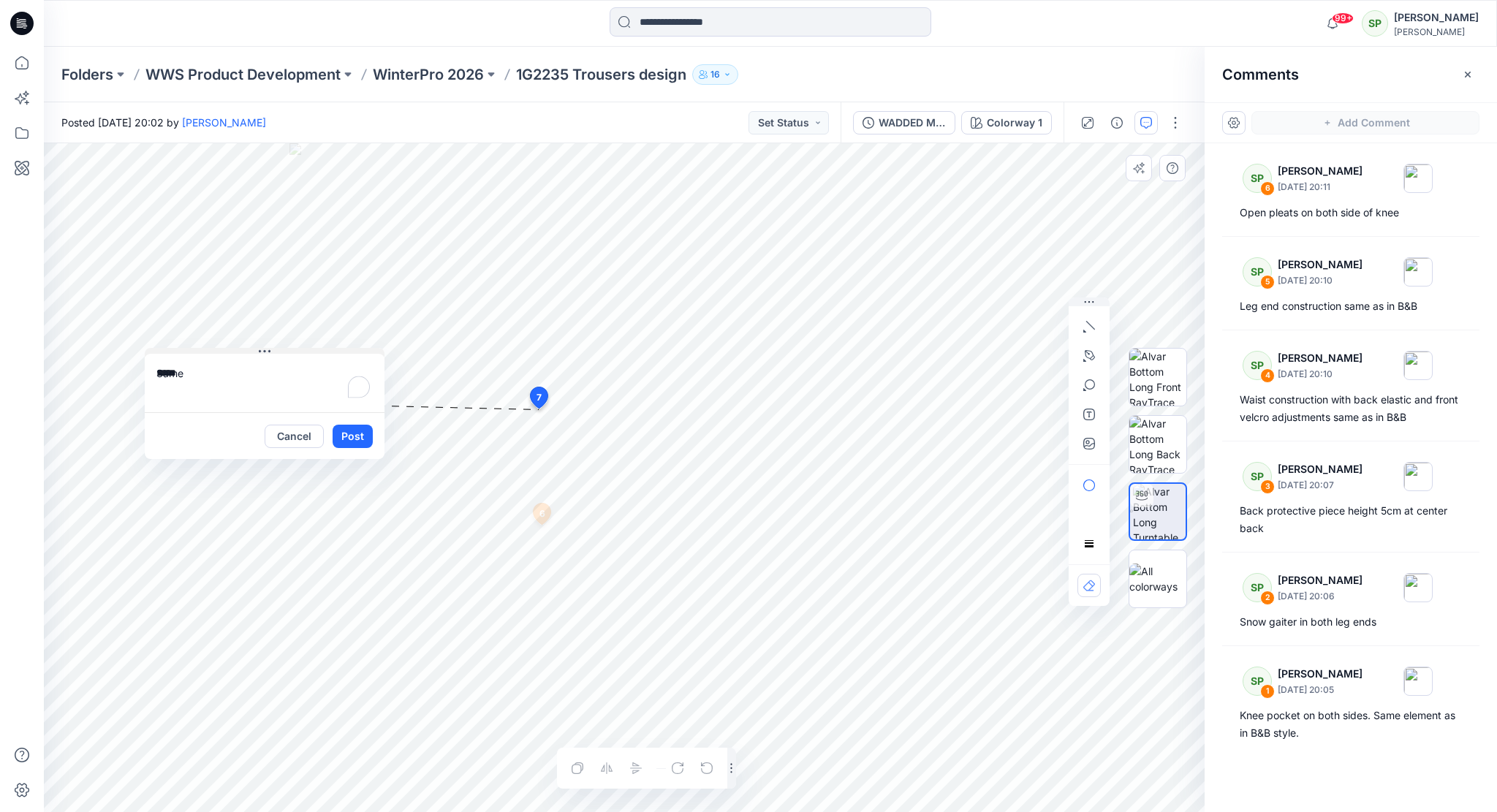
drag, startPoint x: 597, startPoint y: 419, endPoint x: 225, endPoint y: 350, distance: 378.3
click at [225, 350] on button at bounding box center [264, 351] width 240 height 8
click at [184, 371] on textarea "****" at bounding box center [264, 383] width 240 height 58
click at [260, 374] on textarea "**********" at bounding box center [264, 383] width 240 height 58
type textarea "**********"
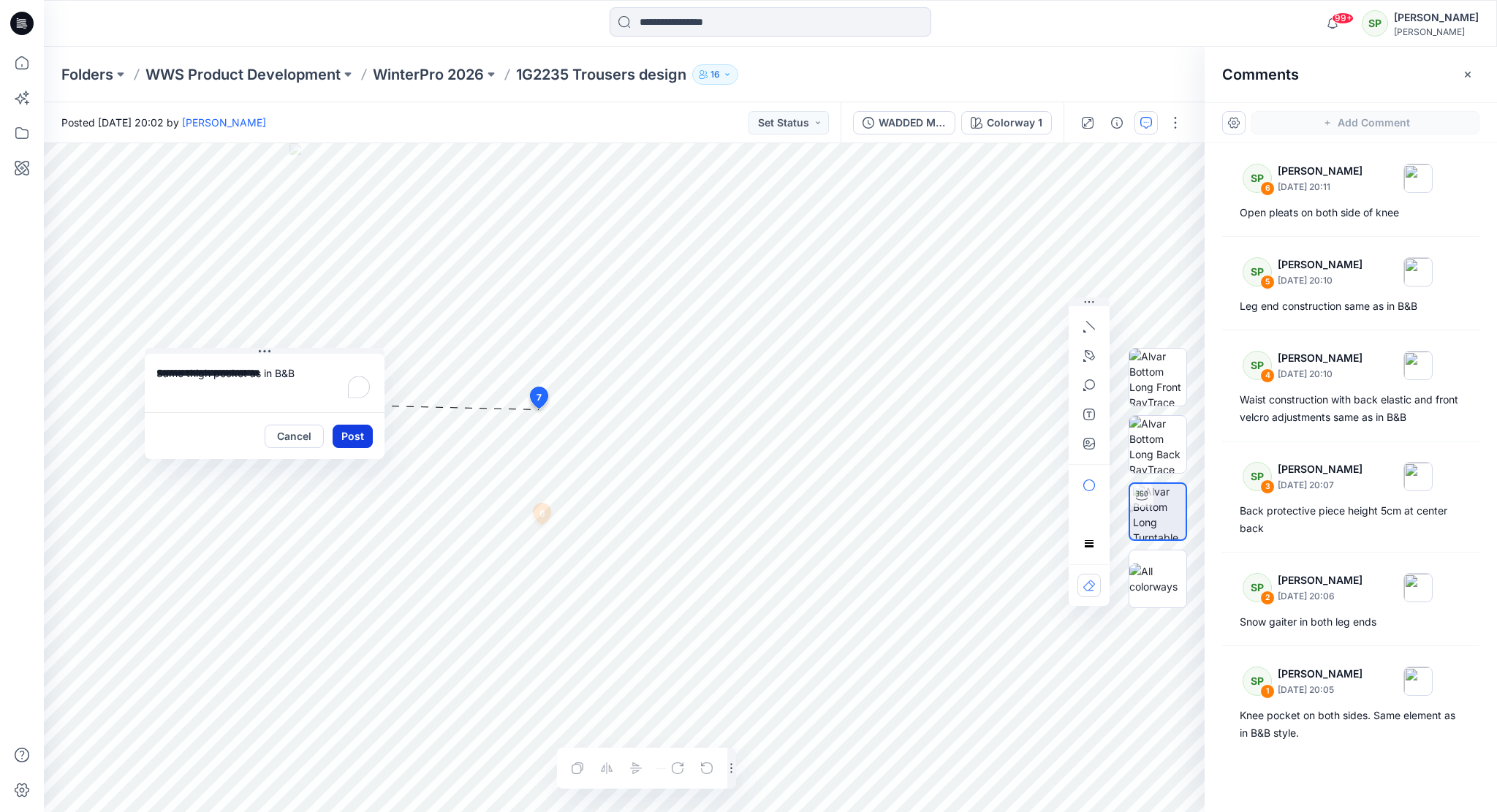
click at [358, 432] on button "Post" at bounding box center [352, 436] width 40 height 23
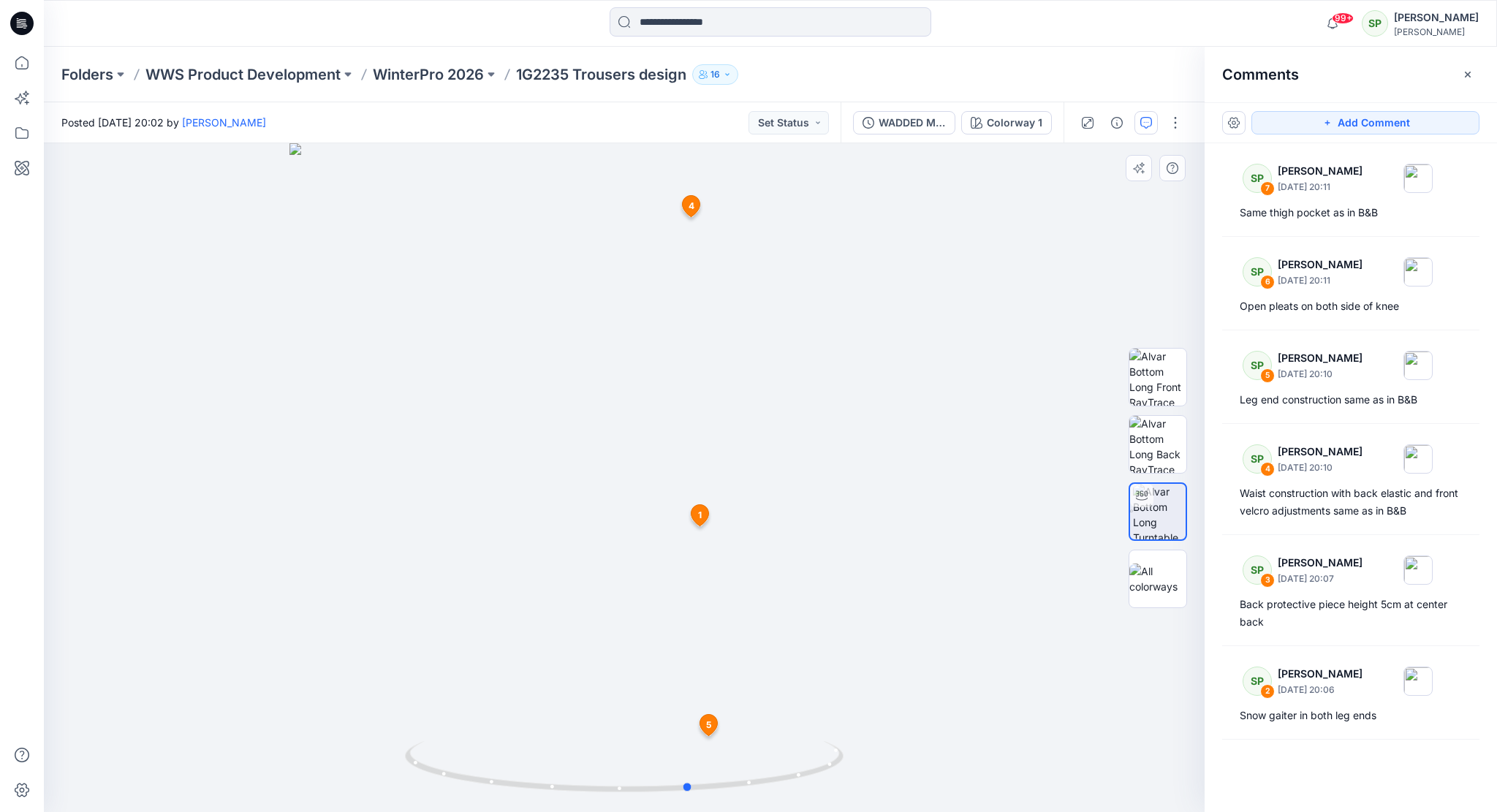
drag, startPoint x: 772, startPoint y: 785, endPoint x: 399, endPoint y: 779, distance: 373.0
click at [399, 779] on div at bounding box center [624, 478] width 1161 height 669
click at [1383, 119] on button "Add Comment" at bounding box center [1365, 123] width 228 height 23
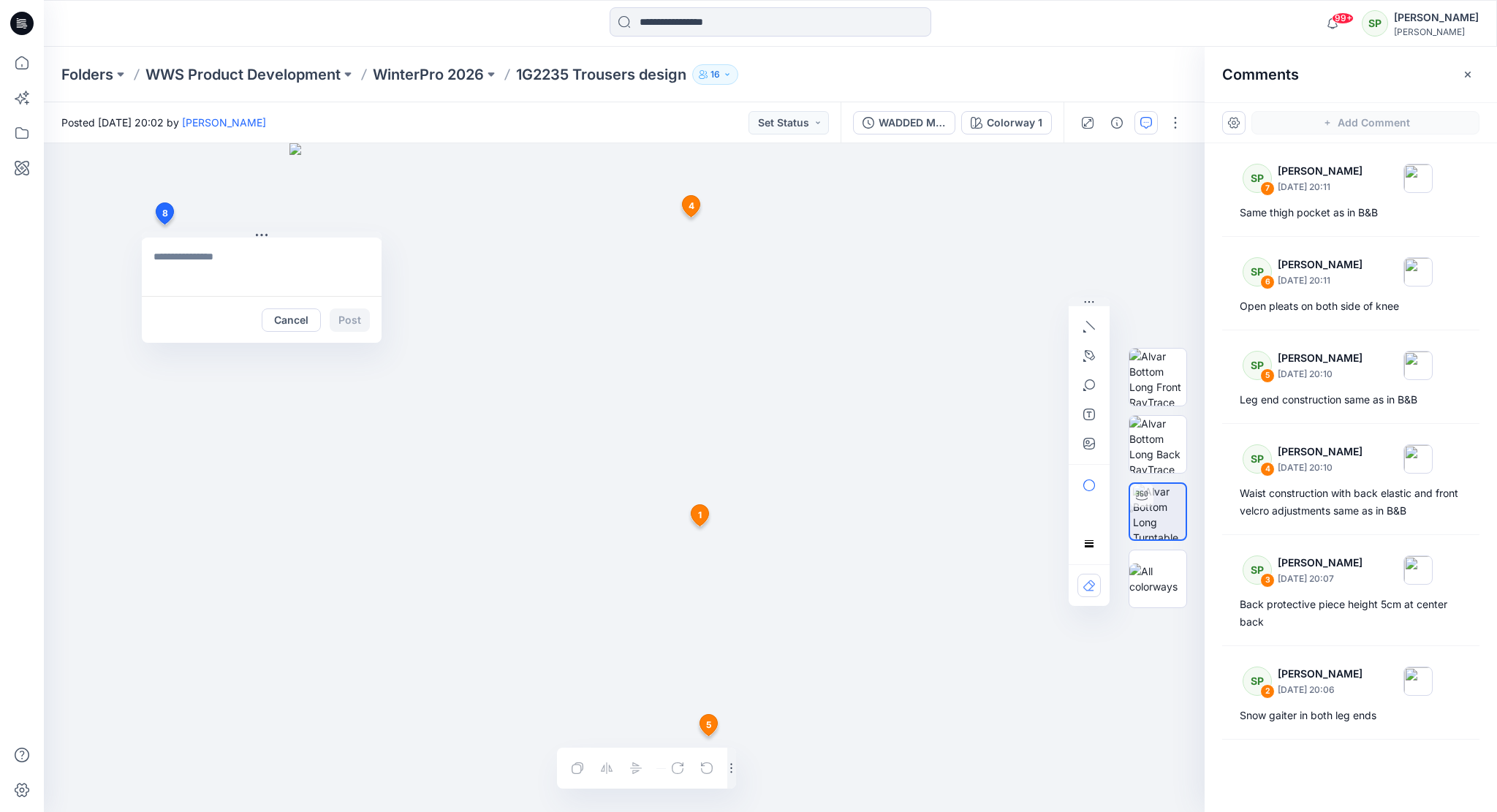
click at [164, 225] on div "8 Cancel Post 1 SP [PERSON_NAME] [DATE] 20:05 Knee pocket on both sides. Same e…" at bounding box center [624, 478] width 1161 height 669
type textarea "**********"
click at [349, 315] on button "Post" at bounding box center [349, 319] width 40 height 23
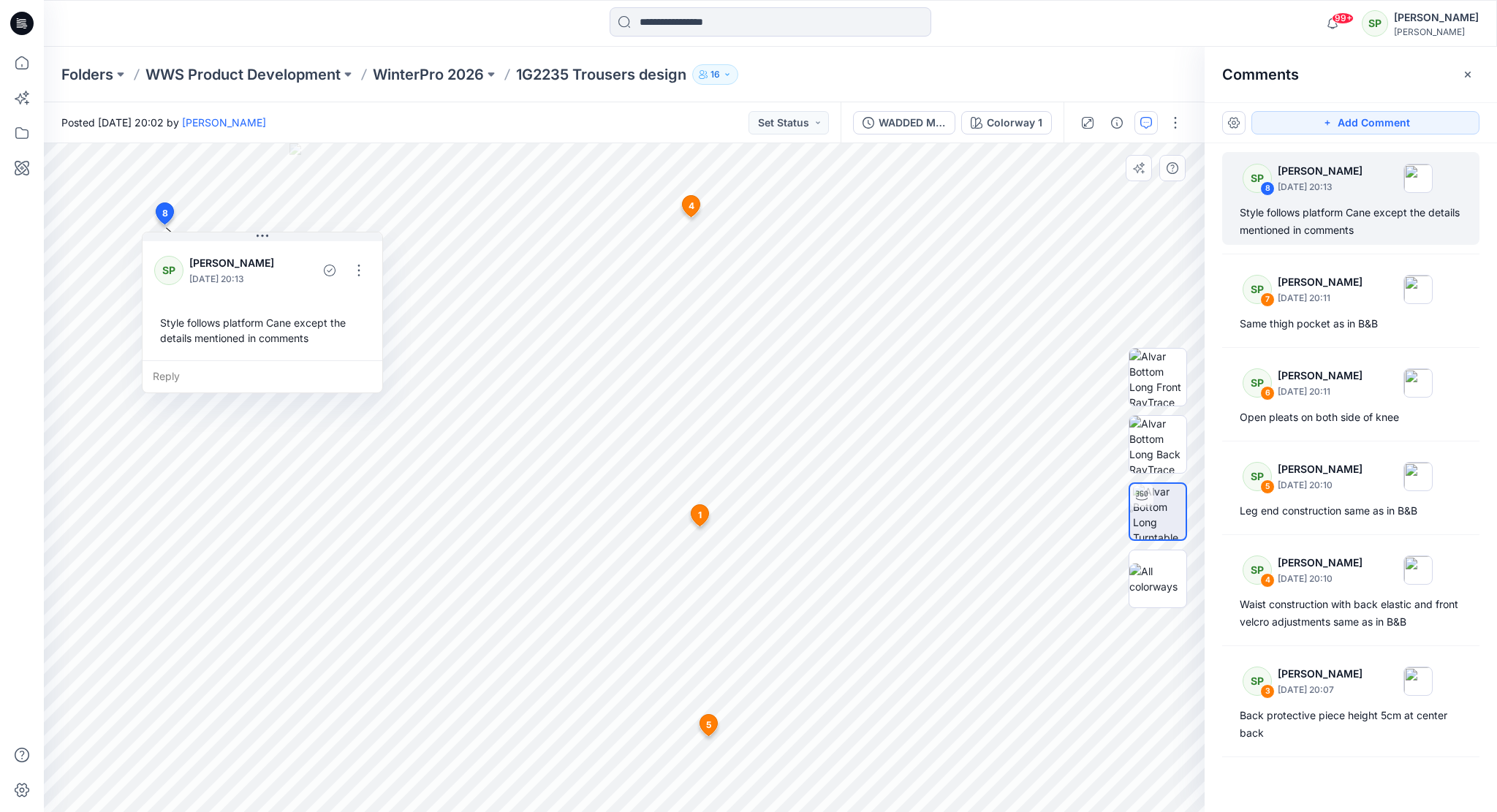
click at [692, 515] on icon at bounding box center [700, 515] width 18 height 22
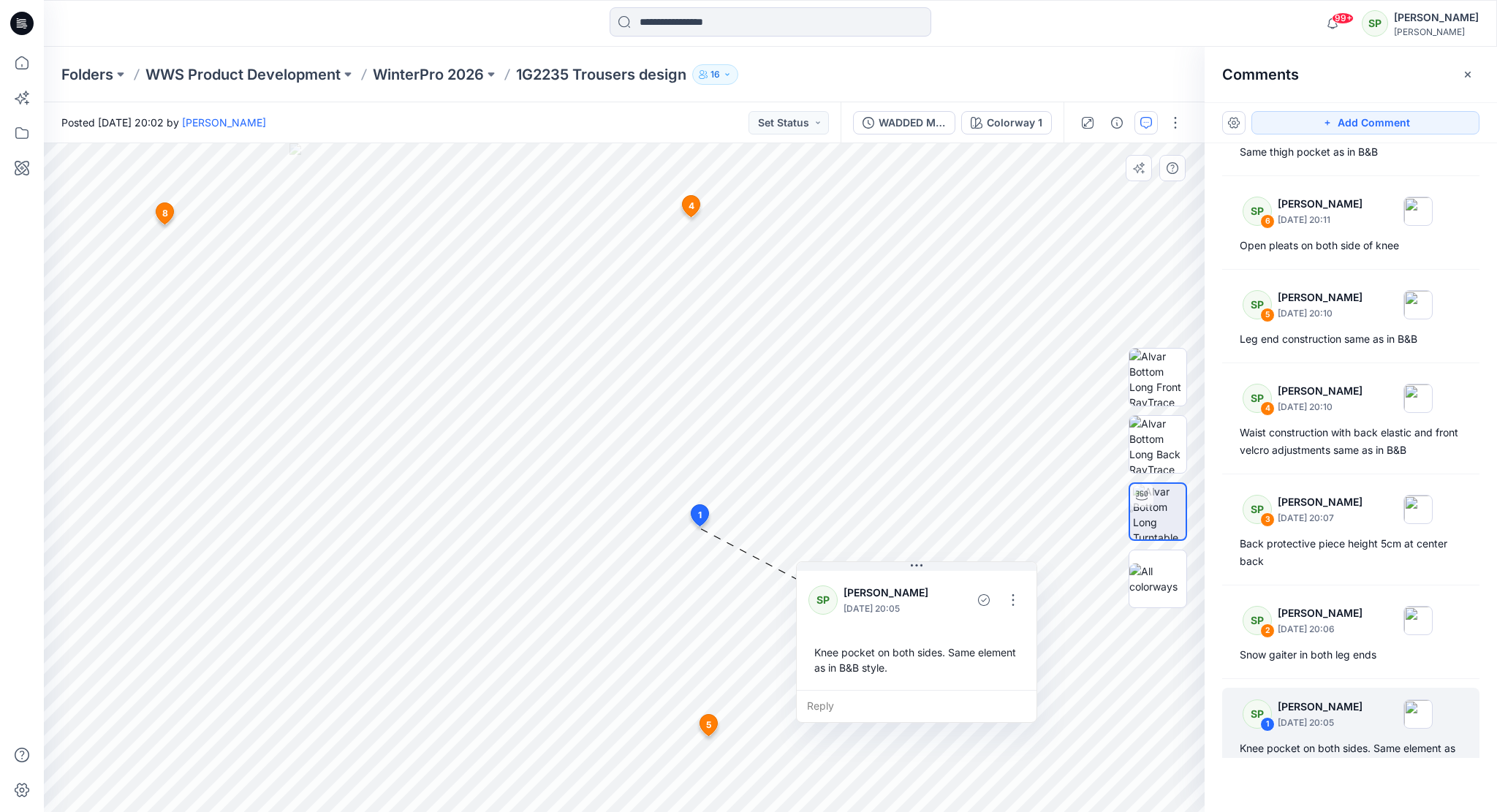
scroll to position [193, 0]
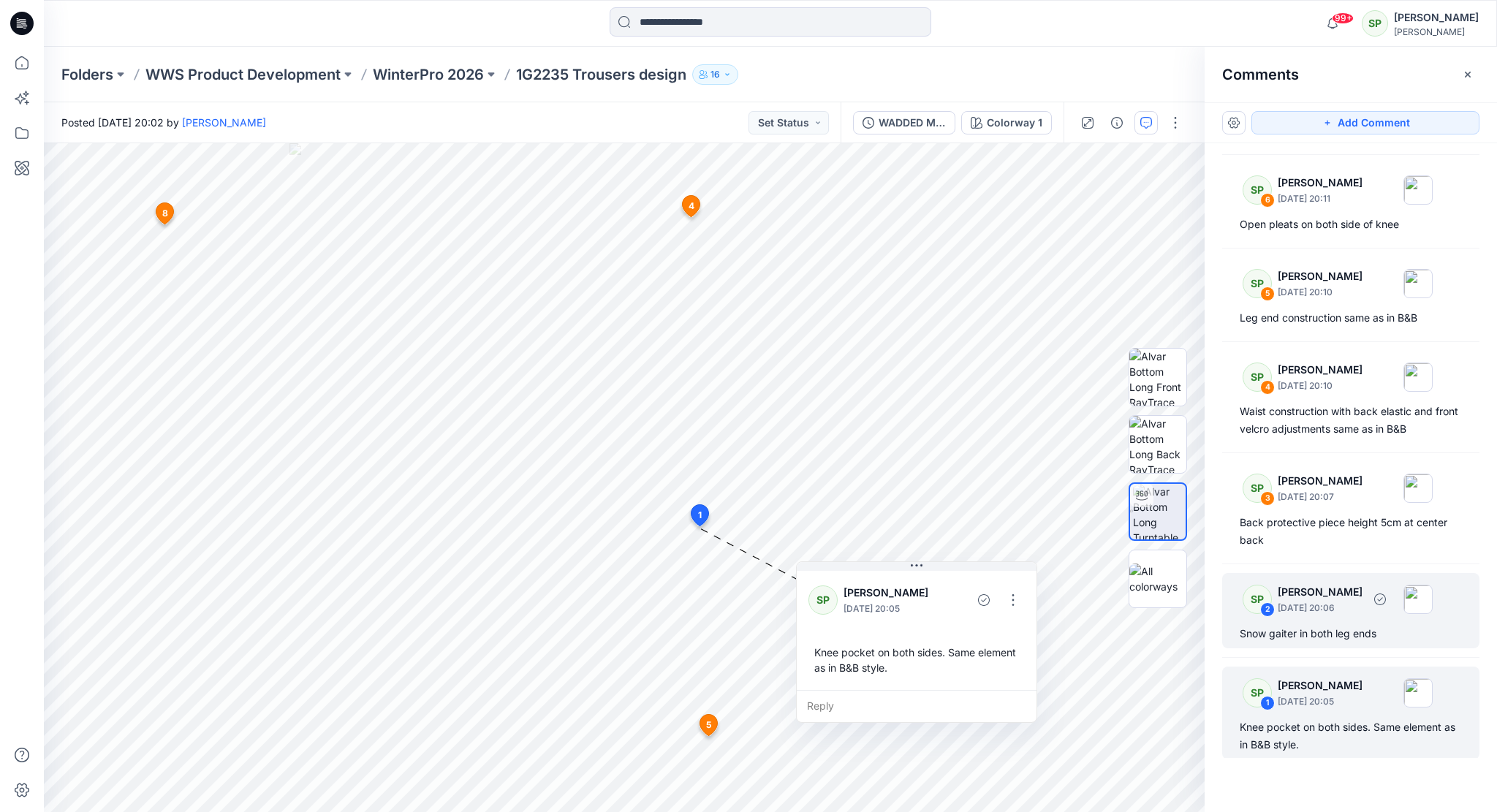
click at [1328, 600] on p "[DATE] 20:06" at bounding box center [1320, 608] width 85 height 15
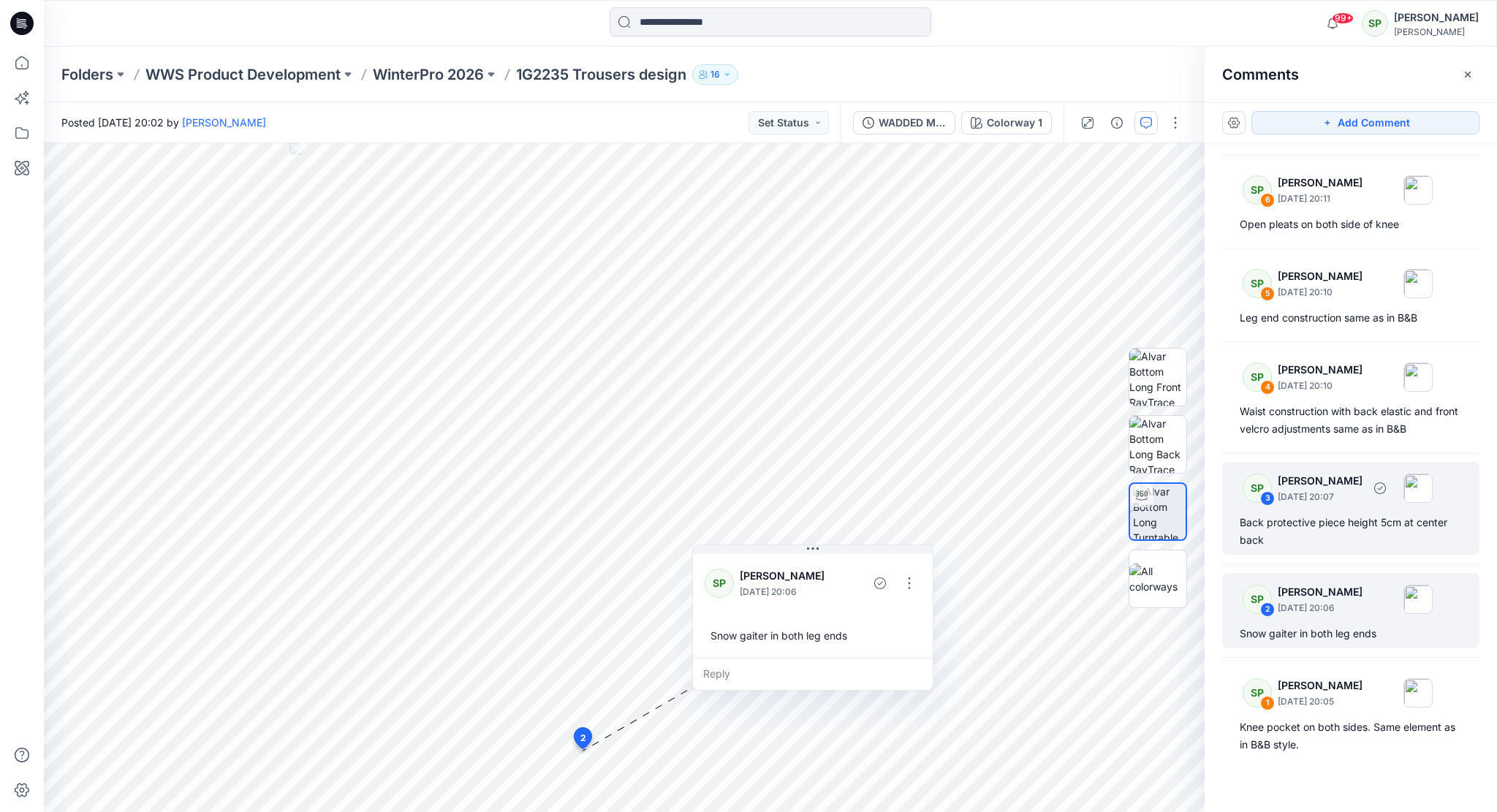
click at [1329, 513] on div "Back protective piece height 5cm at center back" at bounding box center [1350, 530] width 222 height 35
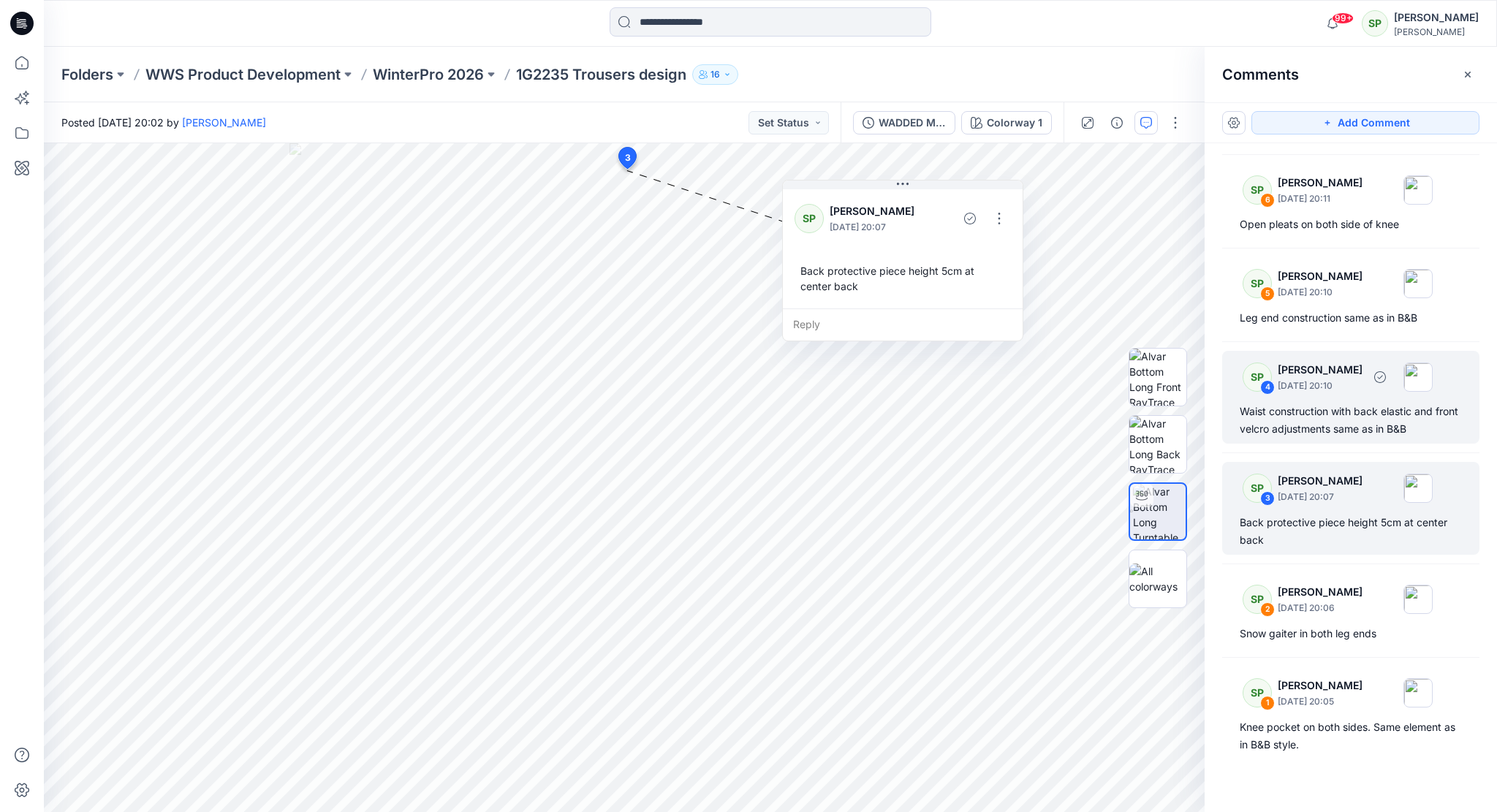
click at [1339, 408] on div "Waist construction with back elastic and front velcro adjustments same as in B&B" at bounding box center [1350, 420] width 222 height 35
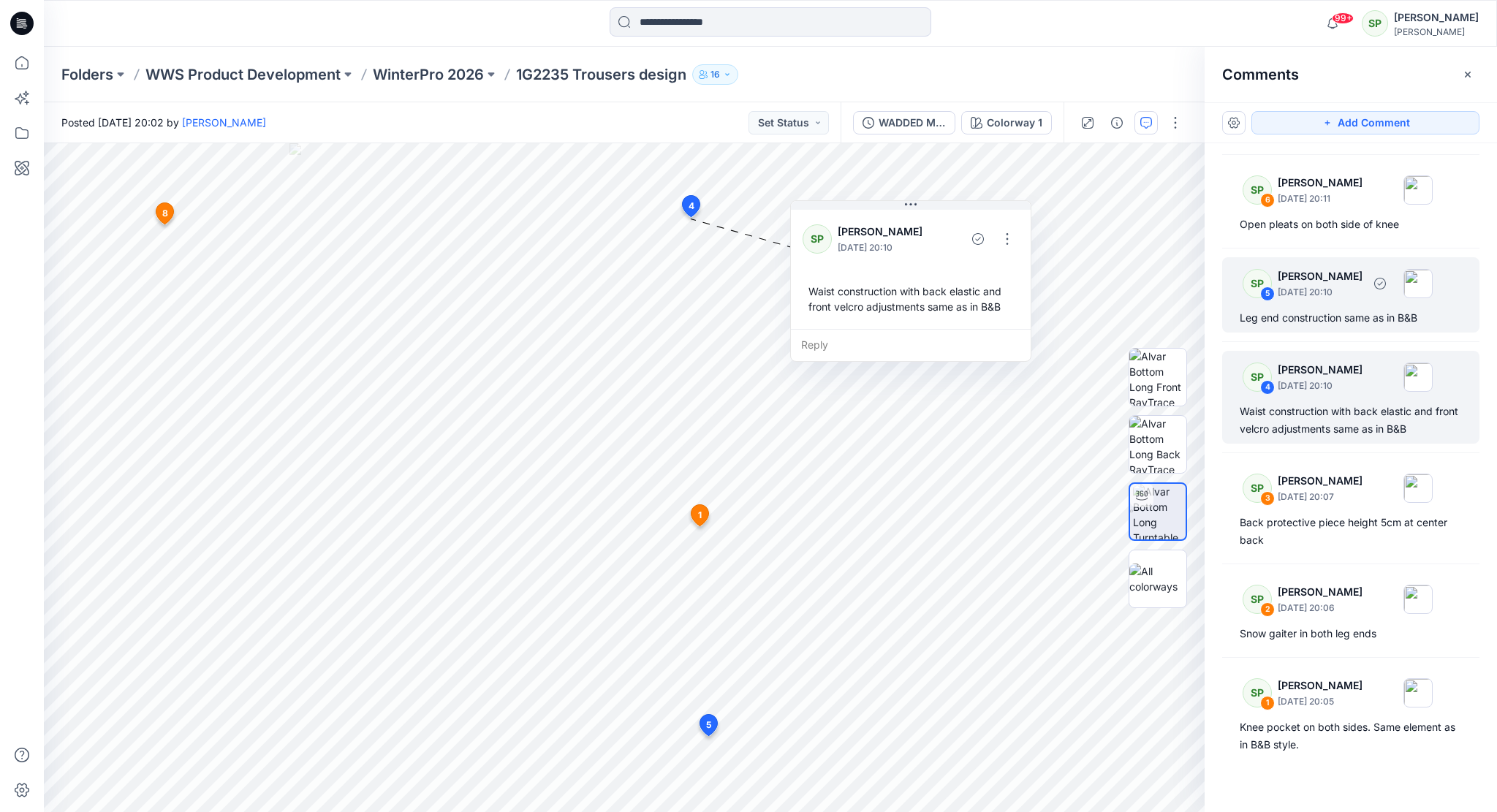
click at [1340, 294] on p "[DATE] 20:10" at bounding box center [1320, 292] width 85 height 15
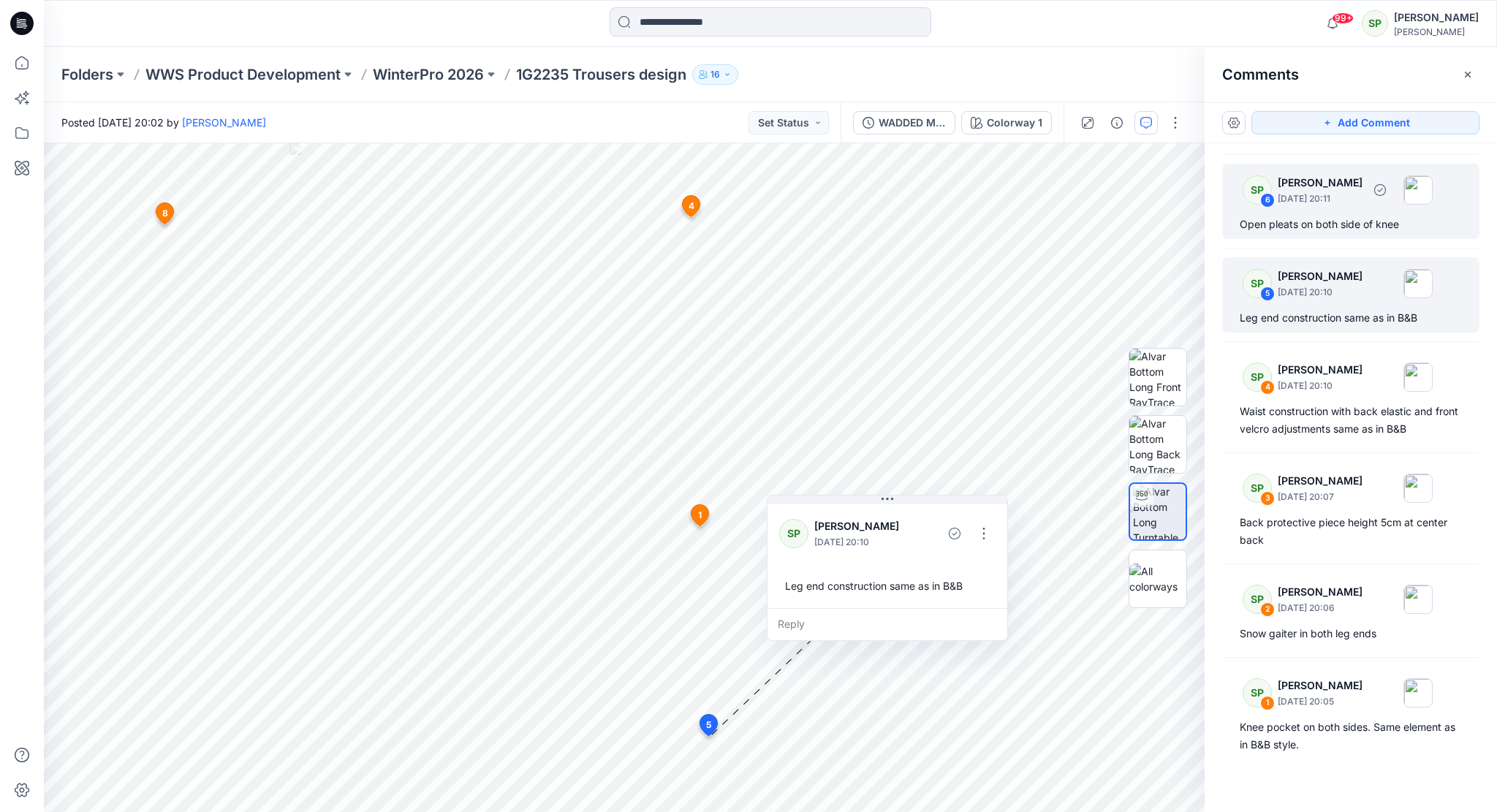
click at [1339, 217] on div "Open pleats on both side of knee" at bounding box center [1350, 224] width 222 height 18
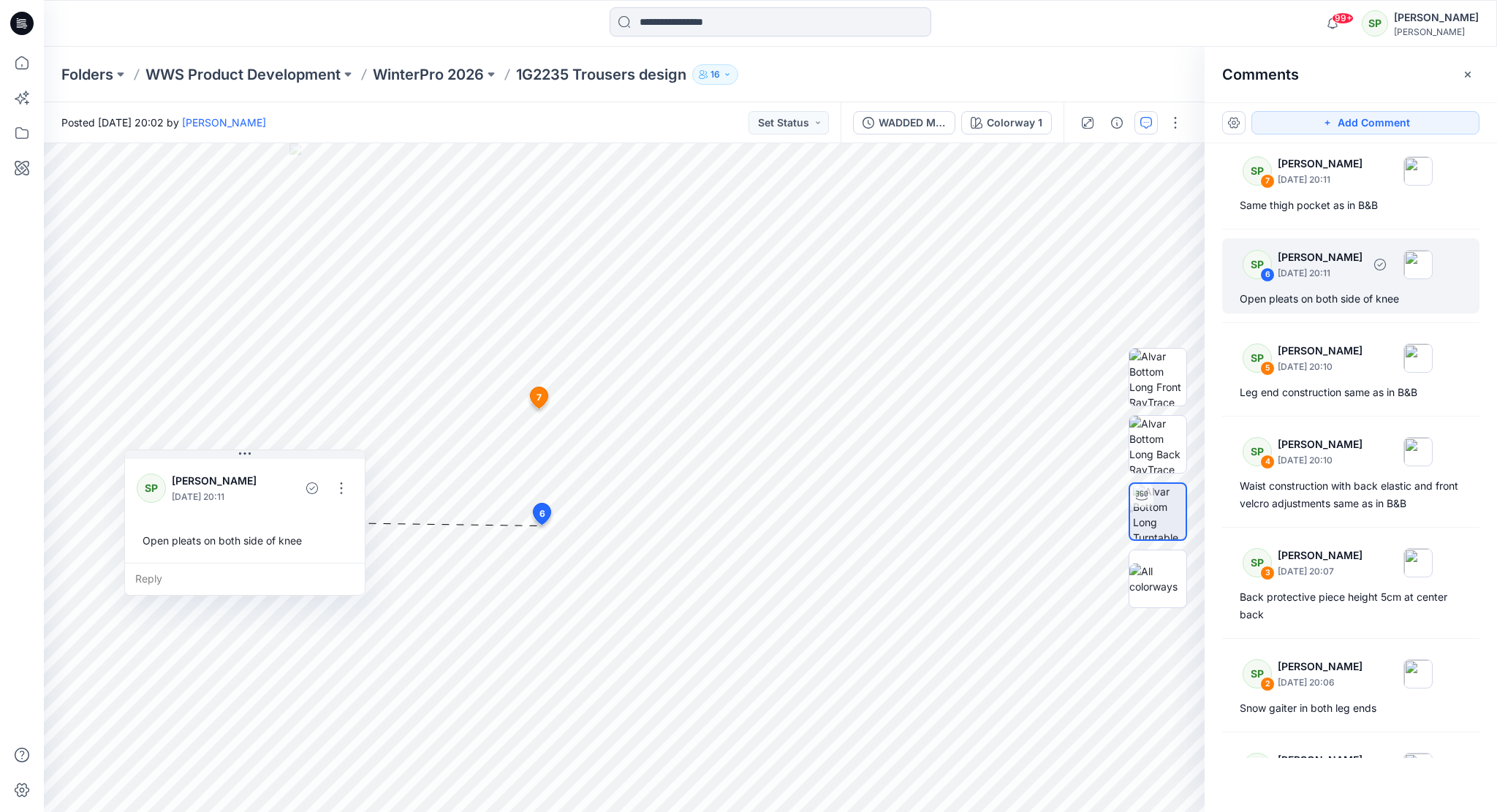
scroll to position [47, 0]
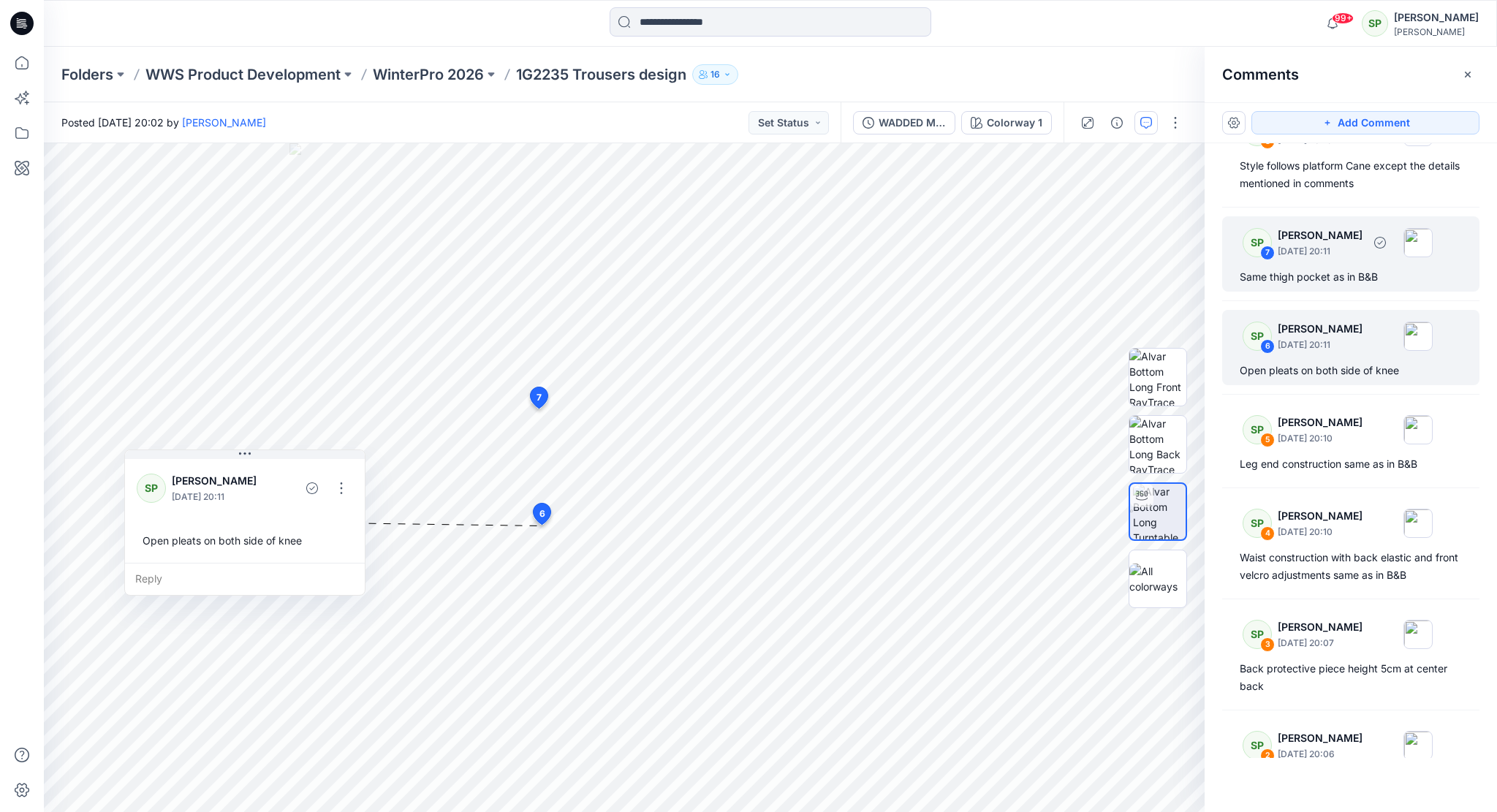
click at [1339, 236] on p "[PERSON_NAME]" at bounding box center [1320, 235] width 85 height 18
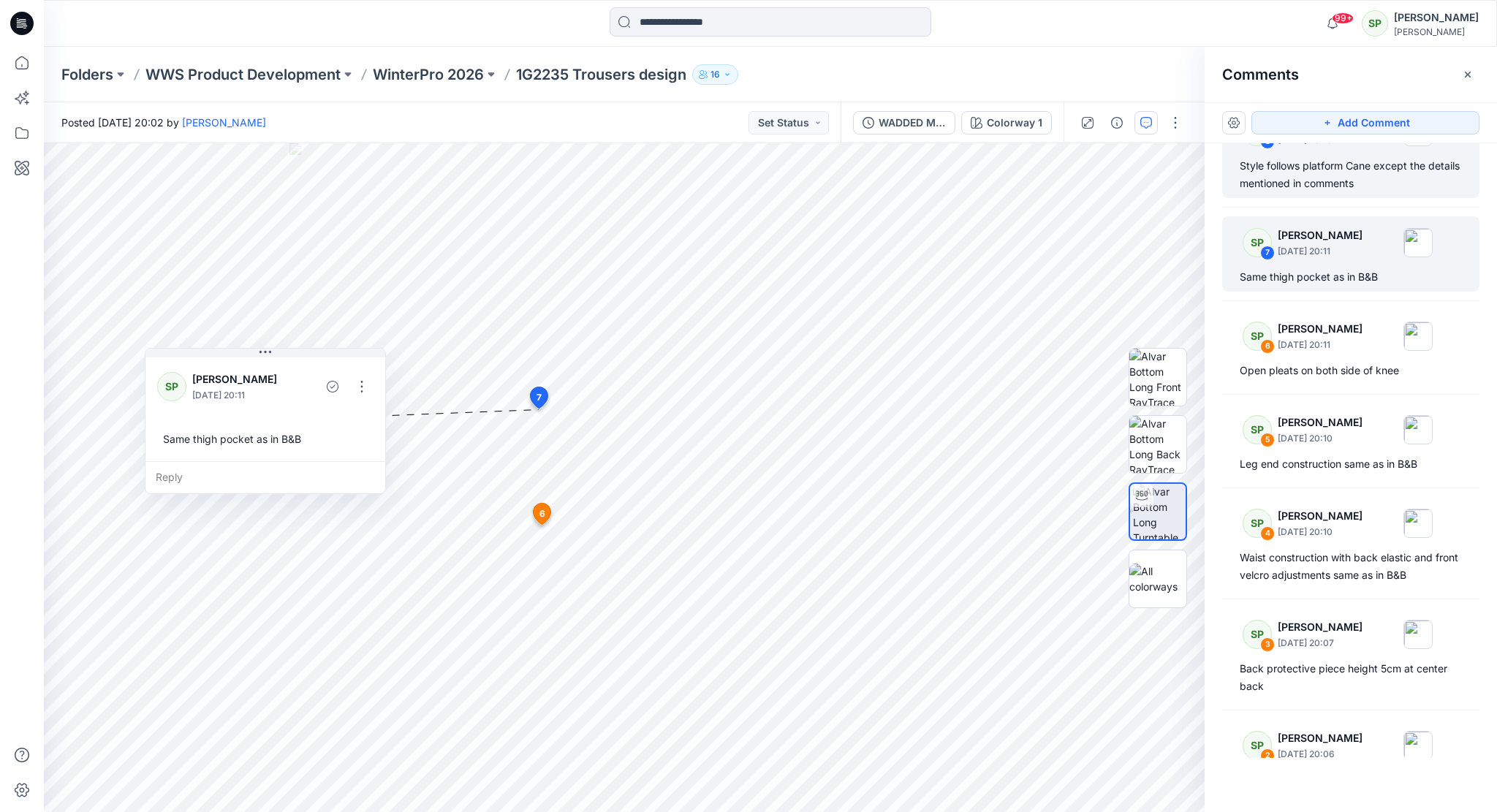
click at [1340, 189] on div "Style follows platform Cane except the details mentioned in comments" at bounding box center [1350, 174] width 222 height 35
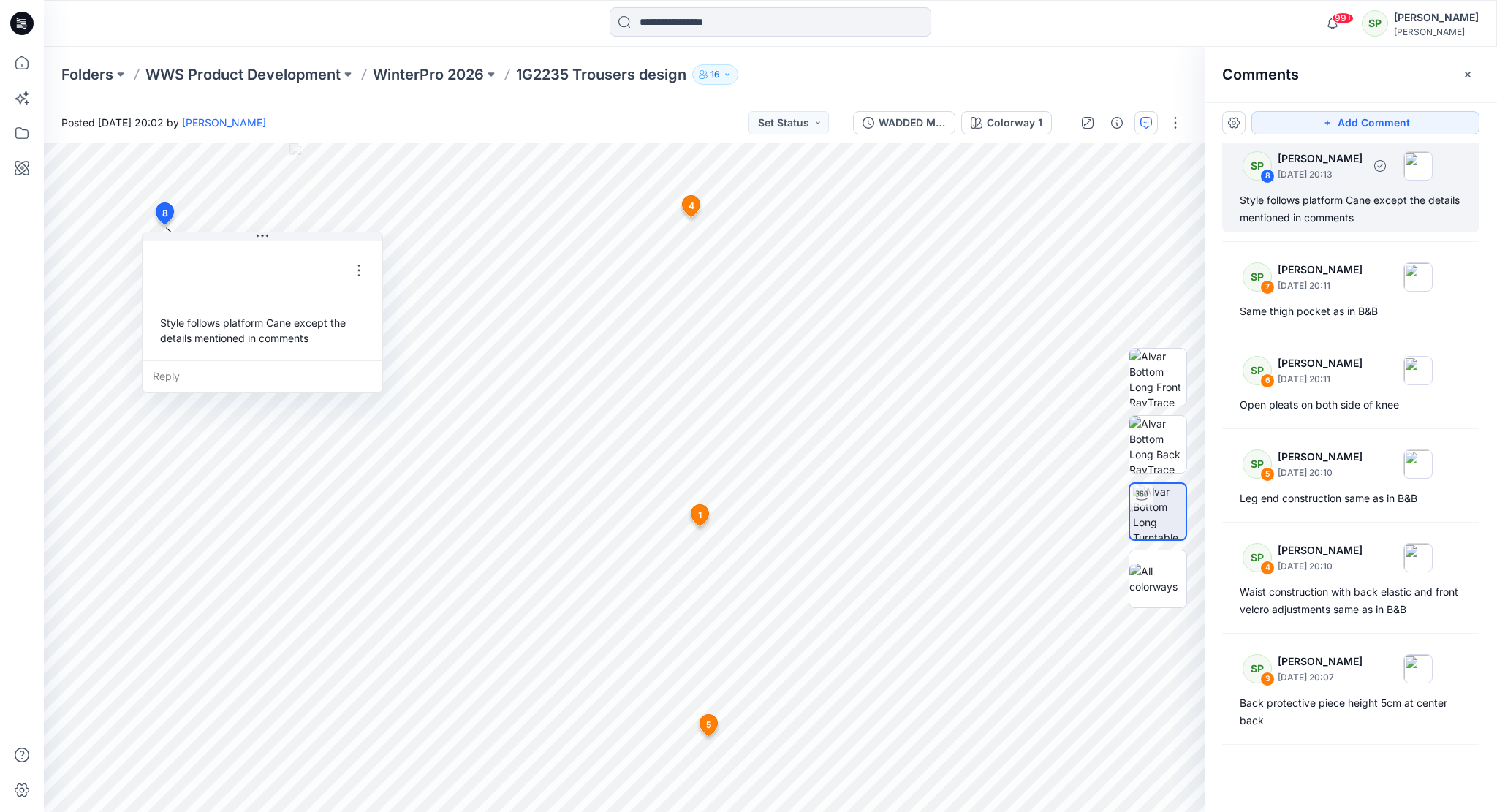
scroll to position [8, 0]
click at [1345, 122] on button "Add Comment" at bounding box center [1365, 123] width 228 height 23
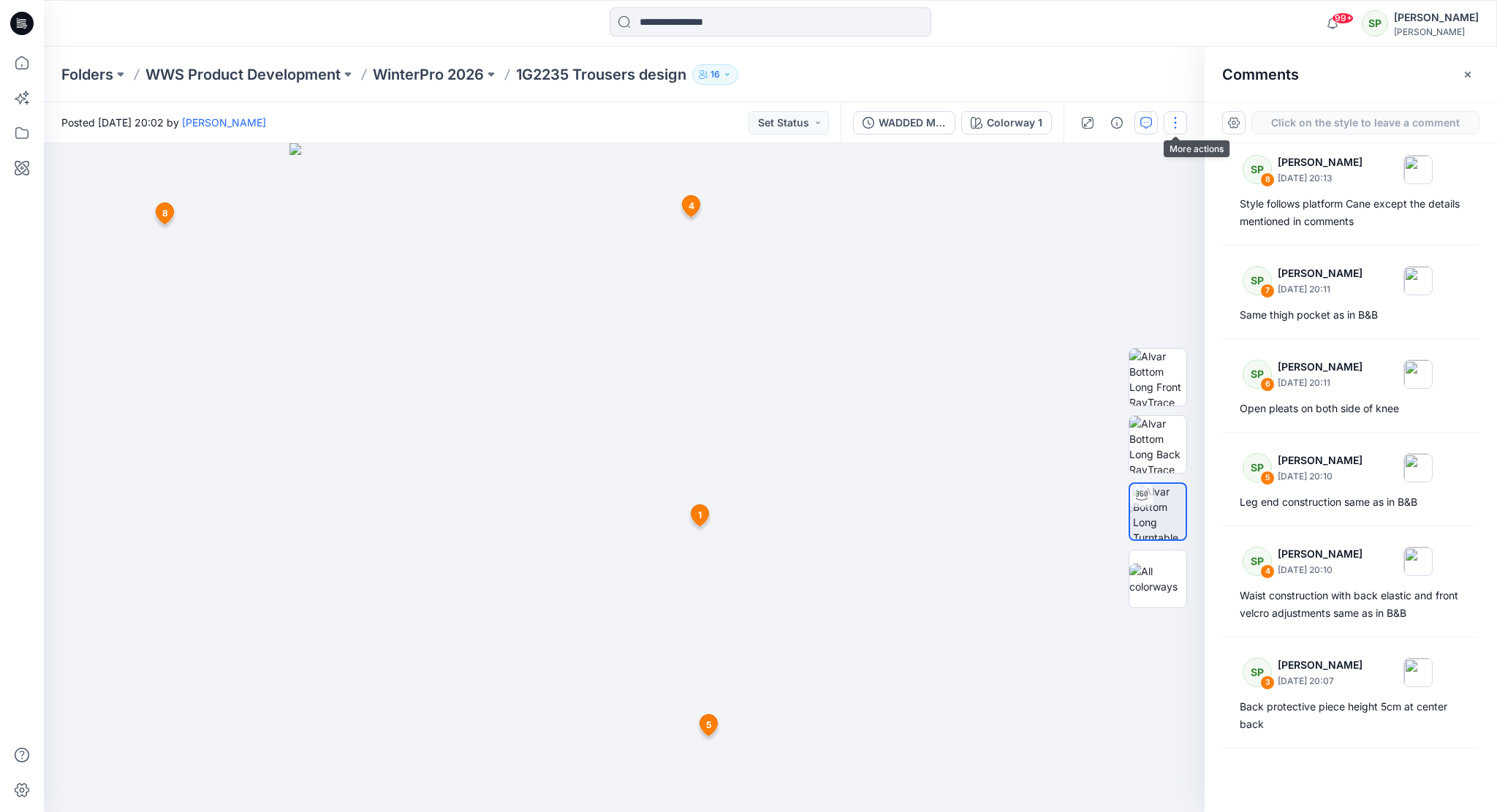
click at [1176, 123] on button "button" at bounding box center [1175, 123] width 23 height 23
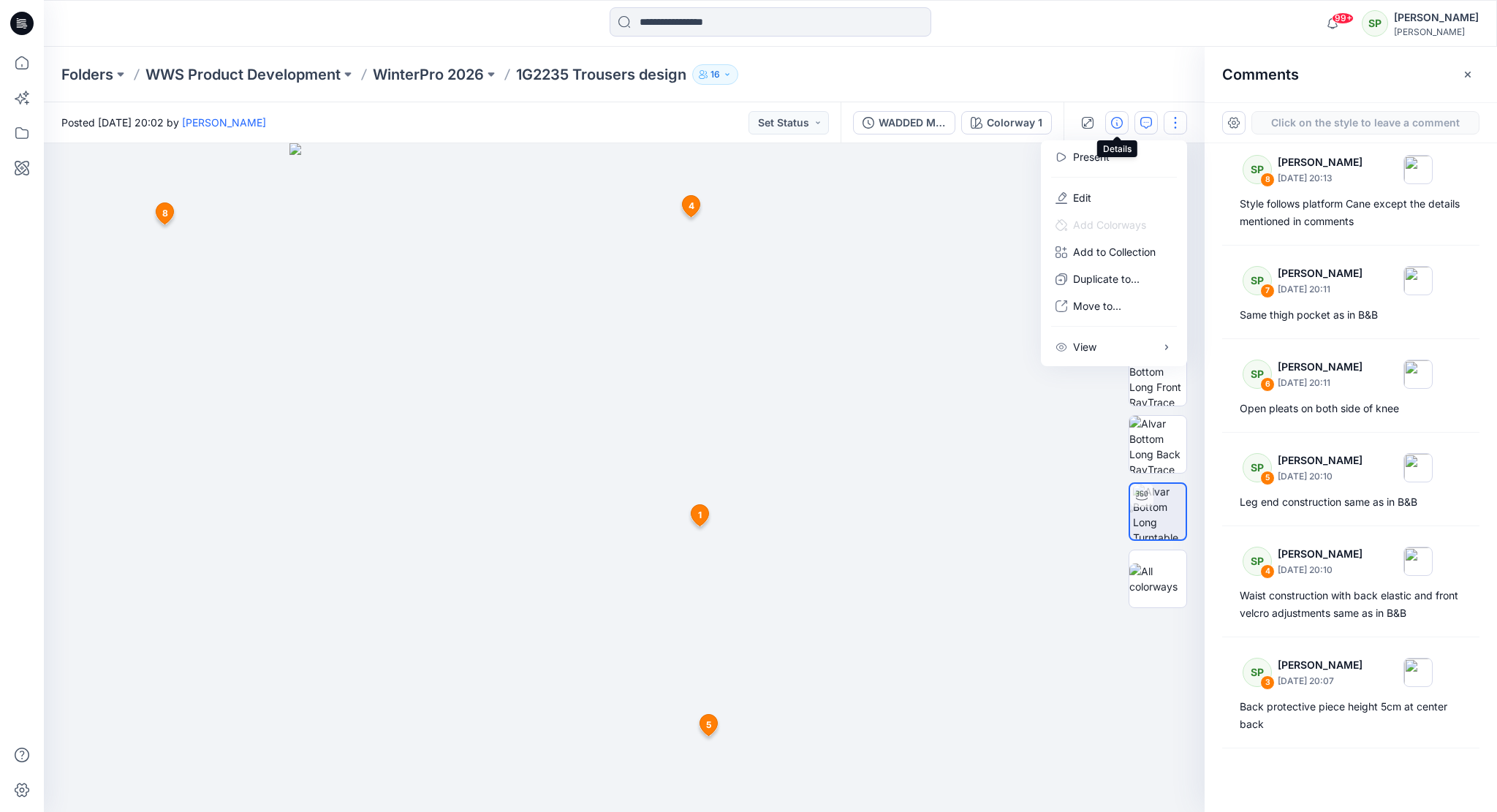
click at [1117, 119] on icon "button" at bounding box center [1117, 123] width 11 height 11
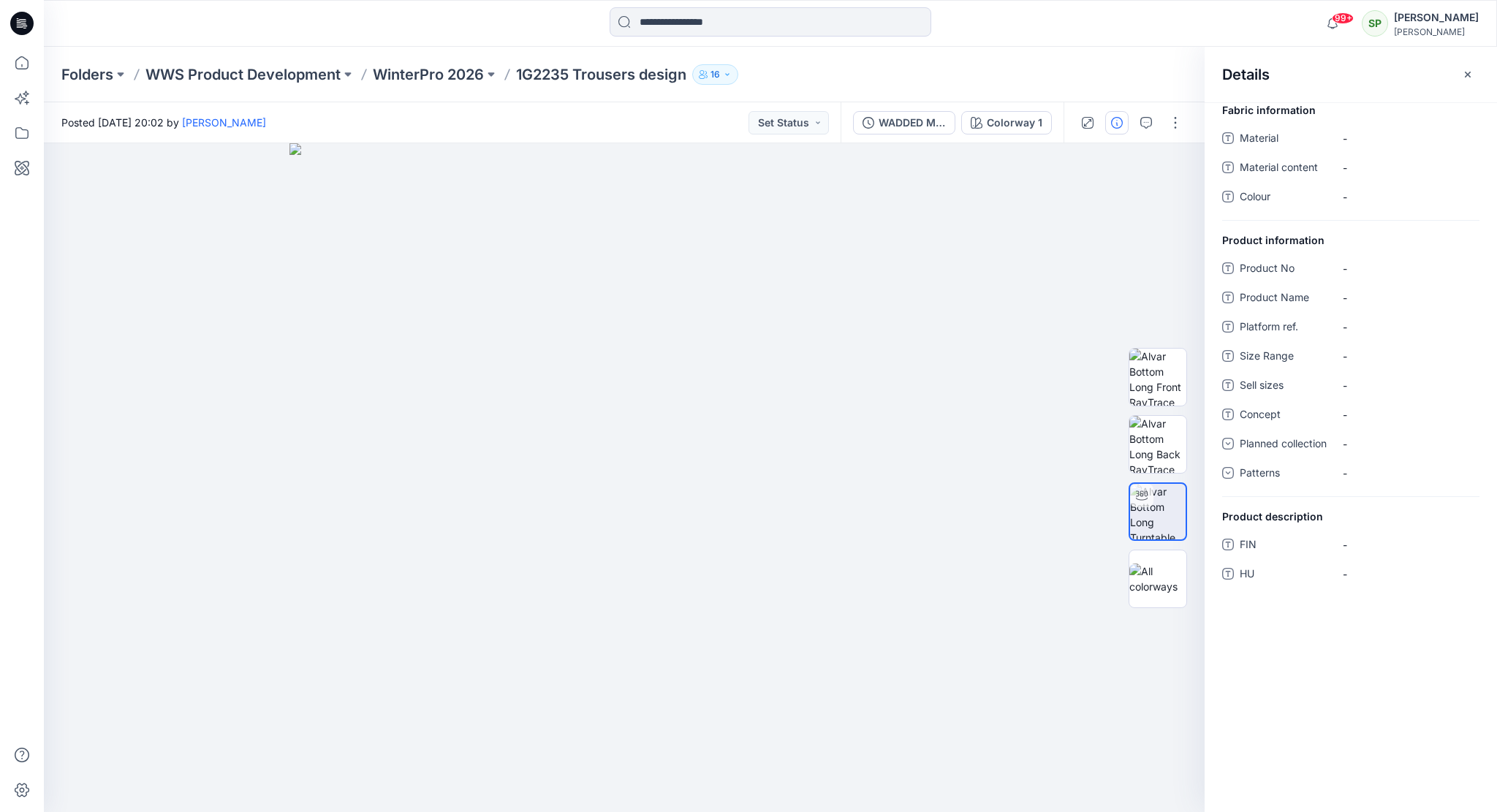
click at [793, 78] on div "Folders WWS Product Development WinterPro 2026 1G2235 Trousers design 16" at bounding box center [714, 75] width 1304 height 21
click at [1178, 531] on img at bounding box center [1157, 510] width 55 height 55
drag, startPoint x: 1157, startPoint y: 527, endPoint x: 1214, endPoint y: 524, distance: 57.1
click at [1214, 524] on div "Colorway 1 Loading... Material Properties Loading... Details Fabric information…" at bounding box center [770, 478] width 1453 height 669
click at [716, 642] on img at bounding box center [624, 478] width 669 height 669
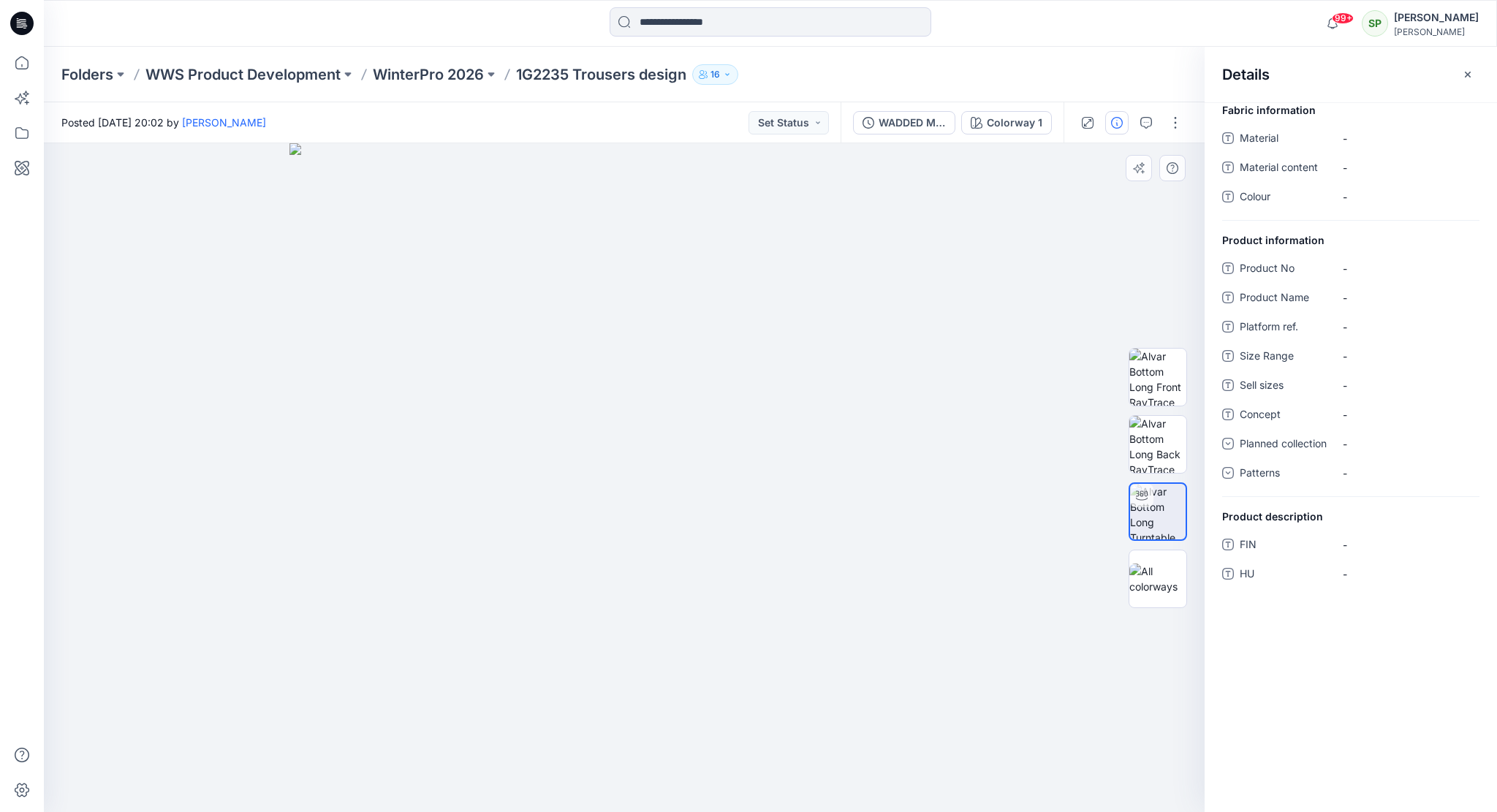
click at [710, 786] on img at bounding box center [624, 478] width 669 height 669
click at [1131, 517] on img at bounding box center [1157, 510] width 55 height 55
drag, startPoint x: 708, startPoint y: 774, endPoint x: 805, endPoint y: 773, distance: 97.0
click at [805, 773] on img at bounding box center [624, 478] width 669 height 669
click at [625, 323] on img at bounding box center [624, 478] width 669 height 669
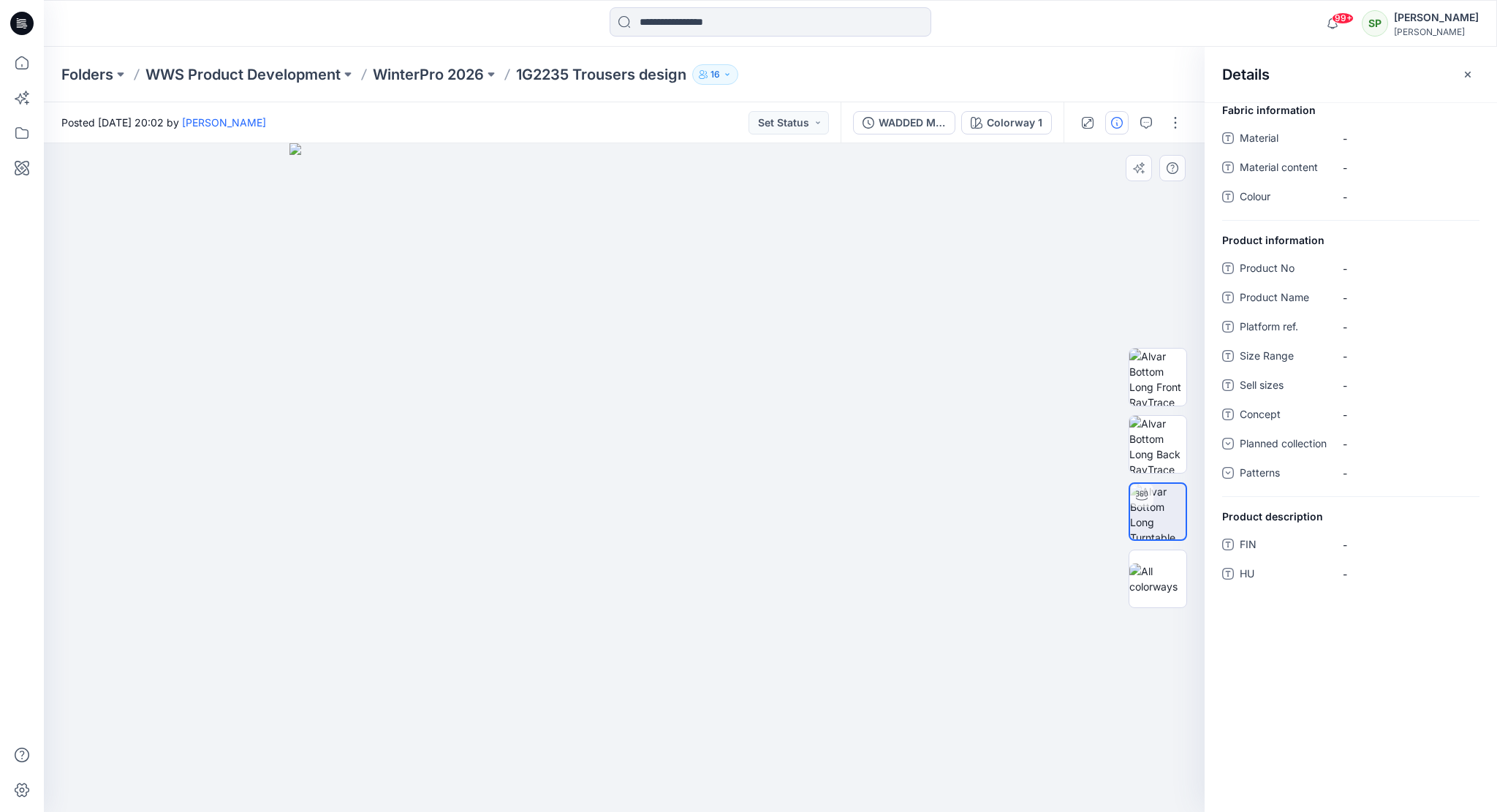
click at [689, 321] on img at bounding box center [624, 478] width 669 height 669
drag, startPoint x: 690, startPoint y: 789, endPoint x: 594, endPoint y: 789, distance: 96.0
click at [594, 789] on img at bounding box center [624, 478] width 669 height 669
click at [1172, 569] on img at bounding box center [1157, 579] width 57 height 31
click at [1172, 508] on img at bounding box center [1157, 511] width 57 height 57
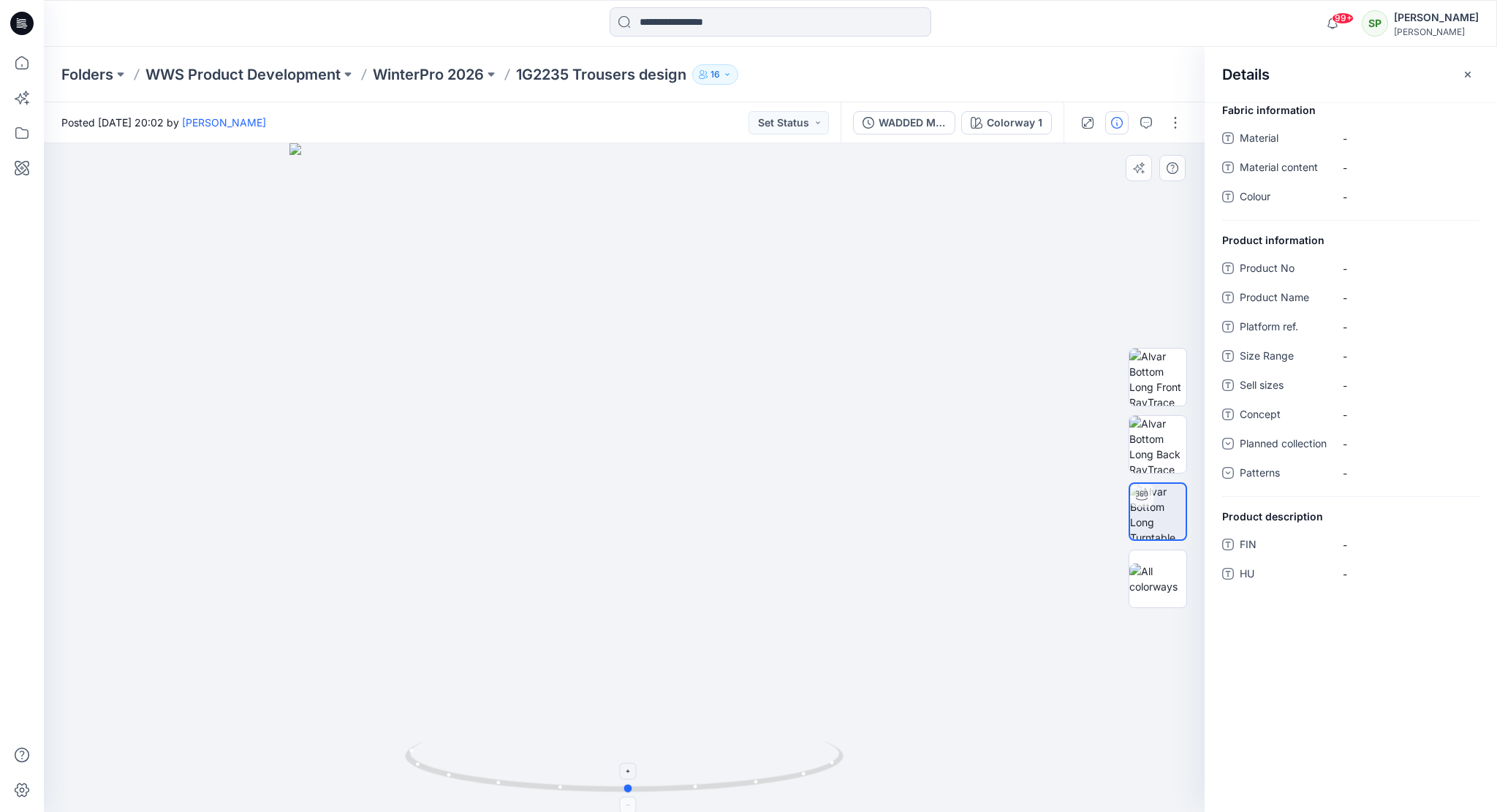
click at [761, 786] on icon at bounding box center [626, 768] width 442 height 55
drag, startPoint x: 757, startPoint y: 735, endPoint x: 813, endPoint y: 493, distance: 248.4
click at [813, 493] on img at bounding box center [624, 324] width 978 height 978
drag, startPoint x: 614, startPoint y: 795, endPoint x: 770, endPoint y: 807, distance: 156.5
click at [770, 807] on div at bounding box center [624, 775] width 438 height 73
